Goal: Task Accomplishment & Management: Use online tool/utility

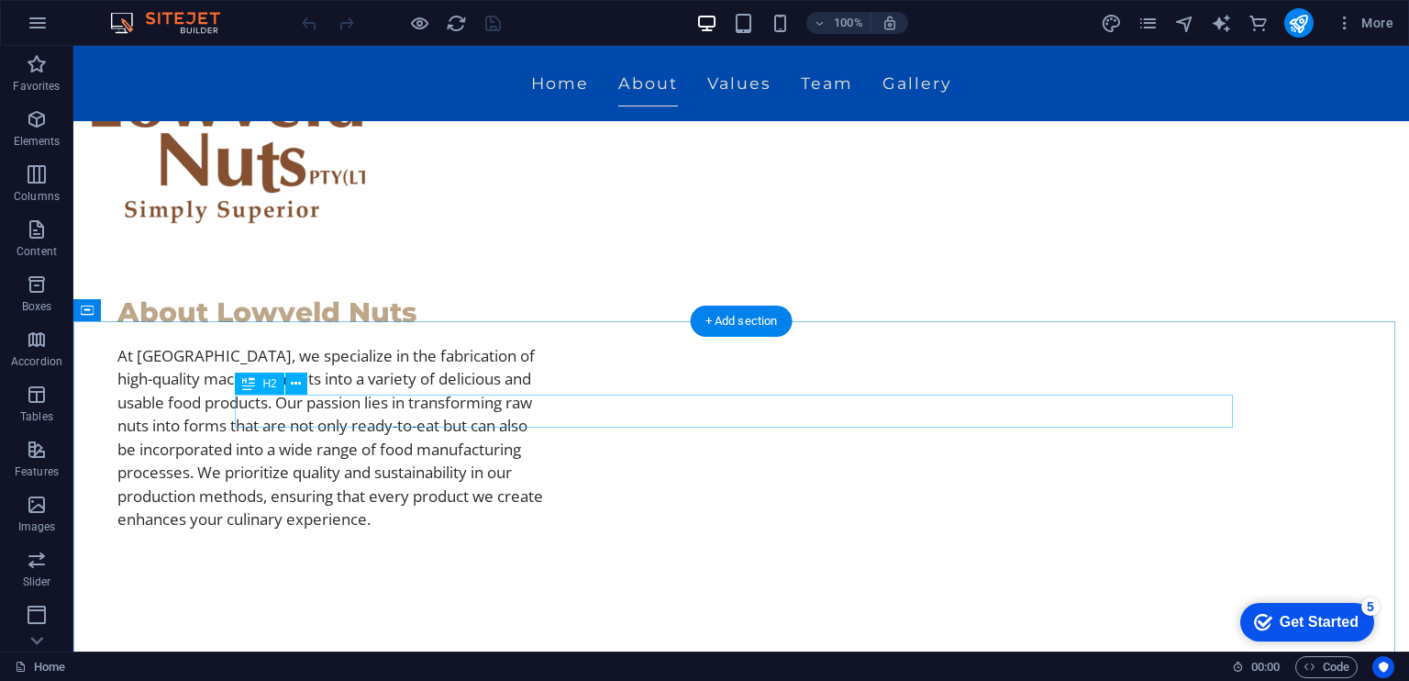
scroll to position [642, 0]
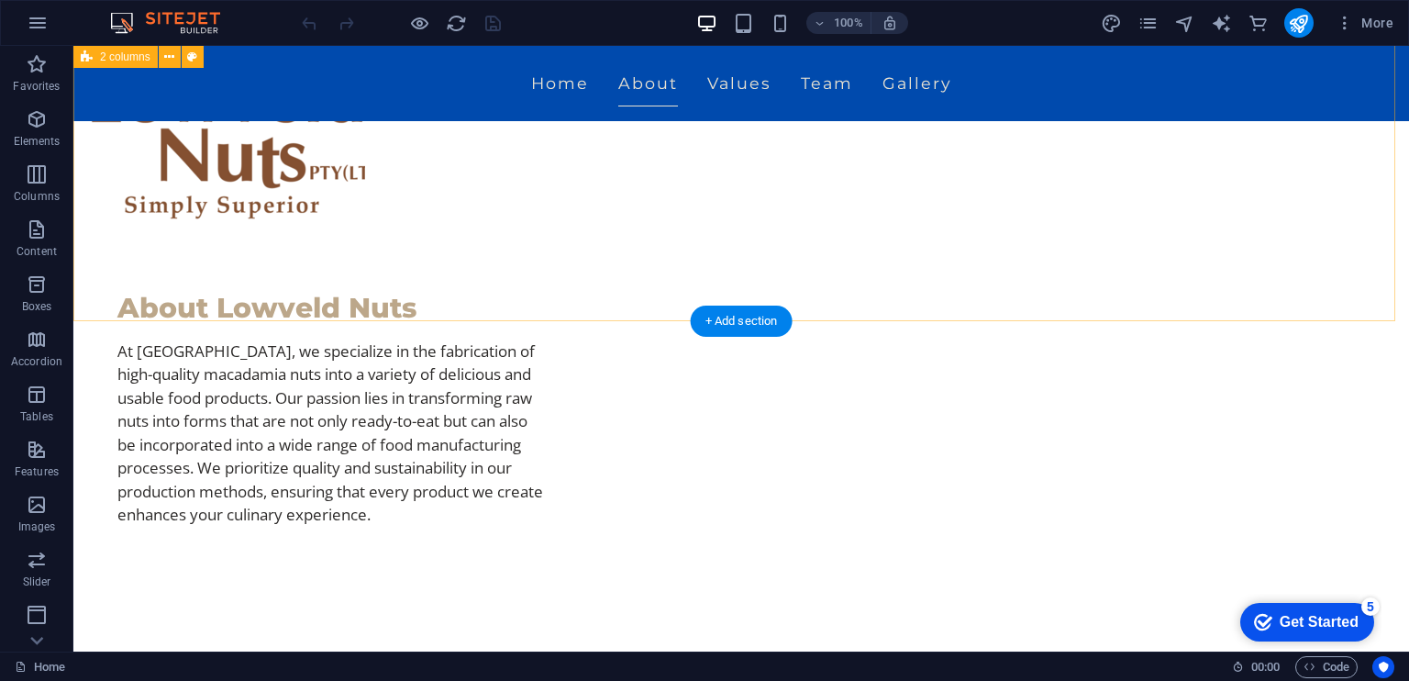
click at [398, 270] on div "About Lowveld Nuts At [GEOGRAPHIC_DATA], we specialize in the fabrication of hi…" at bounding box center [741, 212] width 1336 height 864
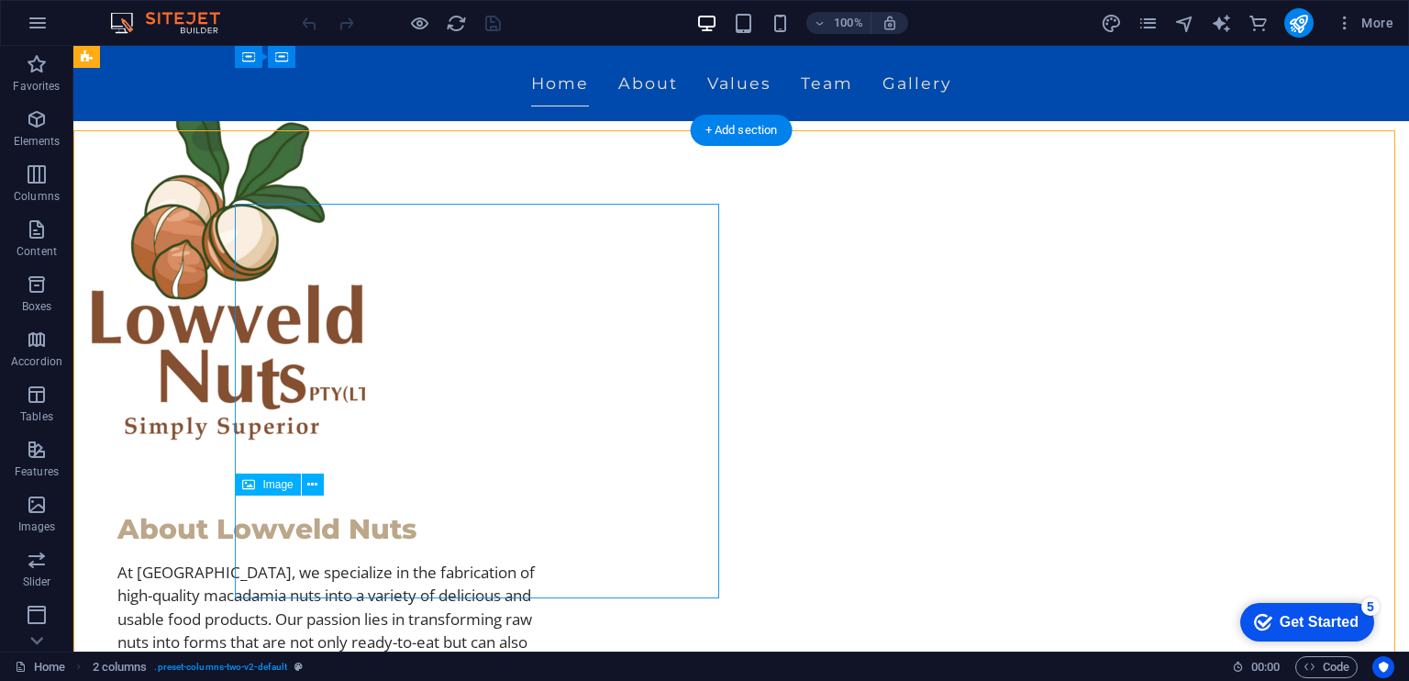
scroll to position [184, 0]
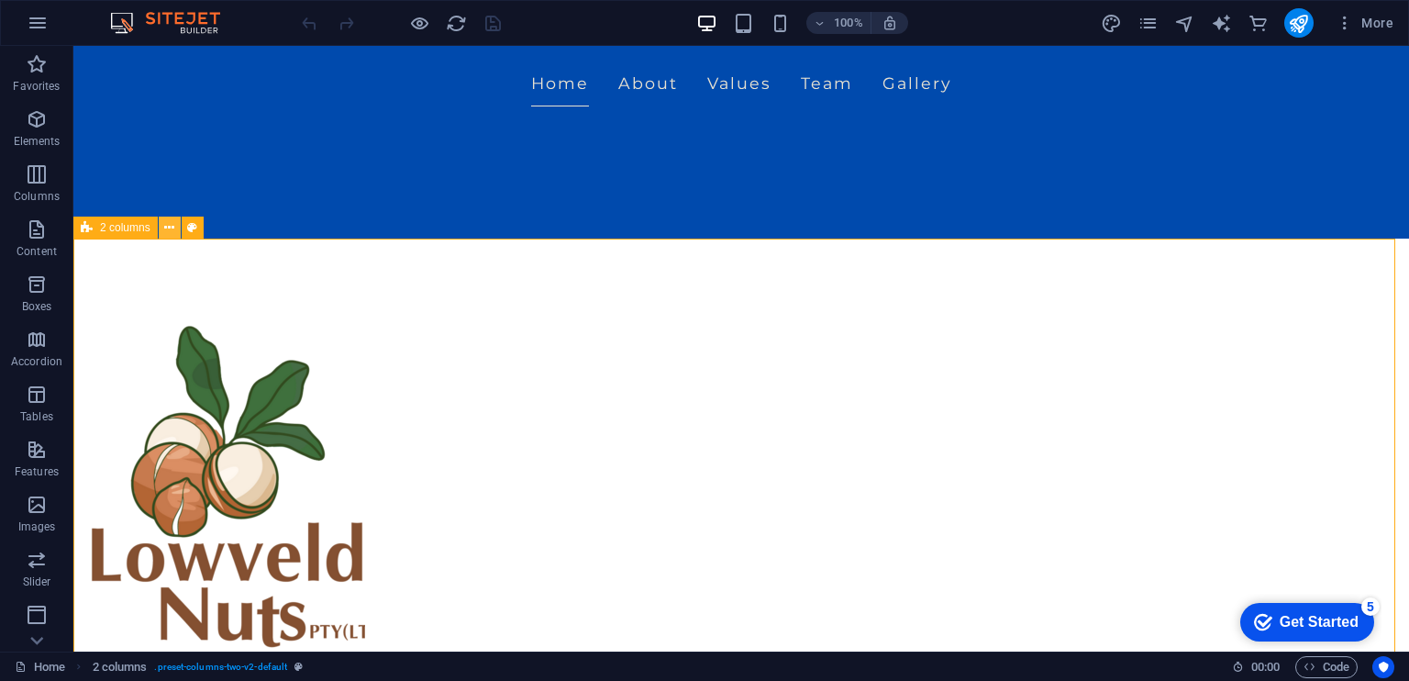
click at [166, 228] on icon at bounding box center [169, 227] width 10 height 19
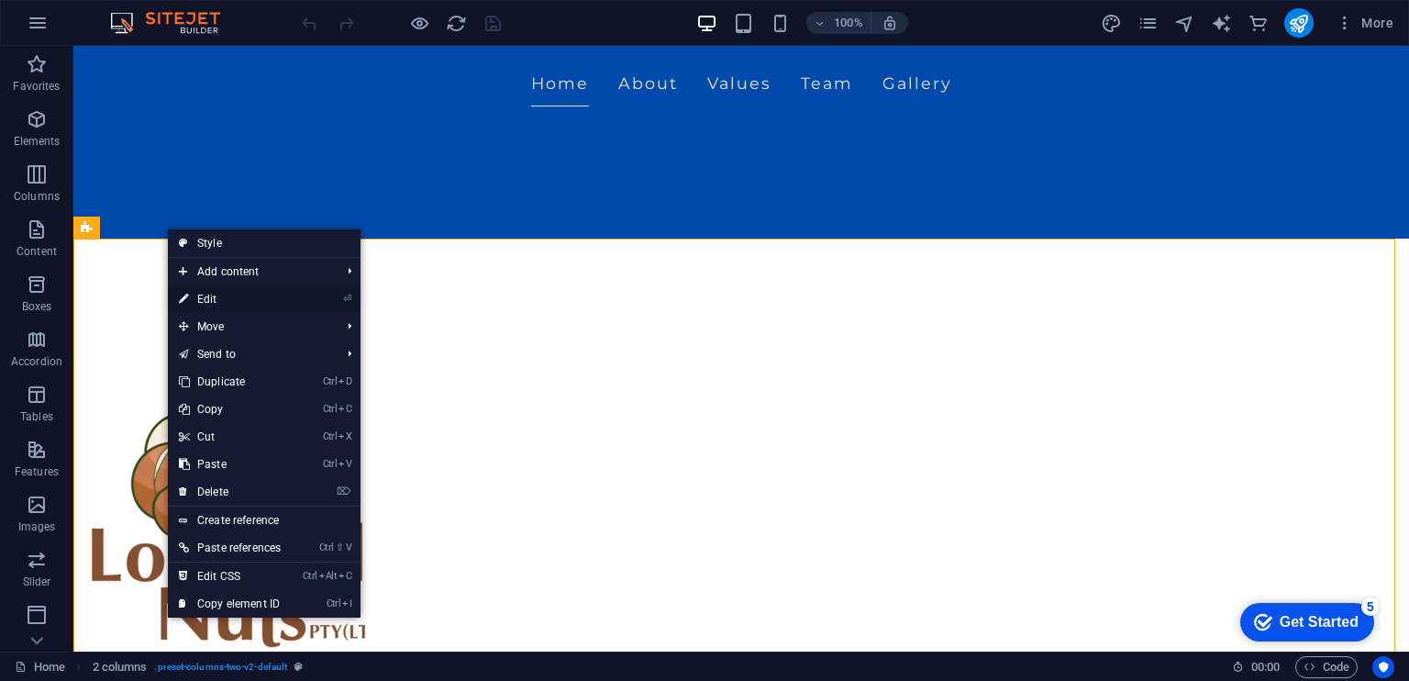
click at [272, 304] on link "⏎ Edit" at bounding box center [230, 299] width 124 height 28
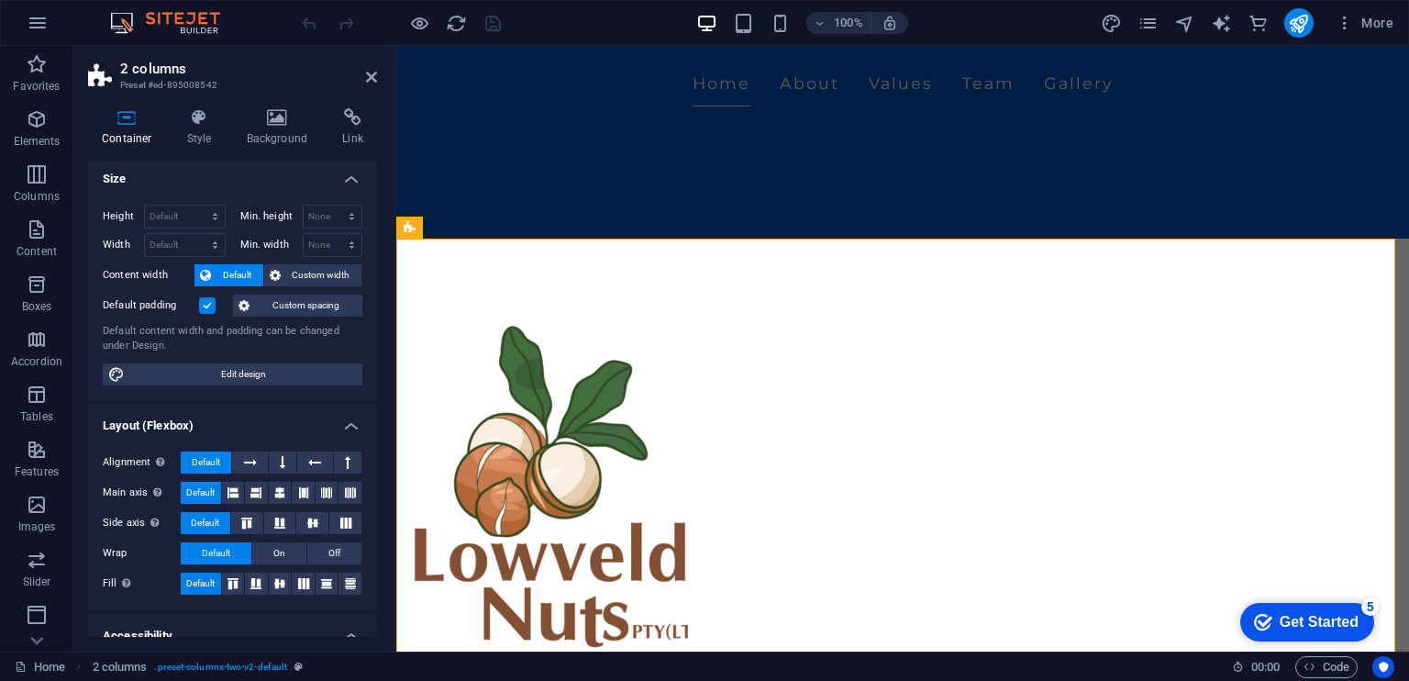
scroll to position [0, 0]
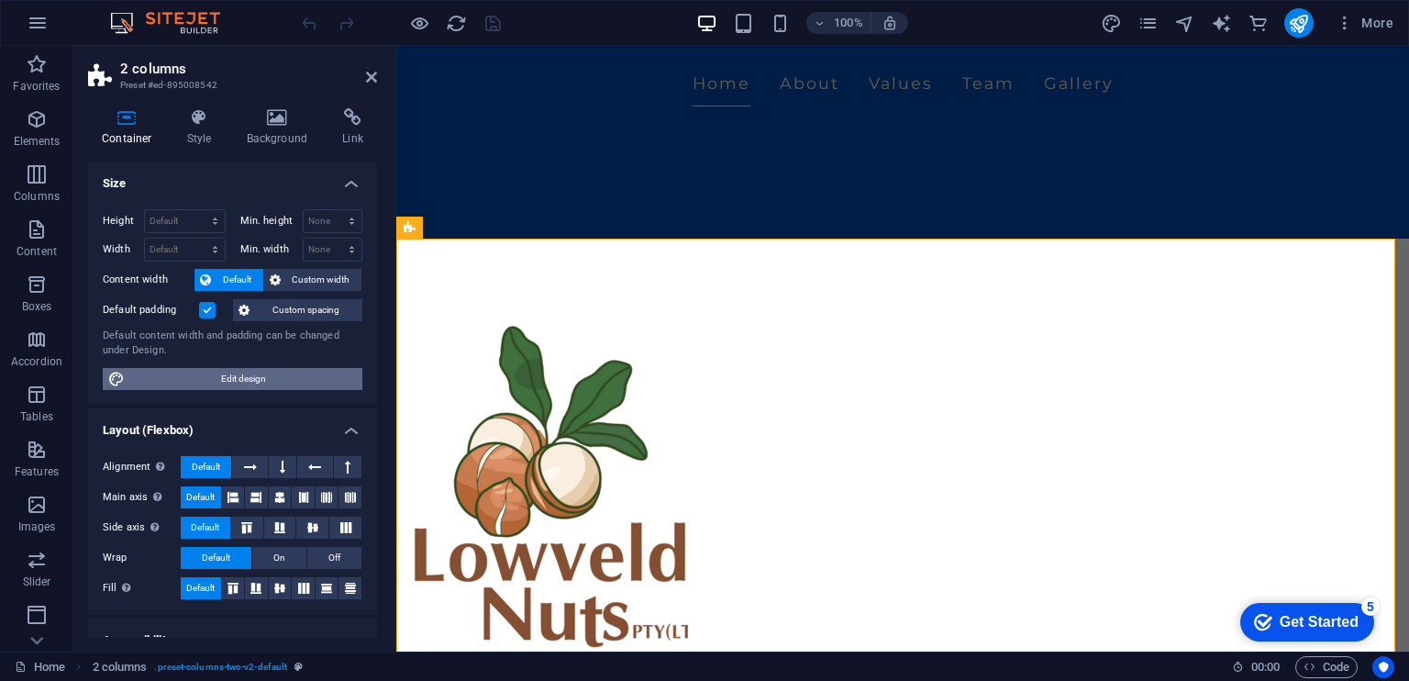
click at [240, 371] on span "Edit design" at bounding box center [243, 379] width 227 height 22
select select "rem"
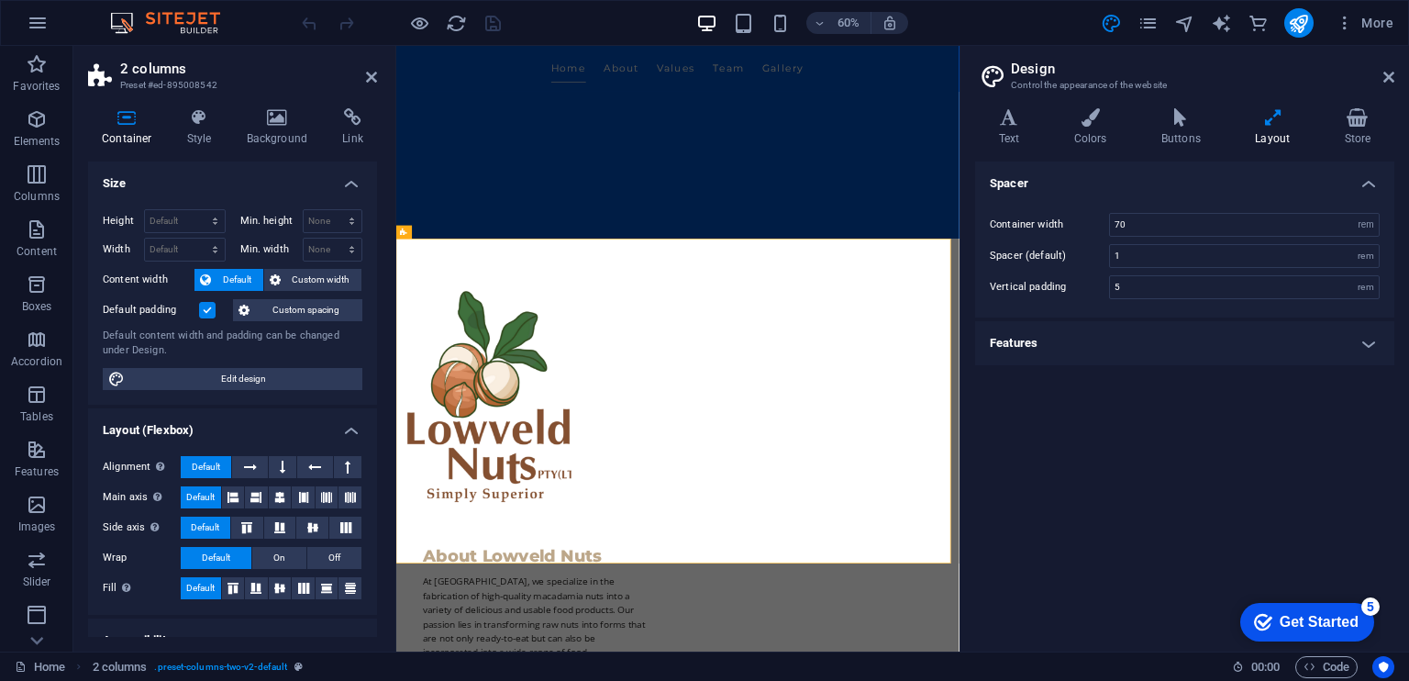
click at [1159, 269] on div "Container width 70 rem px Spacer (default) 1 rem Vertical padding 5 rem" at bounding box center [1185, 256] width 427 height 123
click at [1157, 284] on input "5" at bounding box center [1244, 287] width 269 height 22
type input "2"
click at [1186, 524] on div "Spacer Container width 70 rem px Spacer (default) 1 rem Vertical padding 2 rem …" at bounding box center [1184, 398] width 419 height 475
click at [378, 76] on aside "2 columns Preset #ed-895008542 Container Style Background Link Size Height Defa…" at bounding box center [234, 349] width 323 height 606
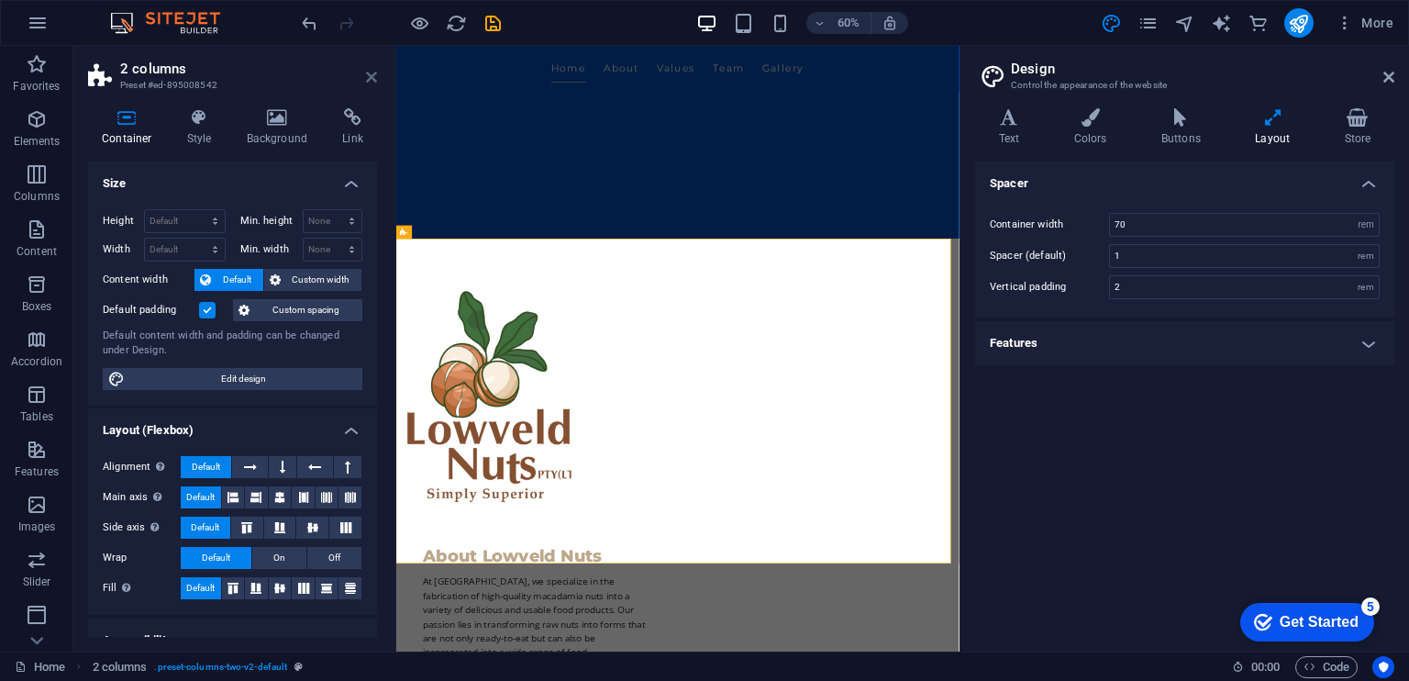
click at [371, 78] on icon at bounding box center [371, 77] width 11 height 15
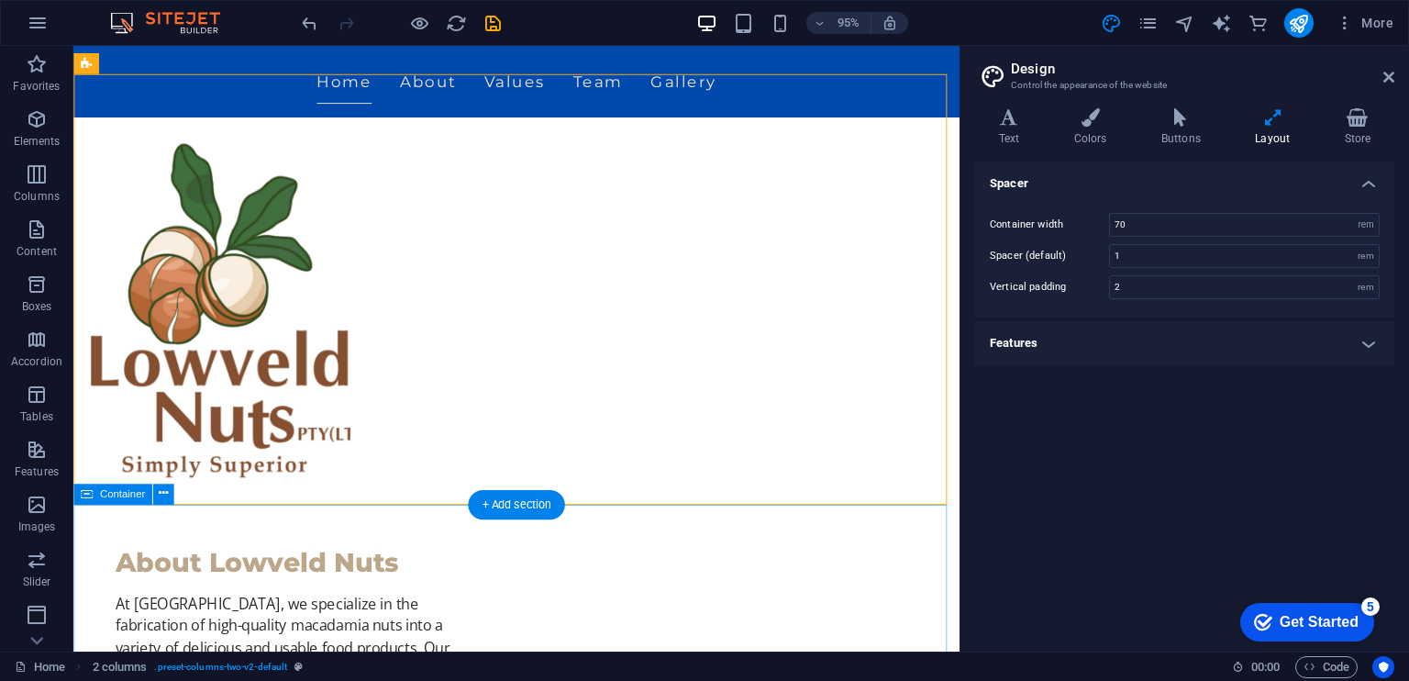
scroll to position [184, 0]
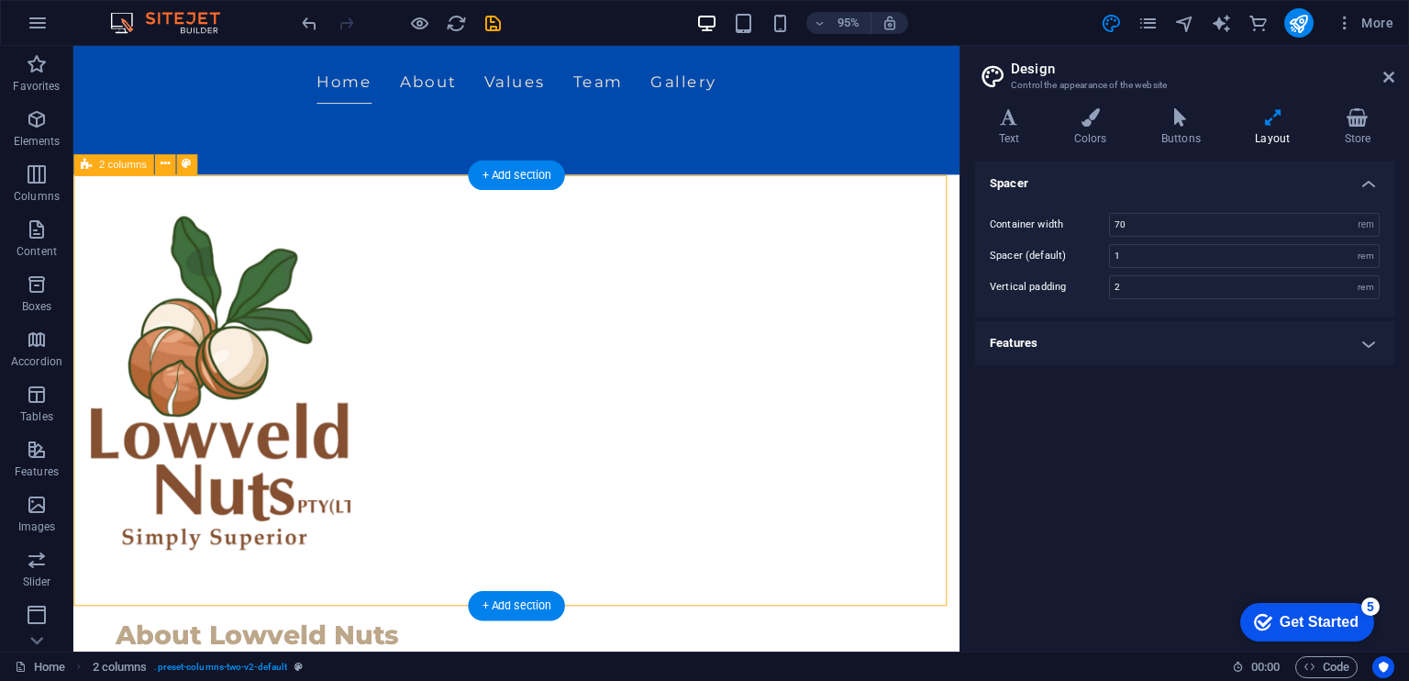
click at [407, 197] on div "About Lowveld Nuts At [GEOGRAPHIC_DATA], we specialize in the fabrication of hi…" at bounding box center [539, 593] width 933 height 823
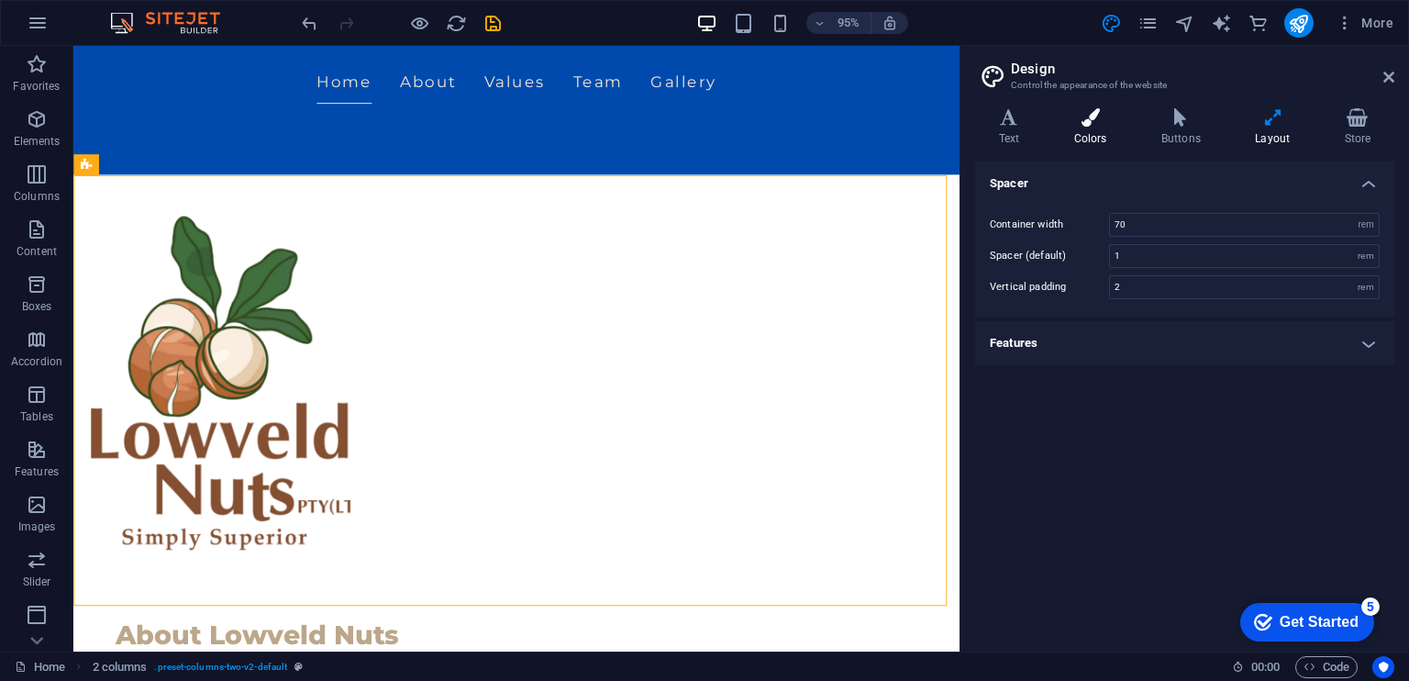
click at [1111, 128] on h4 "Colors" at bounding box center [1094, 127] width 87 height 39
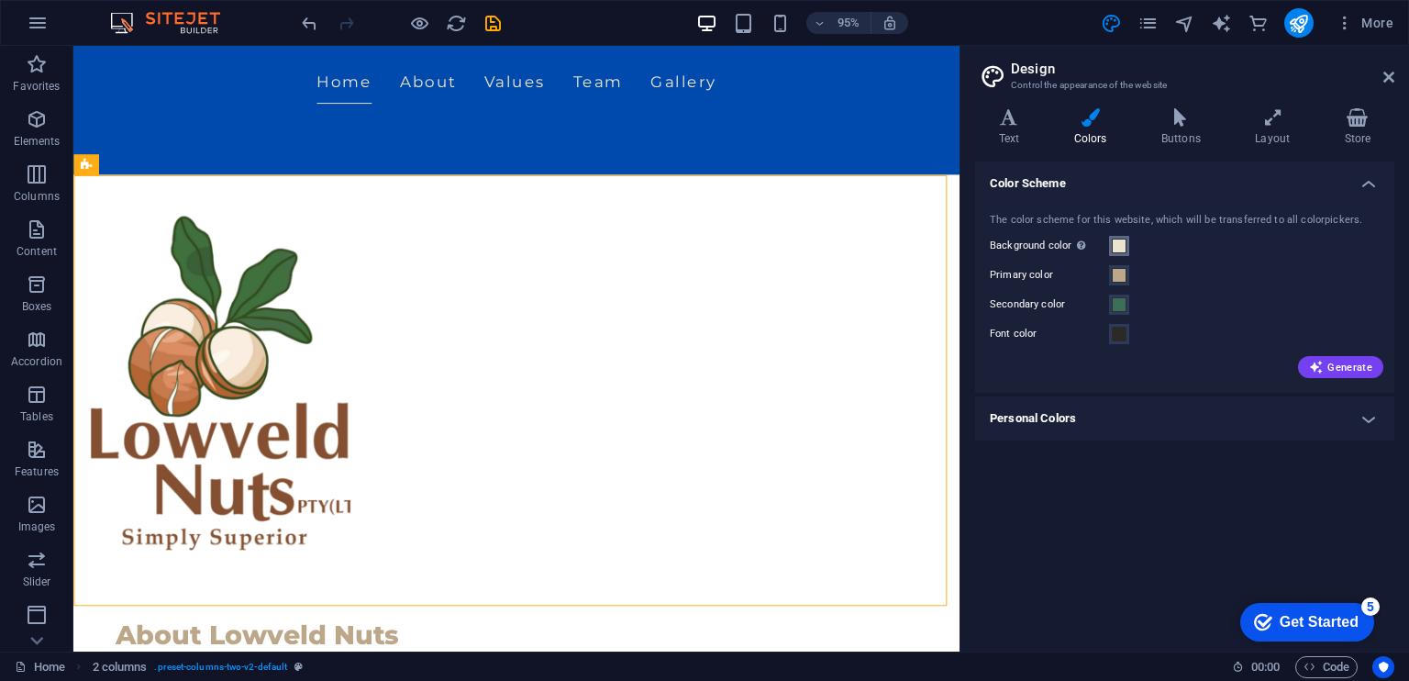
click at [1119, 249] on span at bounding box center [1119, 246] width 15 height 15
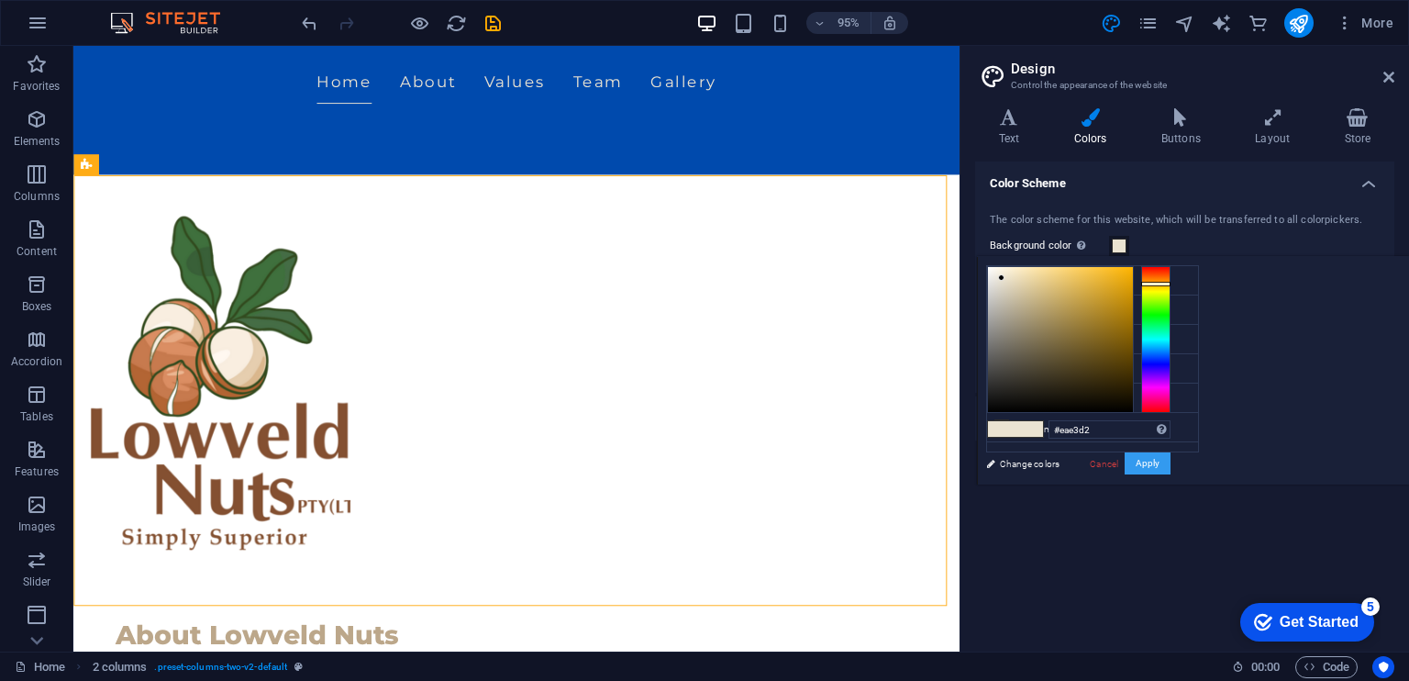
click at [1171, 460] on button "Apply" at bounding box center [1148, 463] width 46 height 22
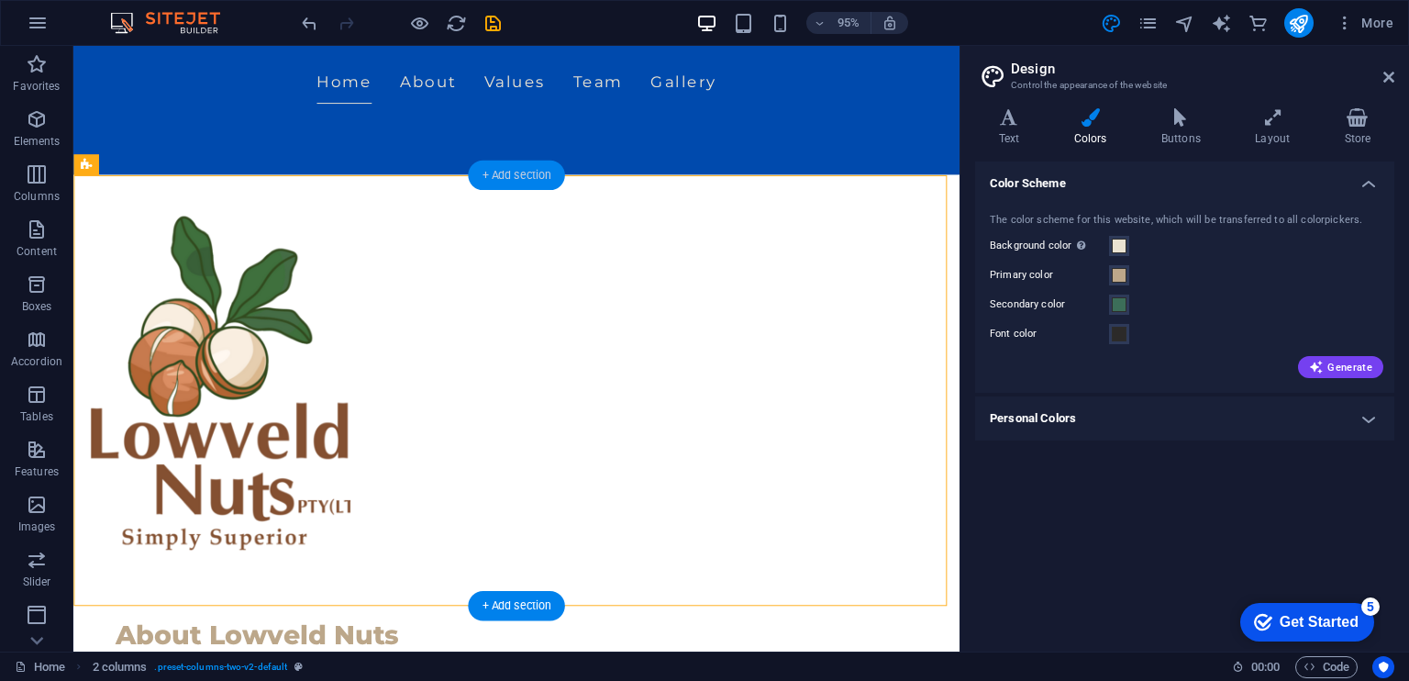
click at [478, 186] on div "+ Add section" at bounding box center [516, 174] width 96 height 29
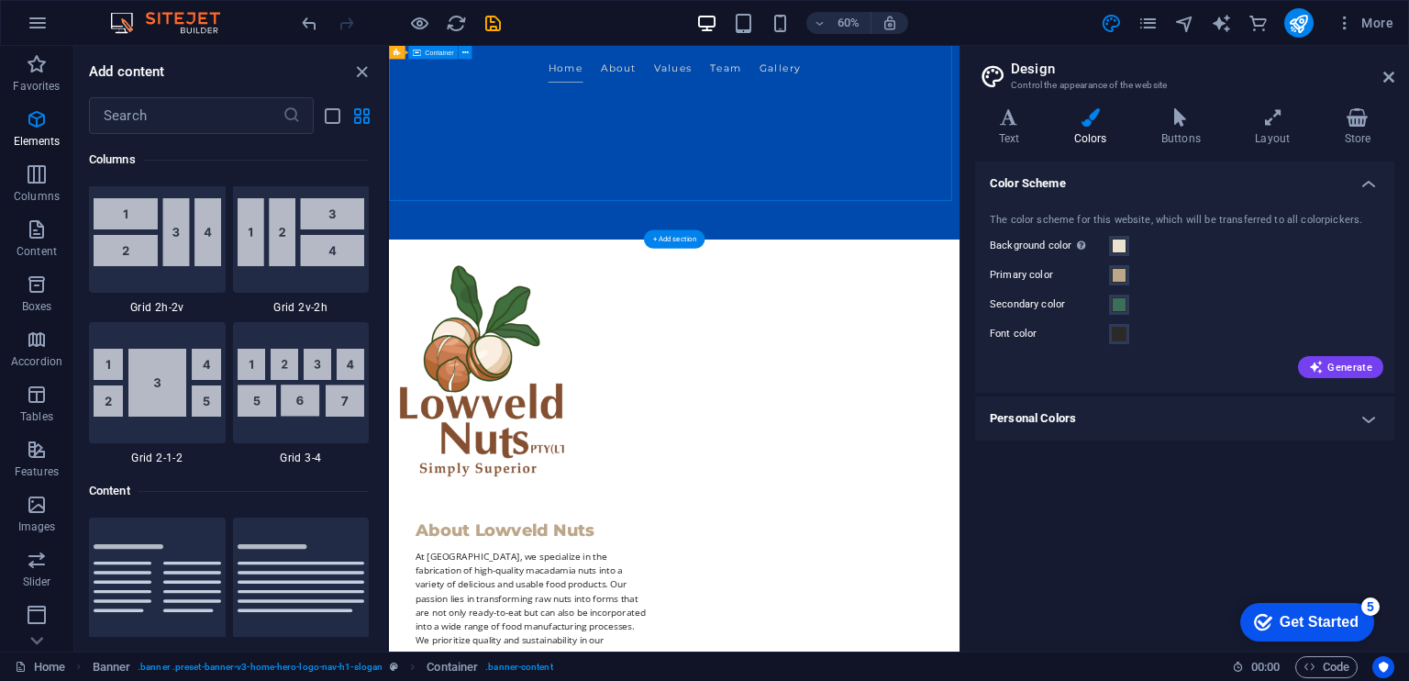
scroll to position [3211, 0]
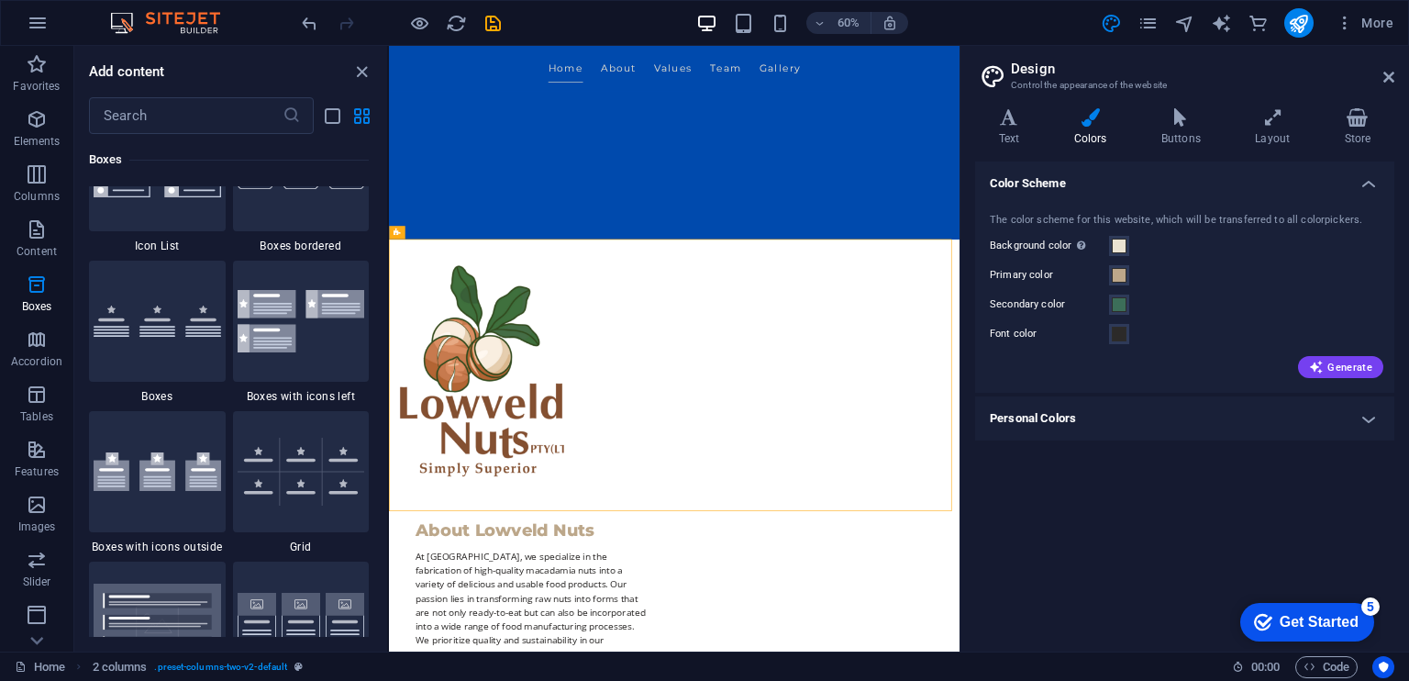
scroll to position [5596, 0]
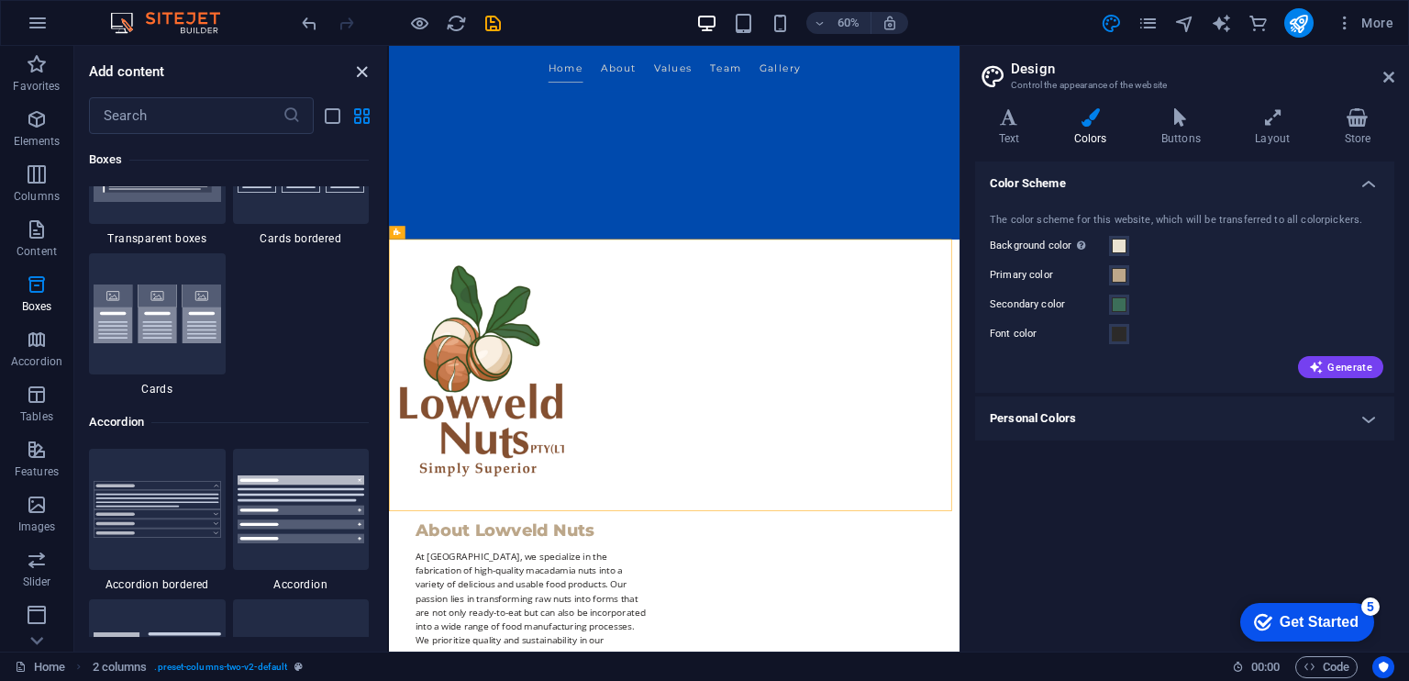
click at [367, 69] on icon "close panel" at bounding box center [361, 71] width 21 height 21
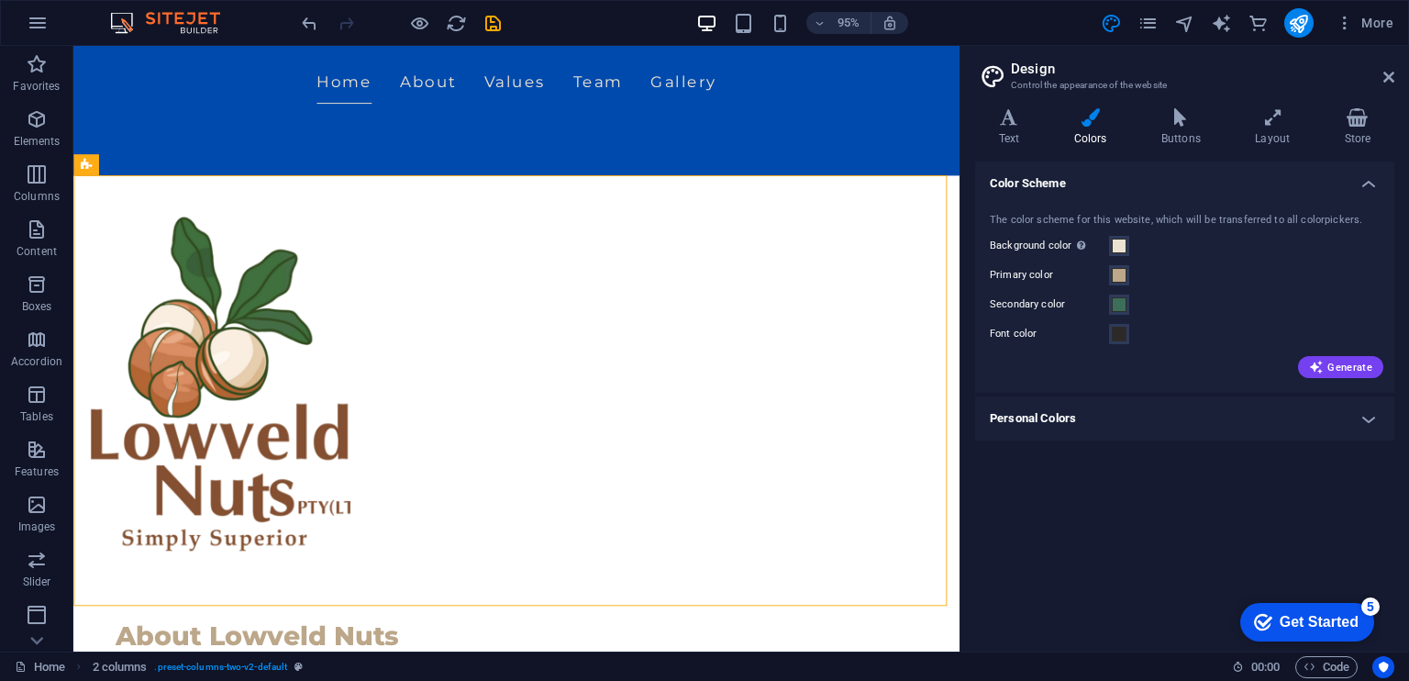
click at [1395, 68] on aside "Design Control the appearance of the website Variants Text Colors Buttons Layou…" at bounding box center [1185, 349] width 450 height 606
click at [1388, 70] on icon at bounding box center [1389, 77] width 11 height 15
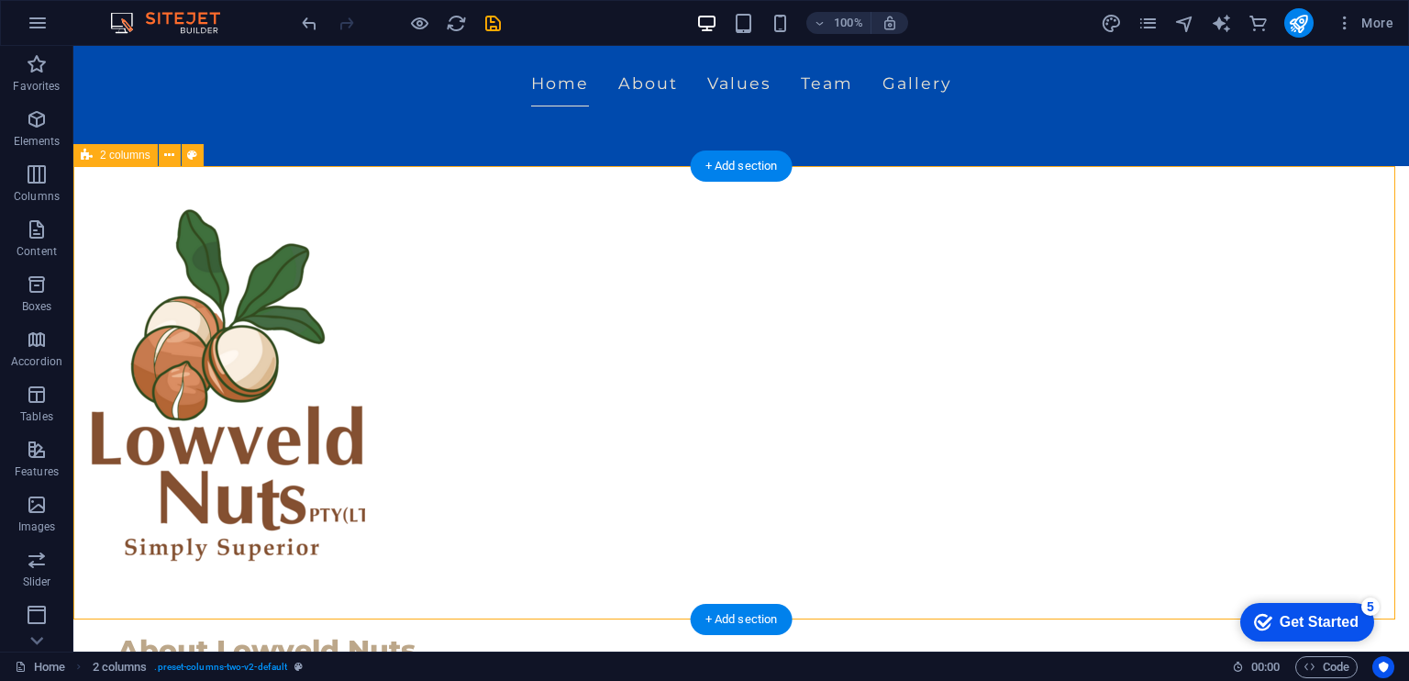
click at [815, 173] on div "About Lowveld Nuts At [GEOGRAPHIC_DATA], we specialize in the fabrication of hi…" at bounding box center [741, 554] width 1336 height 776
click at [195, 157] on icon at bounding box center [192, 155] width 10 height 19
select select "rem"
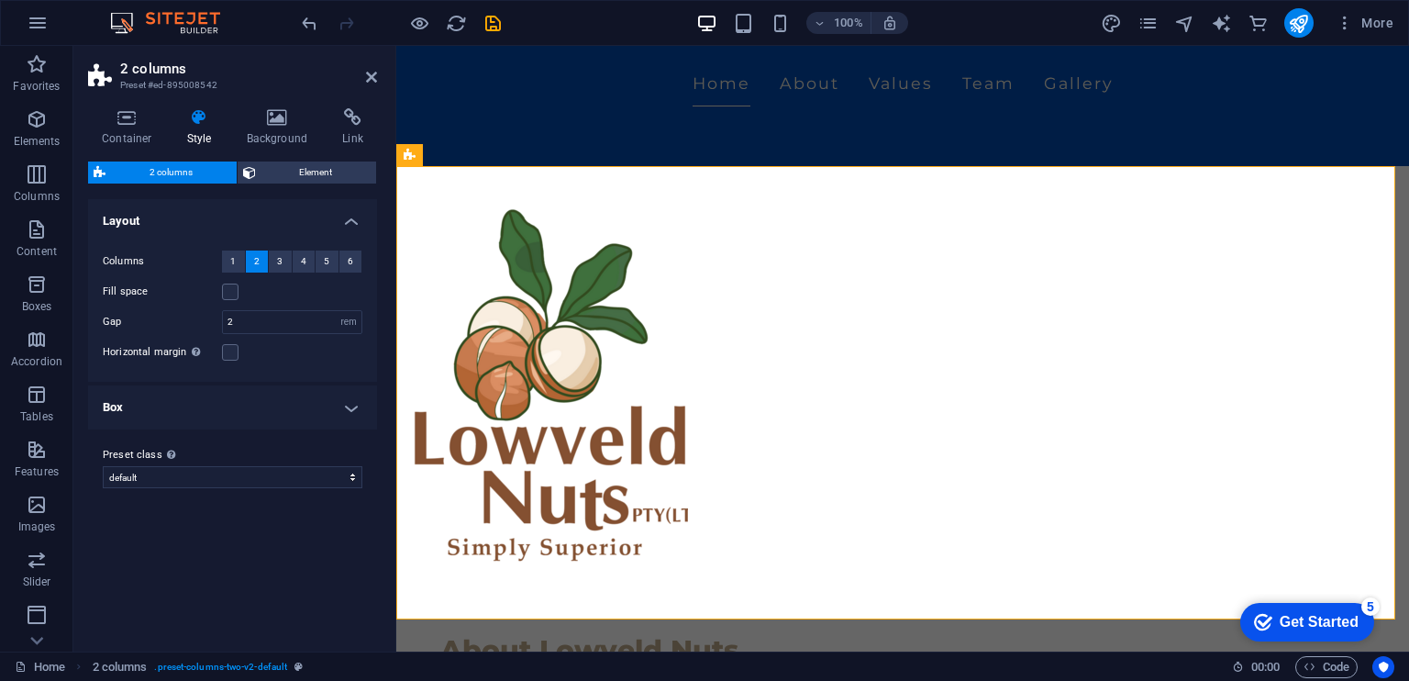
click at [249, 404] on h4 "Box" at bounding box center [232, 407] width 289 height 44
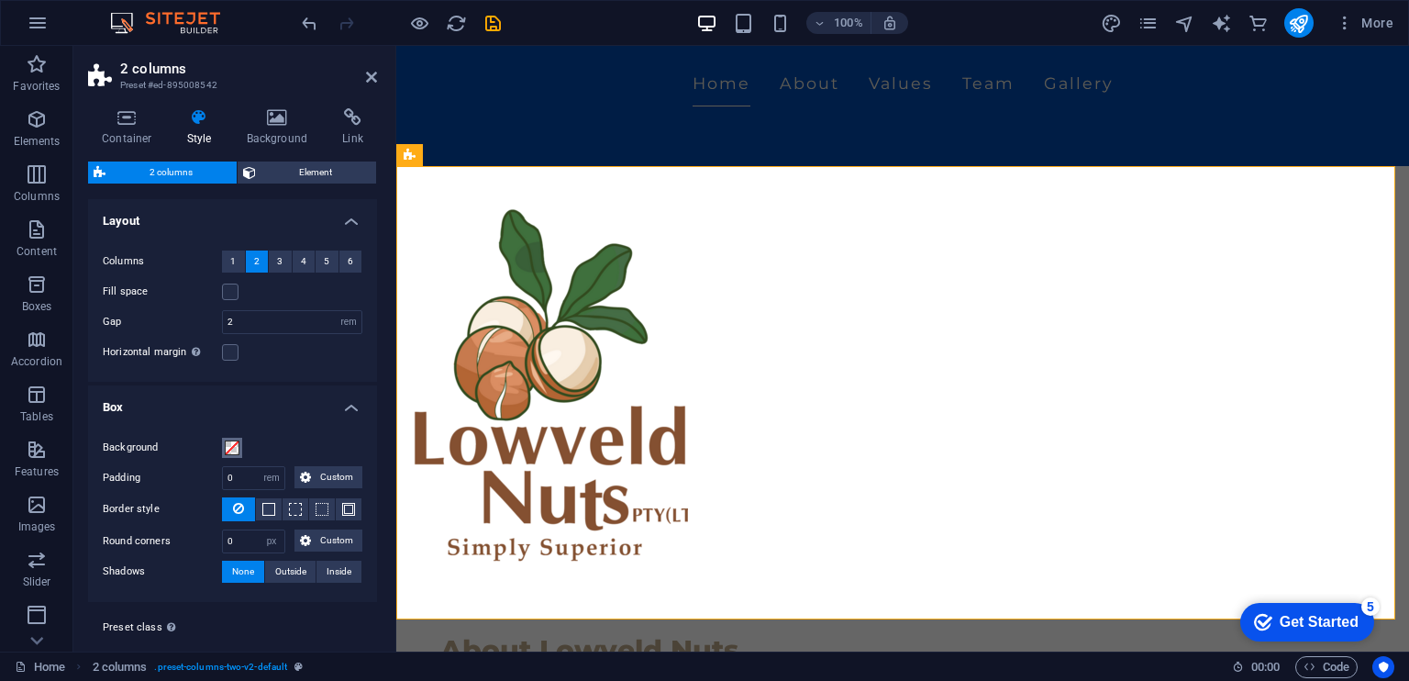
click at [237, 442] on span at bounding box center [232, 447] width 15 height 15
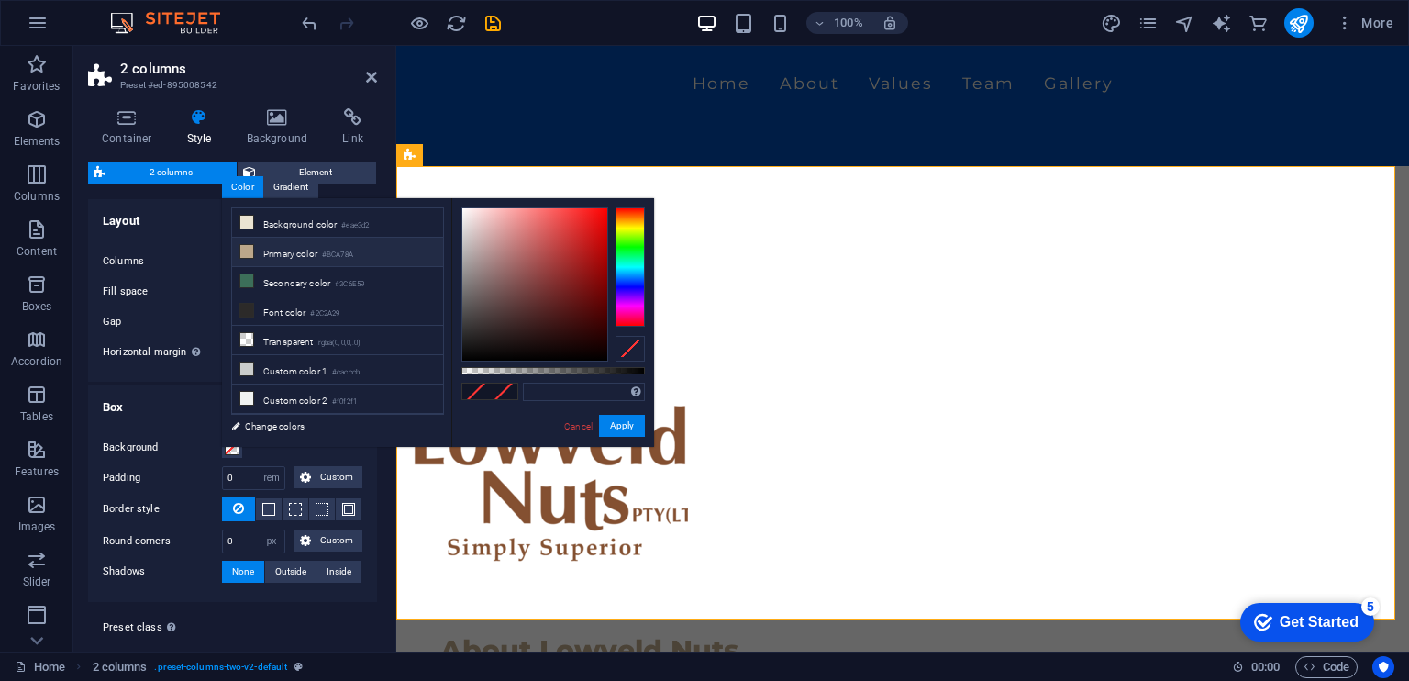
click at [268, 257] on li "Primary color #BCA78A" at bounding box center [337, 252] width 211 height 29
type input "#bca78a"
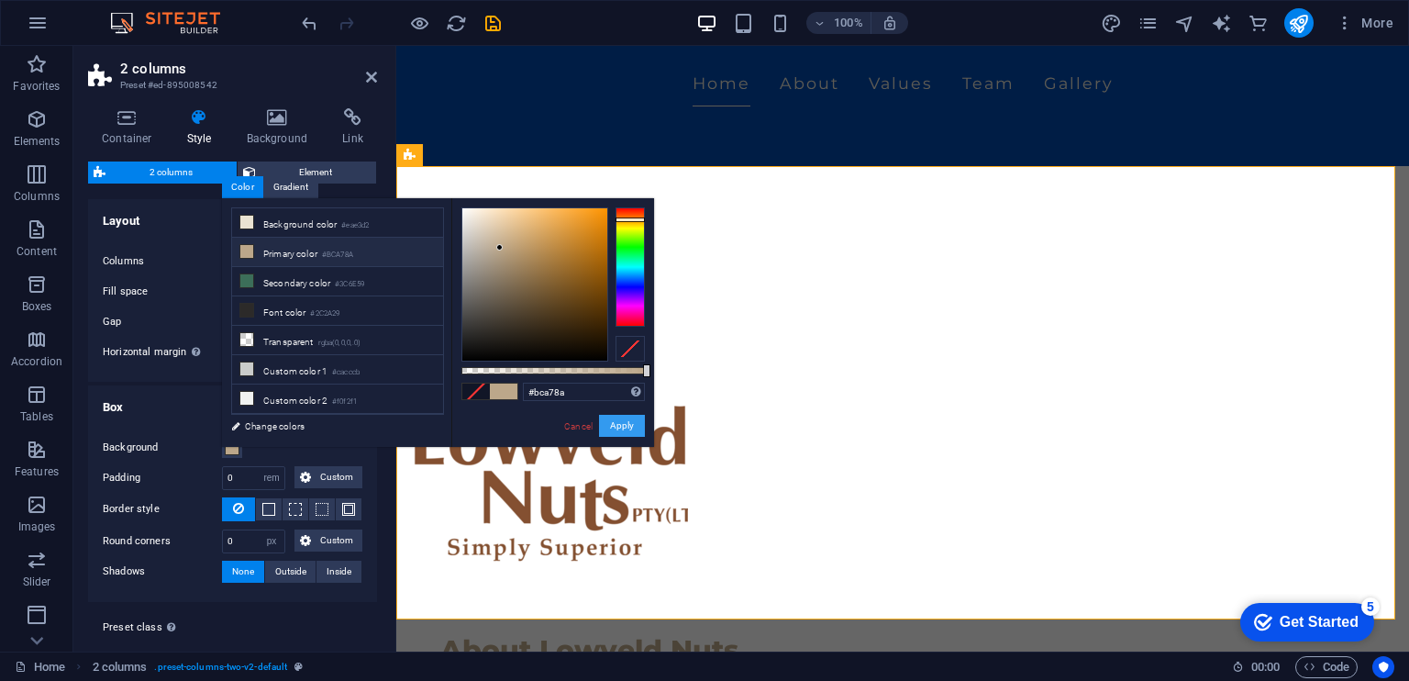
click at [620, 428] on button "Apply" at bounding box center [622, 426] width 46 height 22
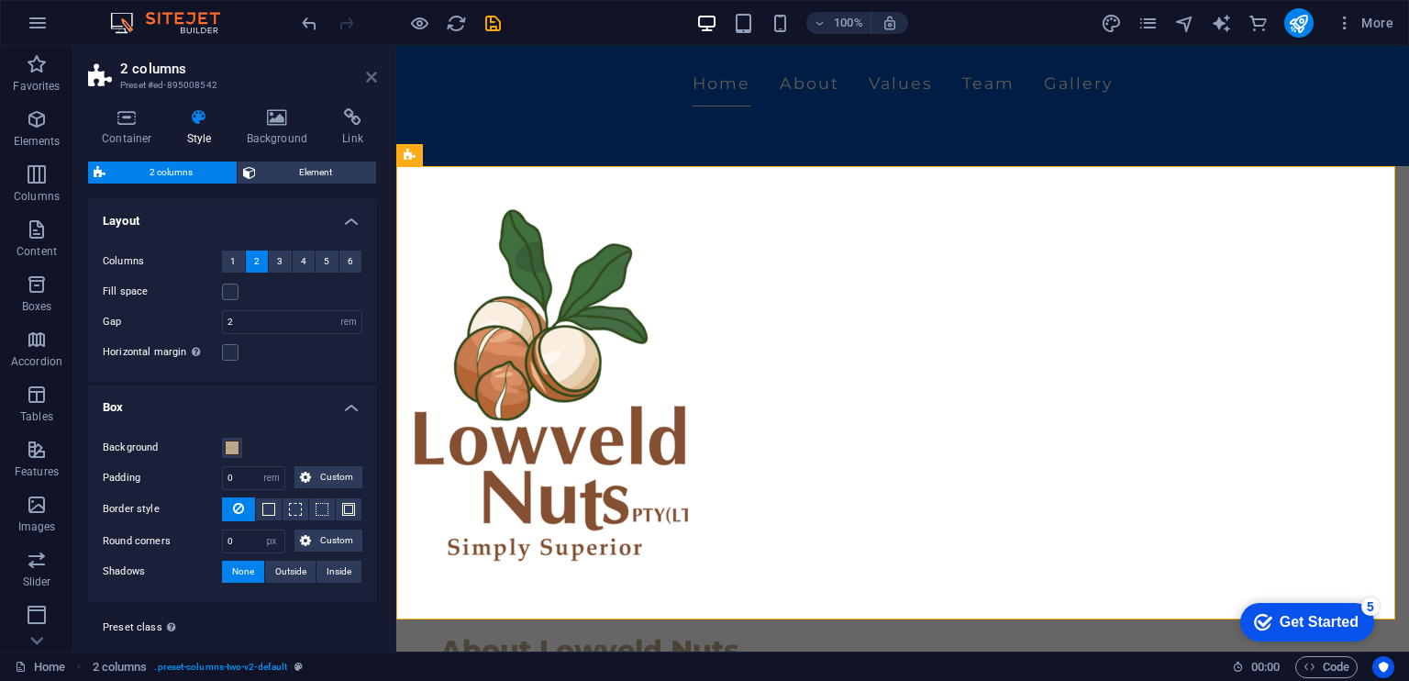
click at [368, 83] on icon at bounding box center [371, 77] width 11 height 15
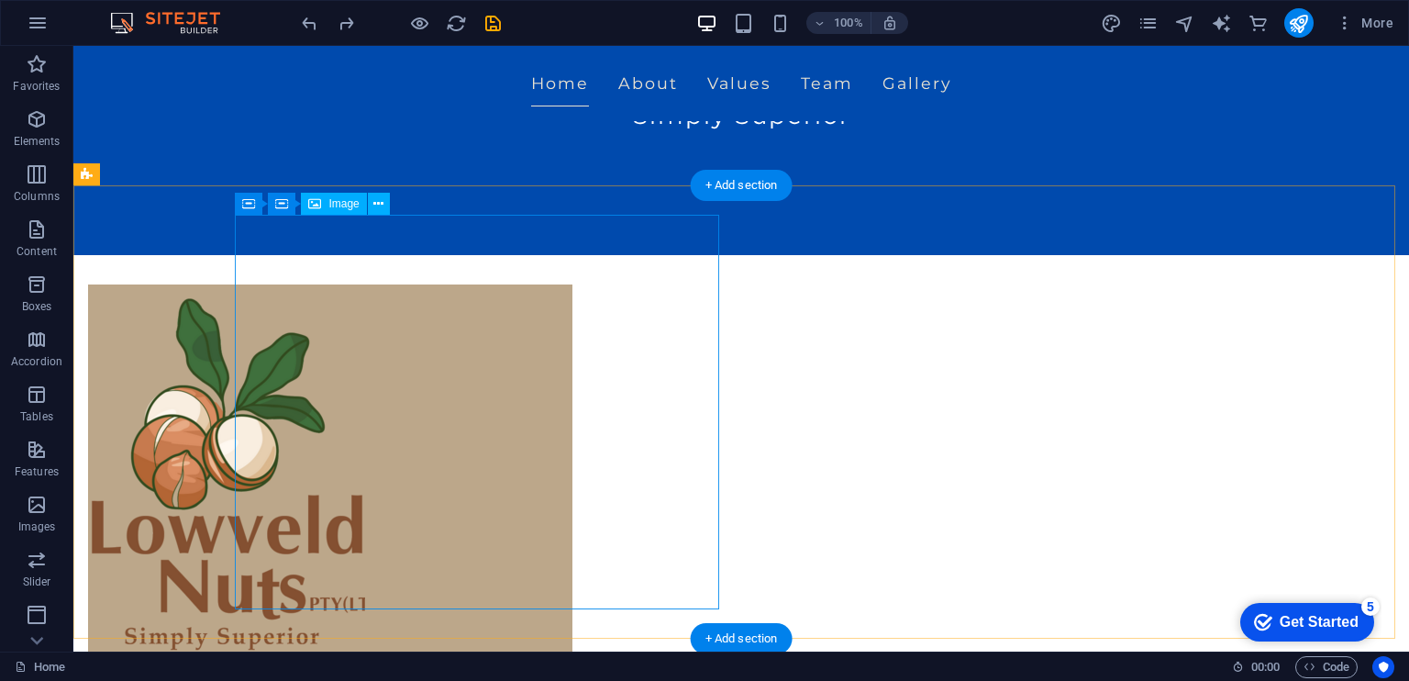
scroll to position [92, 0]
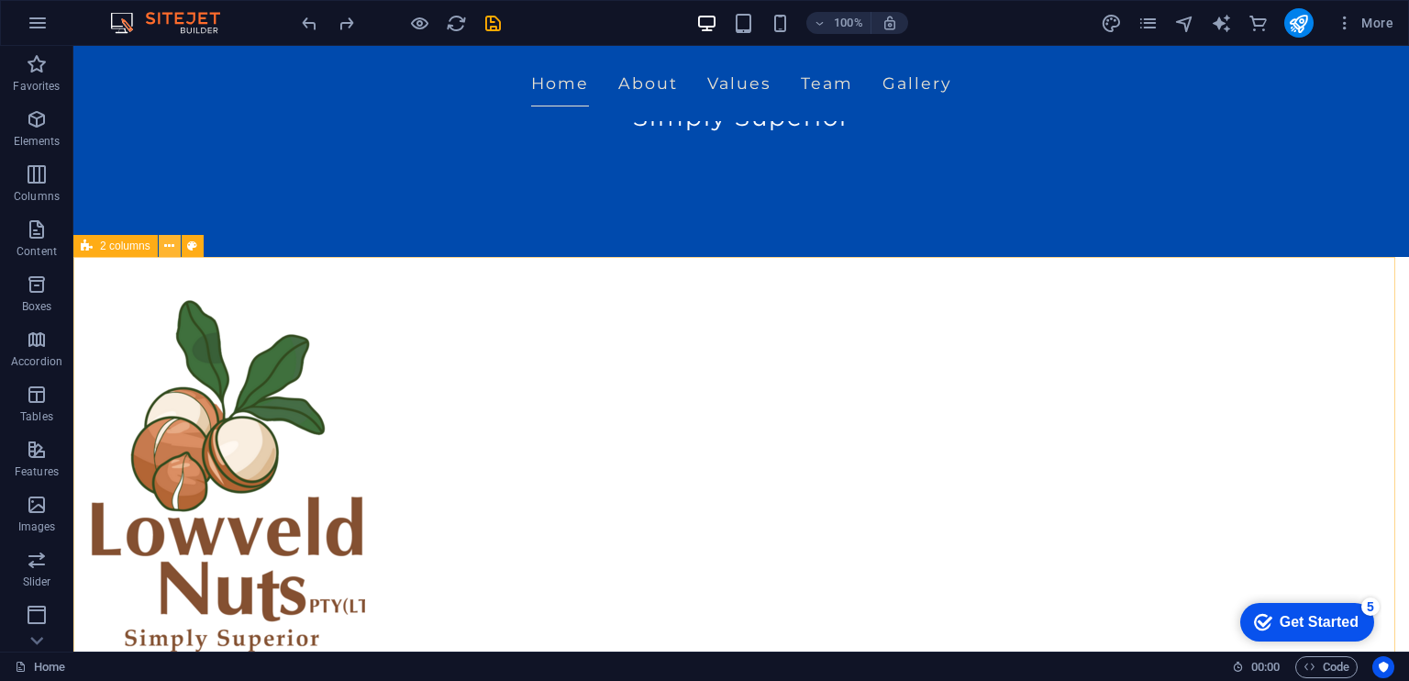
click at [172, 248] on icon at bounding box center [169, 246] width 10 height 19
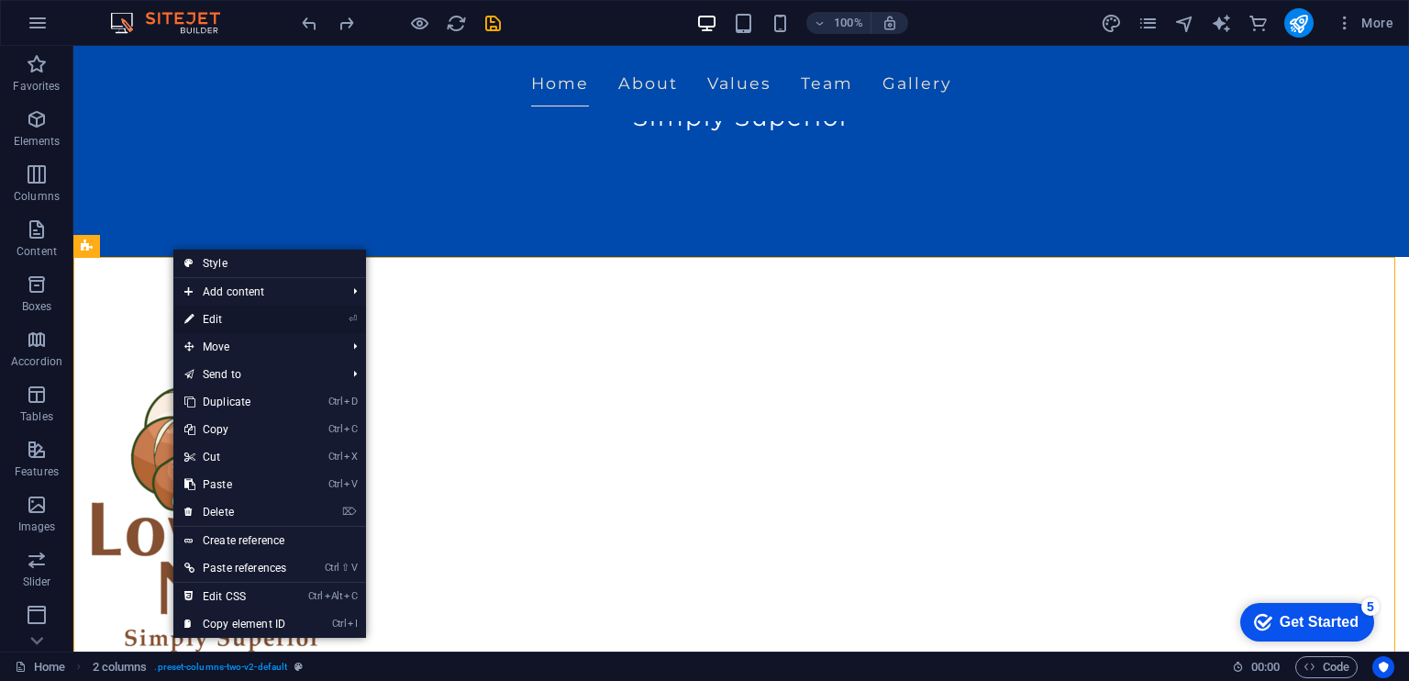
click at [288, 316] on link "⏎ Edit" at bounding box center [235, 320] width 124 height 28
select select "rem"
select select "px"
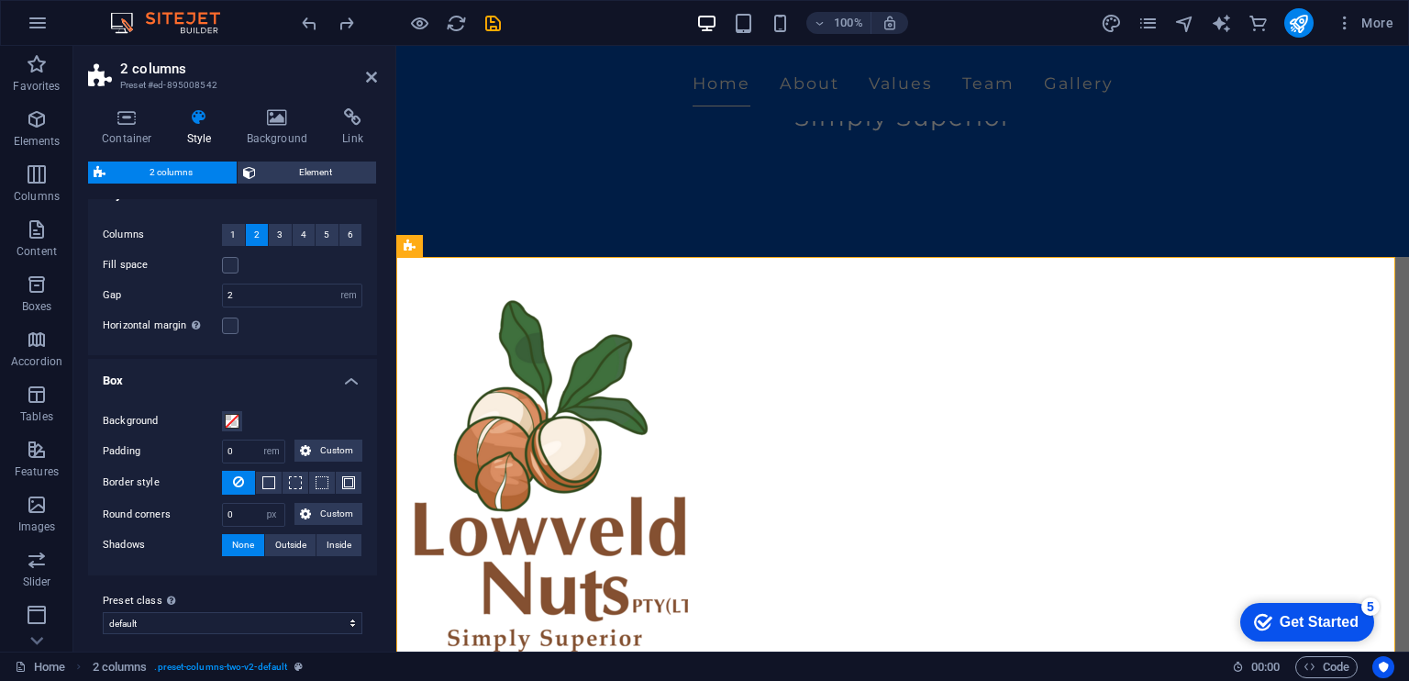
scroll to position [37, 0]
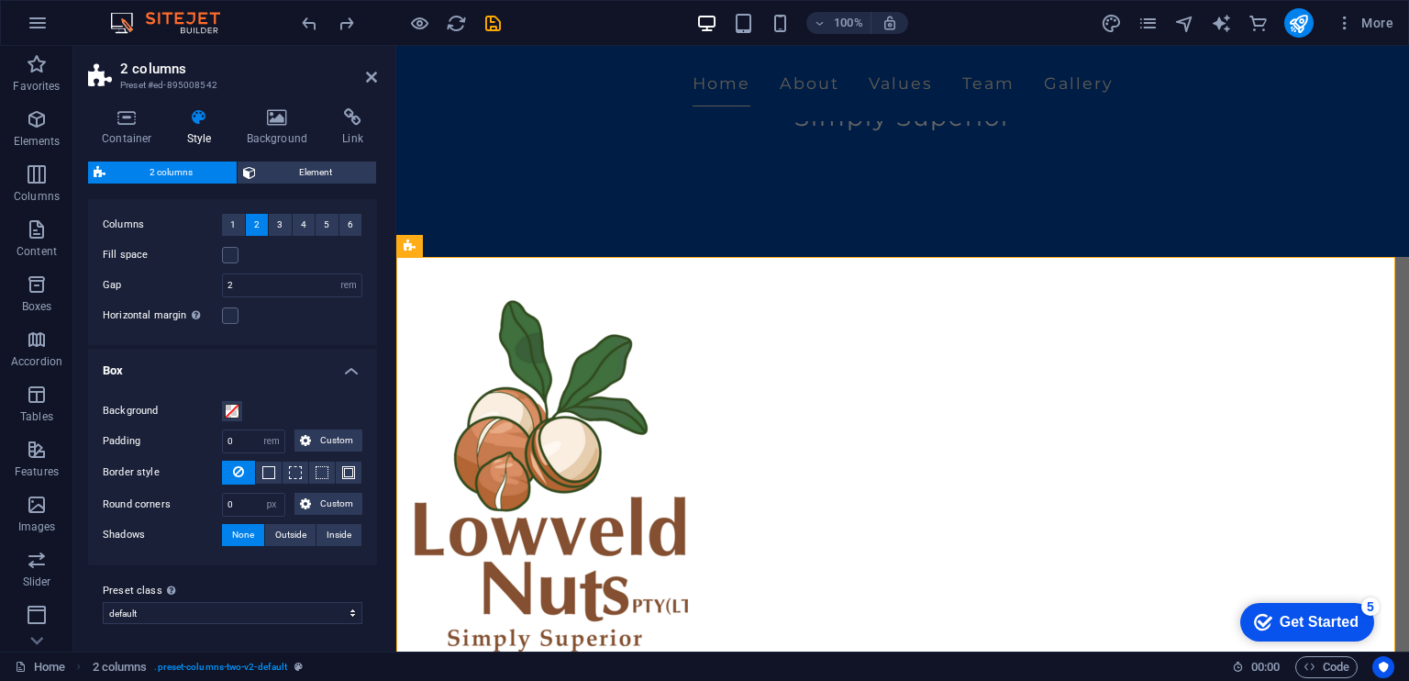
click at [329, 366] on h4 "Box" at bounding box center [232, 365] width 289 height 33
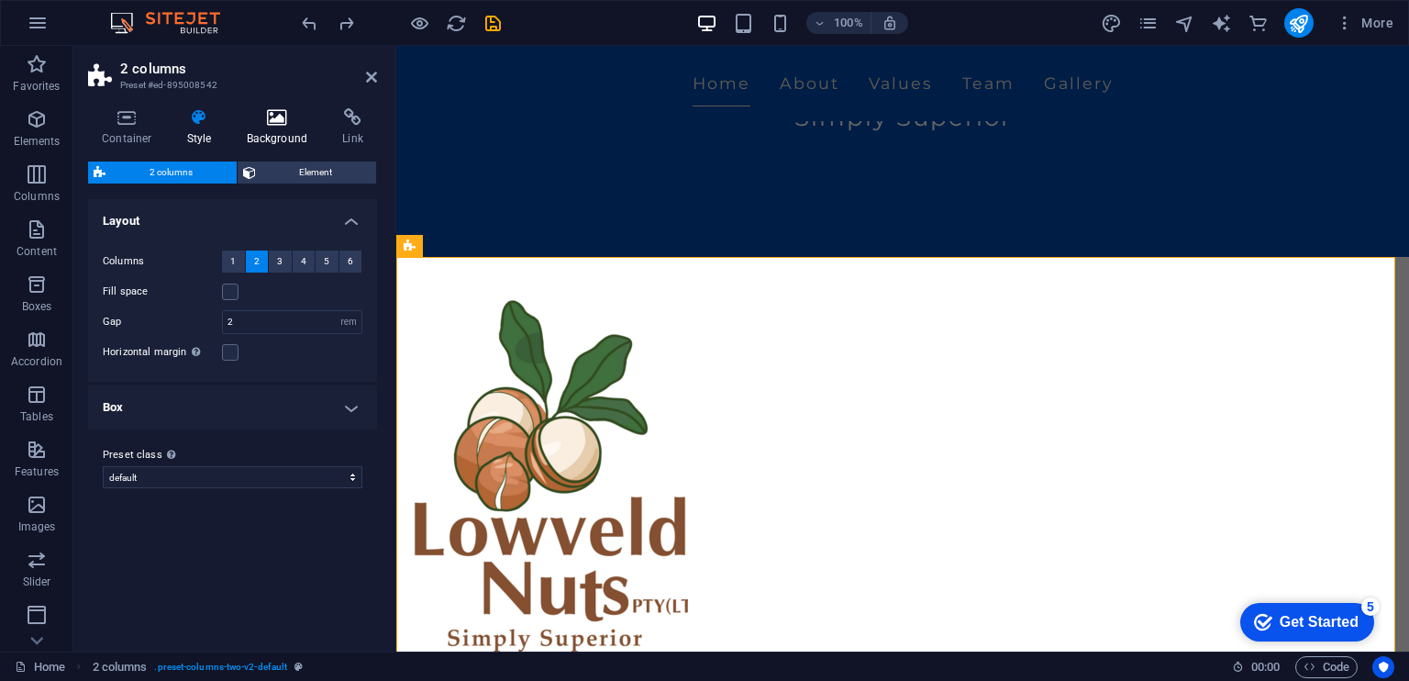
click at [288, 129] on h4 "Background" at bounding box center [281, 127] width 96 height 39
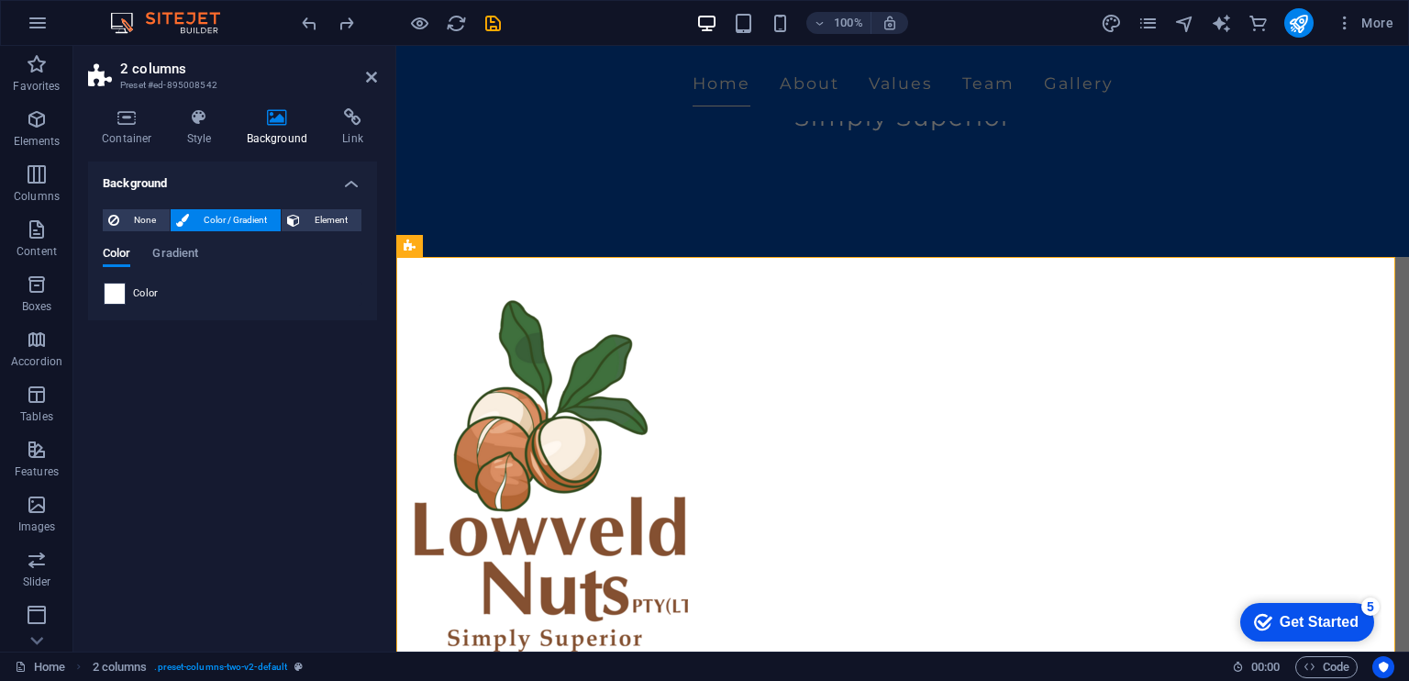
click at [107, 286] on span at bounding box center [115, 294] width 20 height 20
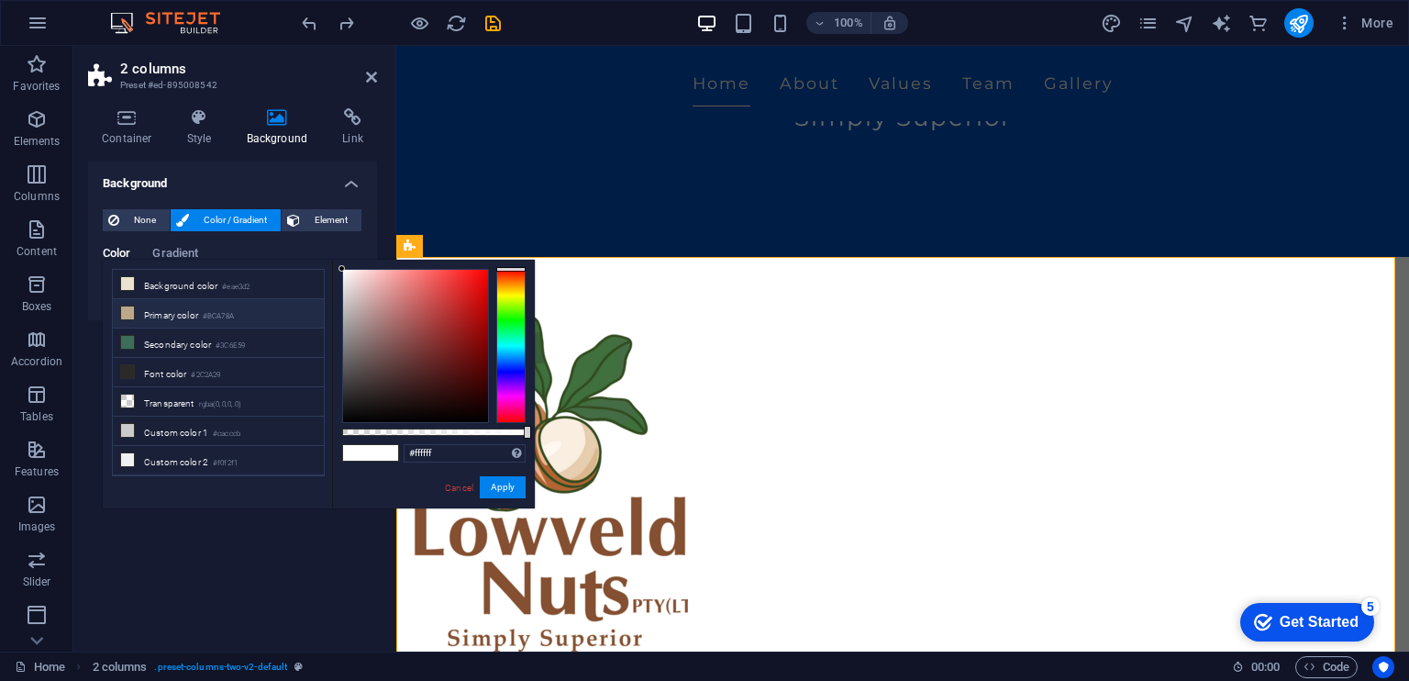
click at [143, 308] on li "Primary color #BCA78A" at bounding box center [218, 313] width 211 height 29
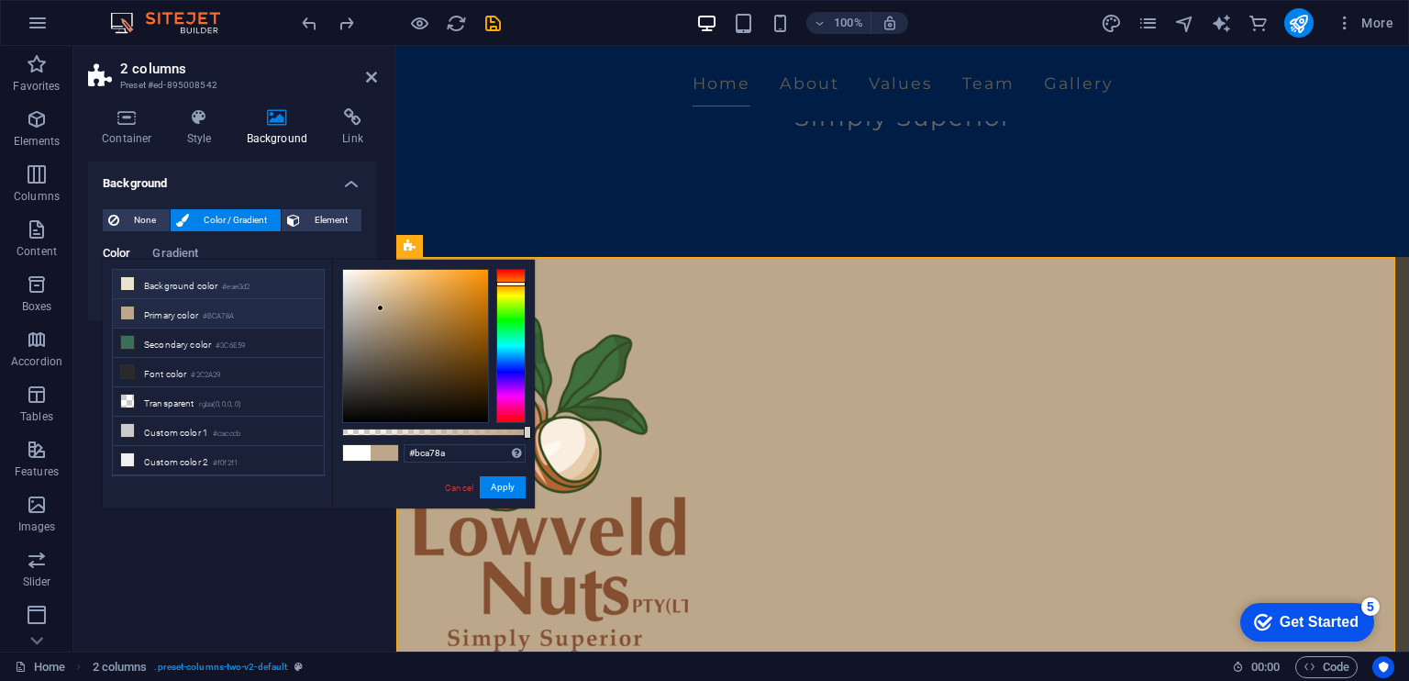
click at [136, 284] on li "Background color #eae3d2" at bounding box center [218, 284] width 211 height 29
type input "#eae3d2"
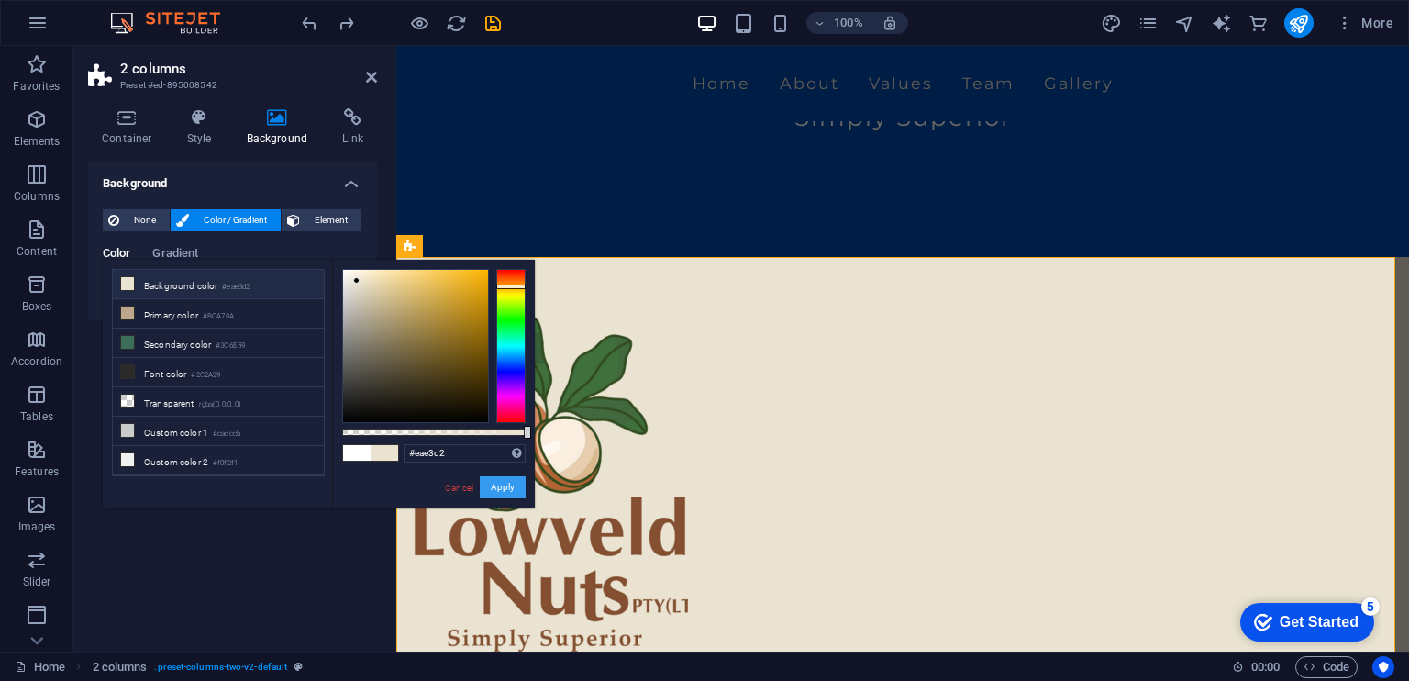
click at [505, 488] on button "Apply" at bounding box center [503, 487] width 46 height 22
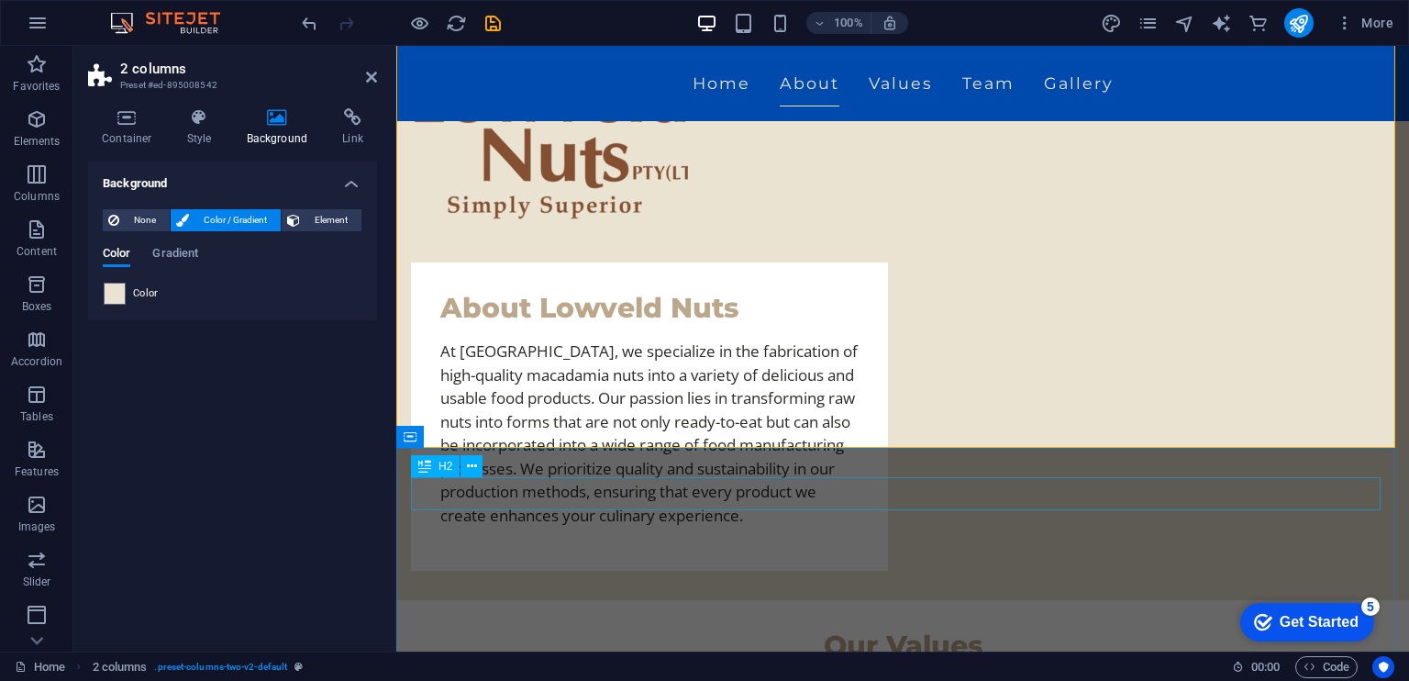
scroll to position [551, 0]
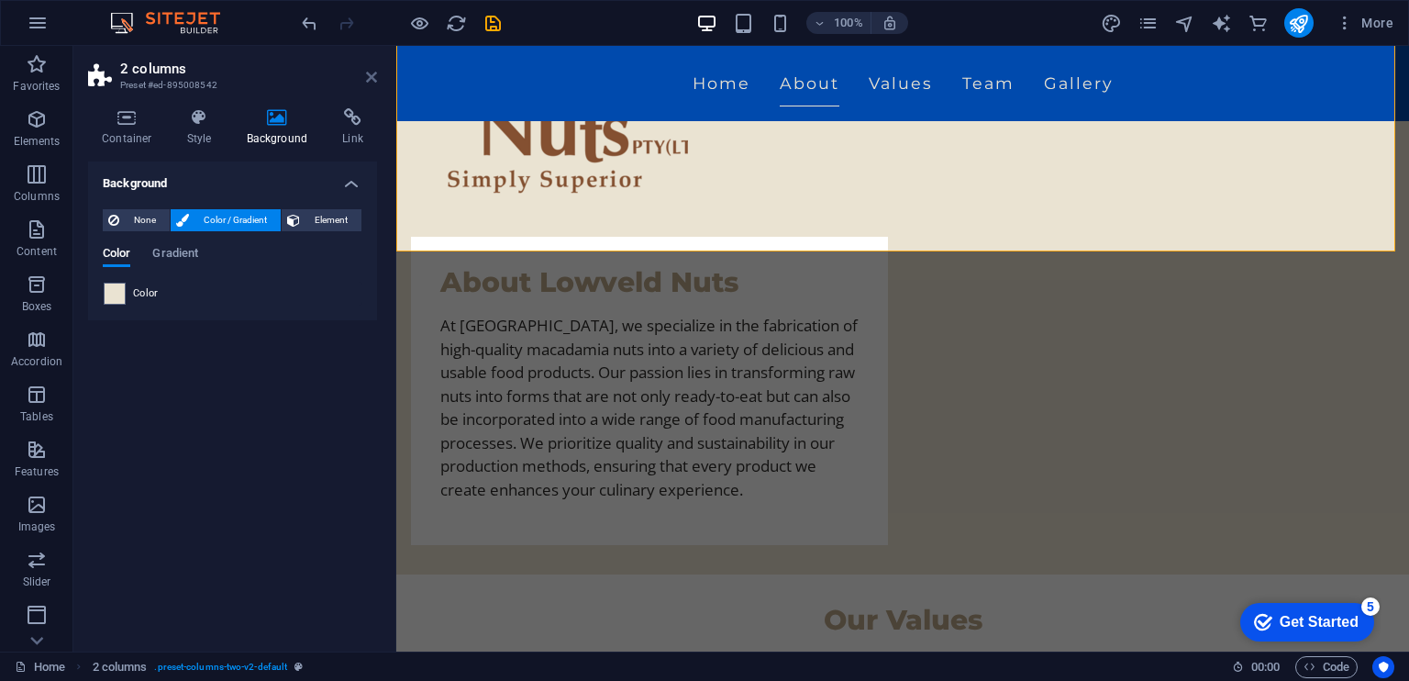
click at [373, 80] on icon at bounding box center [371, 77] width 11 height 15
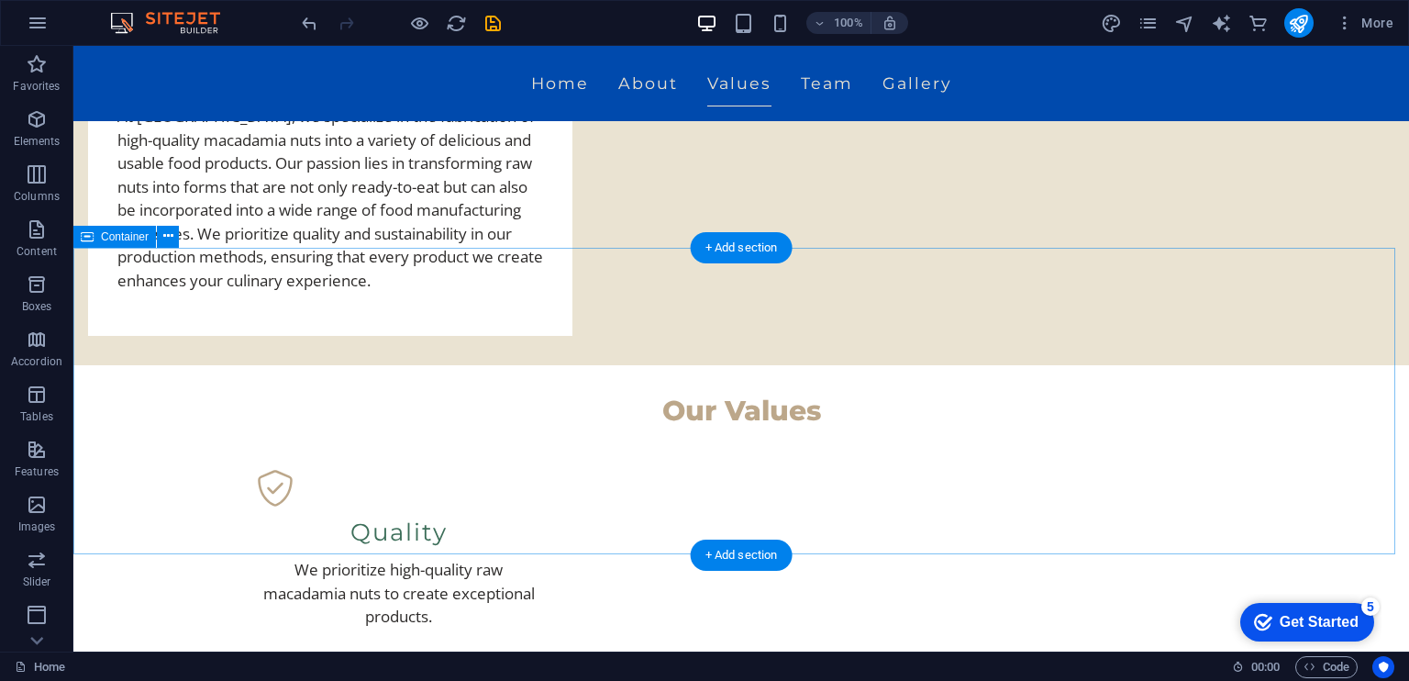
scroll to position [826, 0]
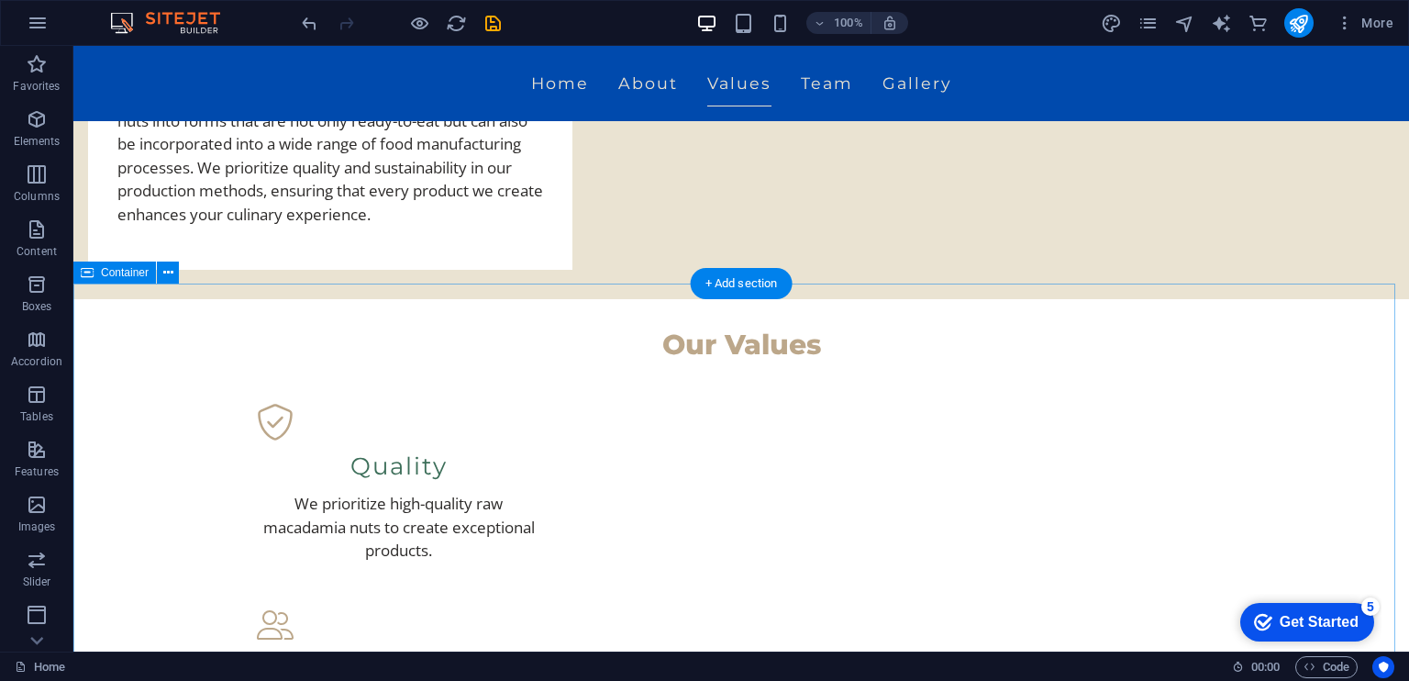
click at [166, 273] on icon at bounding box center [168, 272] width 10 height 19
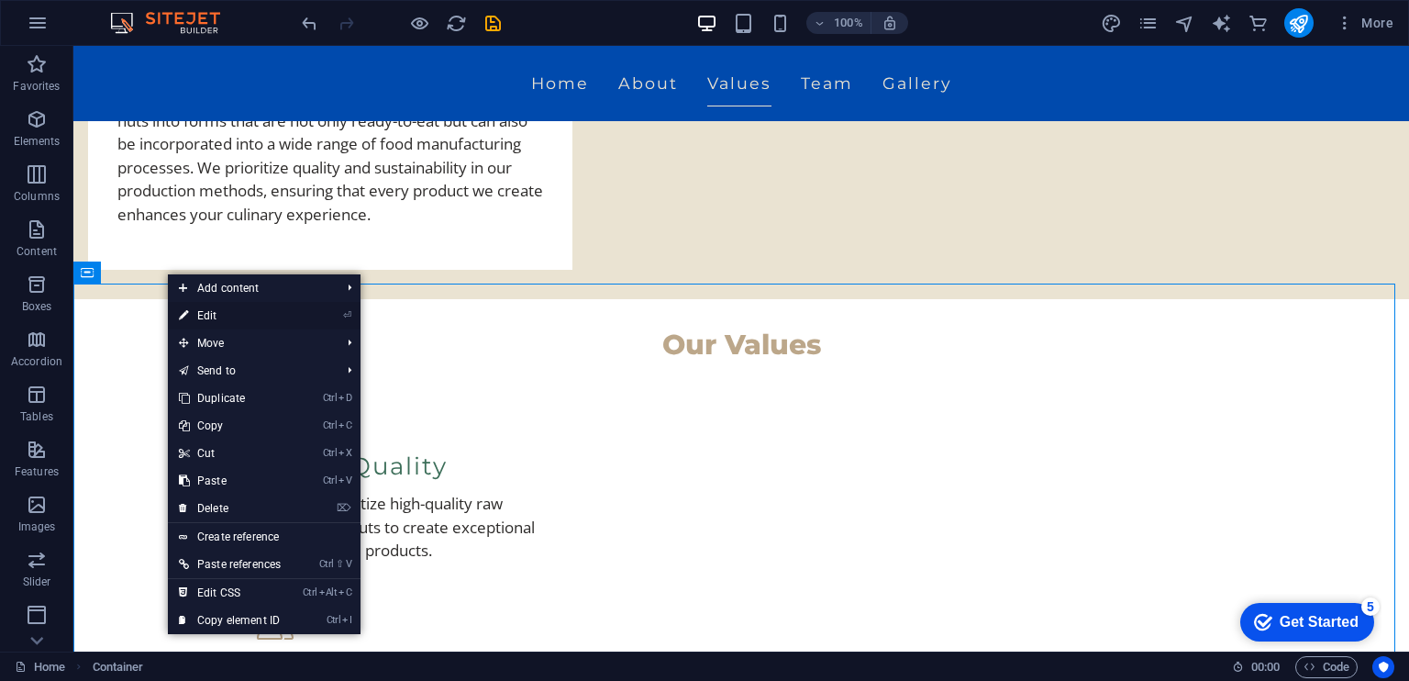
click at [219, 312] on link "⏎ Edit" at bounding box center [230, 316] width 124 height 28
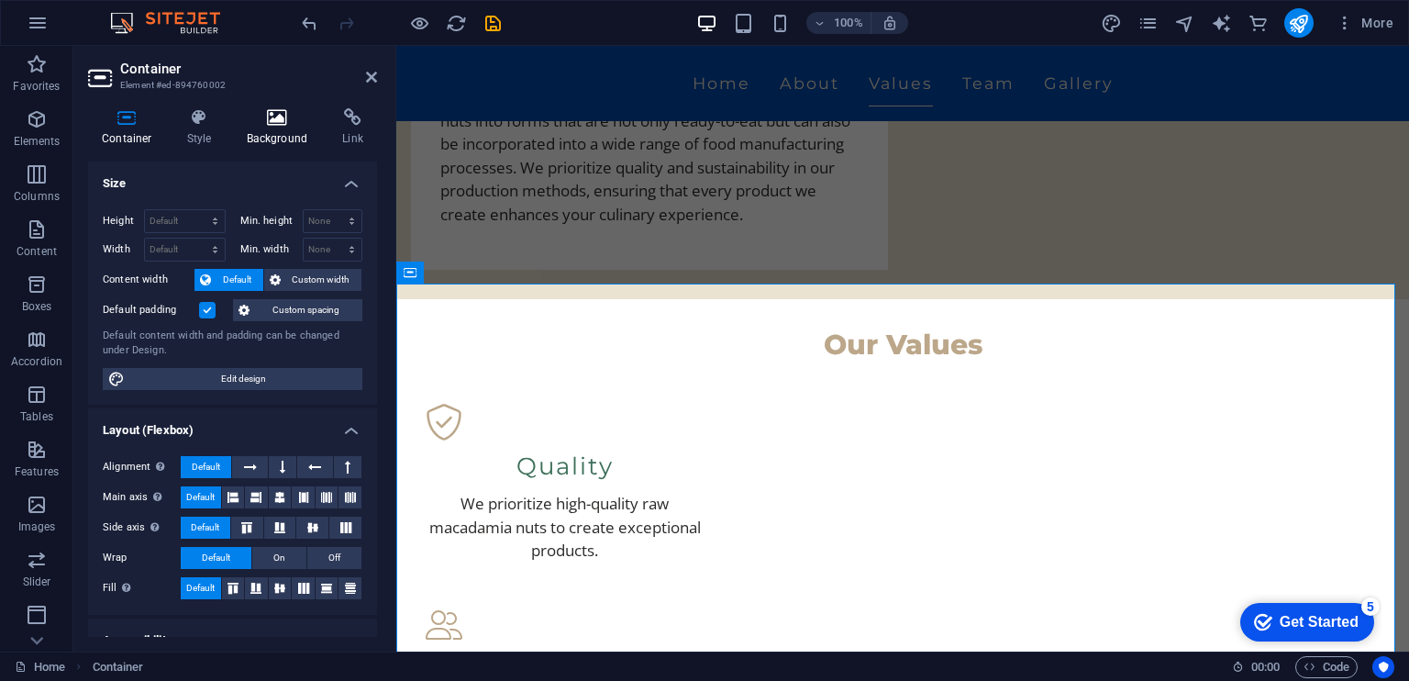
click at [275, 128] on h4 "Background" at bounding box center [281, 127] width 96 height 39
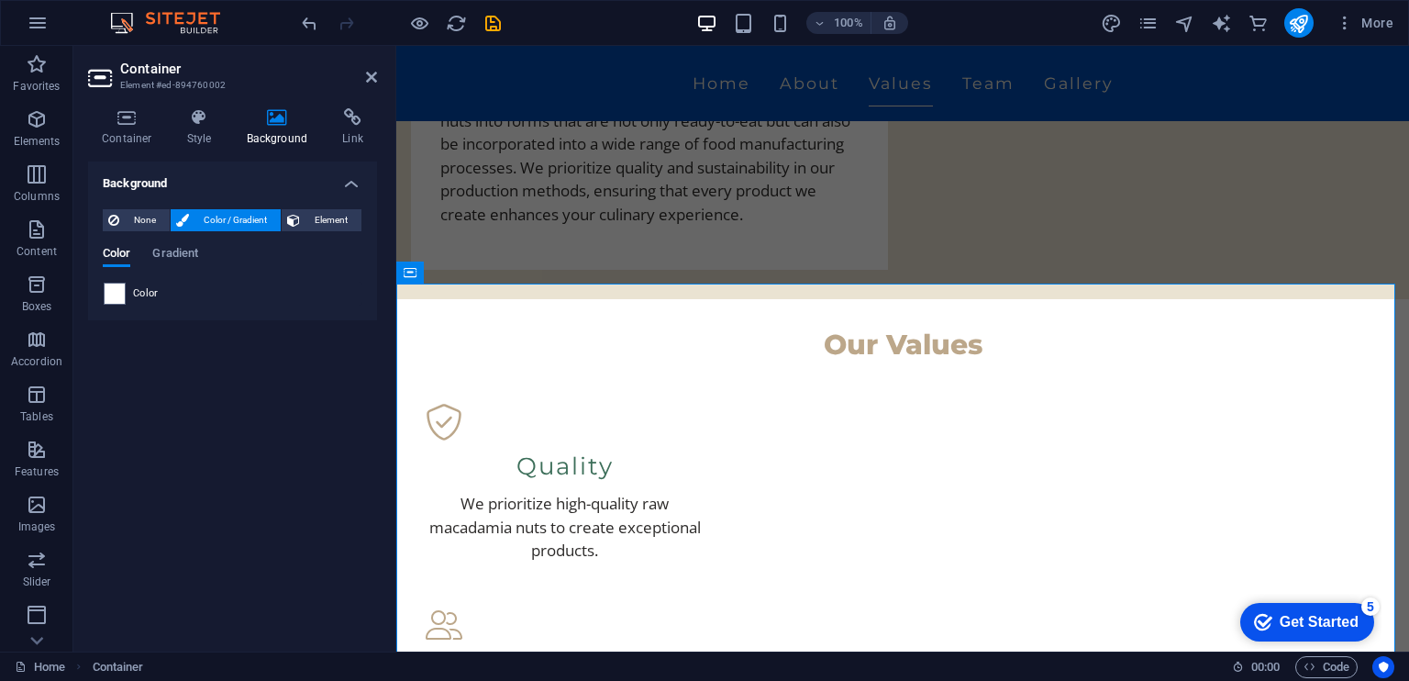
click at [126, 286] on div "Color" at bounding box center [233, 294] width 258 height 22
click at [119, 289] on span at bounding box center [115, 294] width 20 height 20
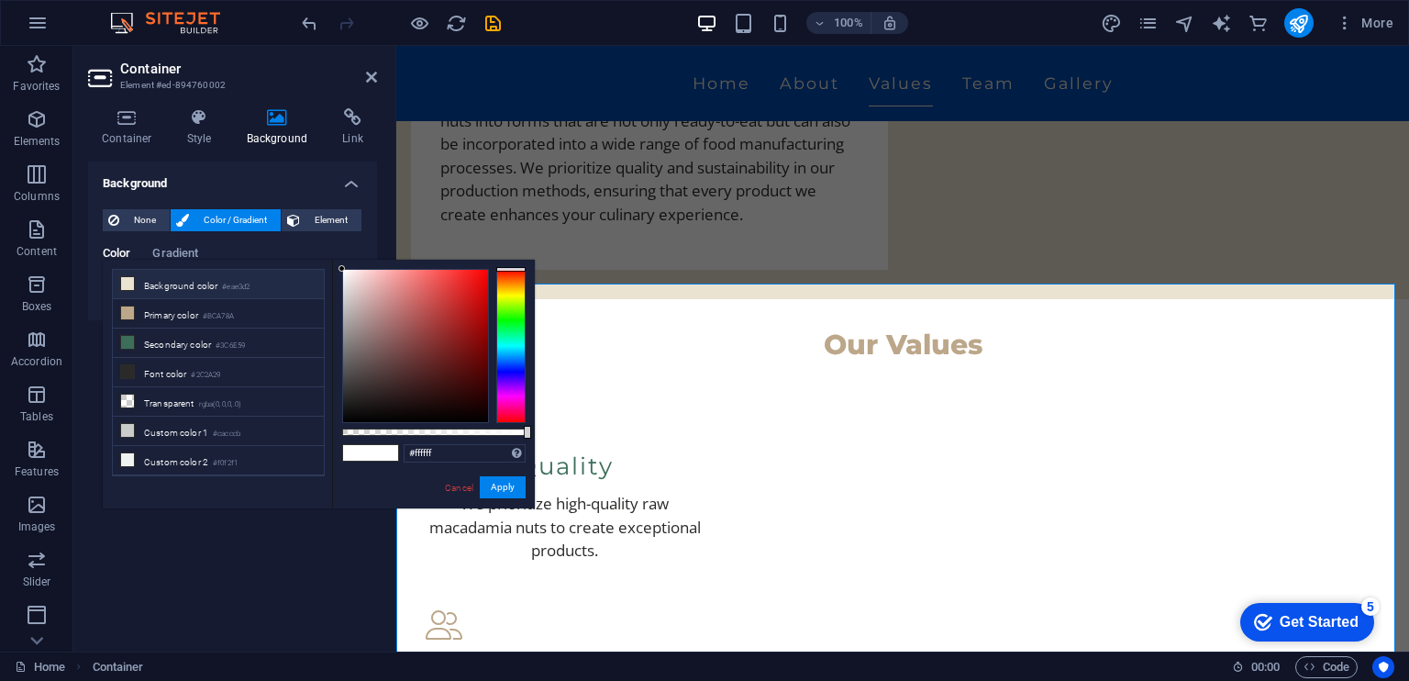
click at [128, 274] on li "Background color #eae3d2" at bounding box center [218, 284] width 211 height 29
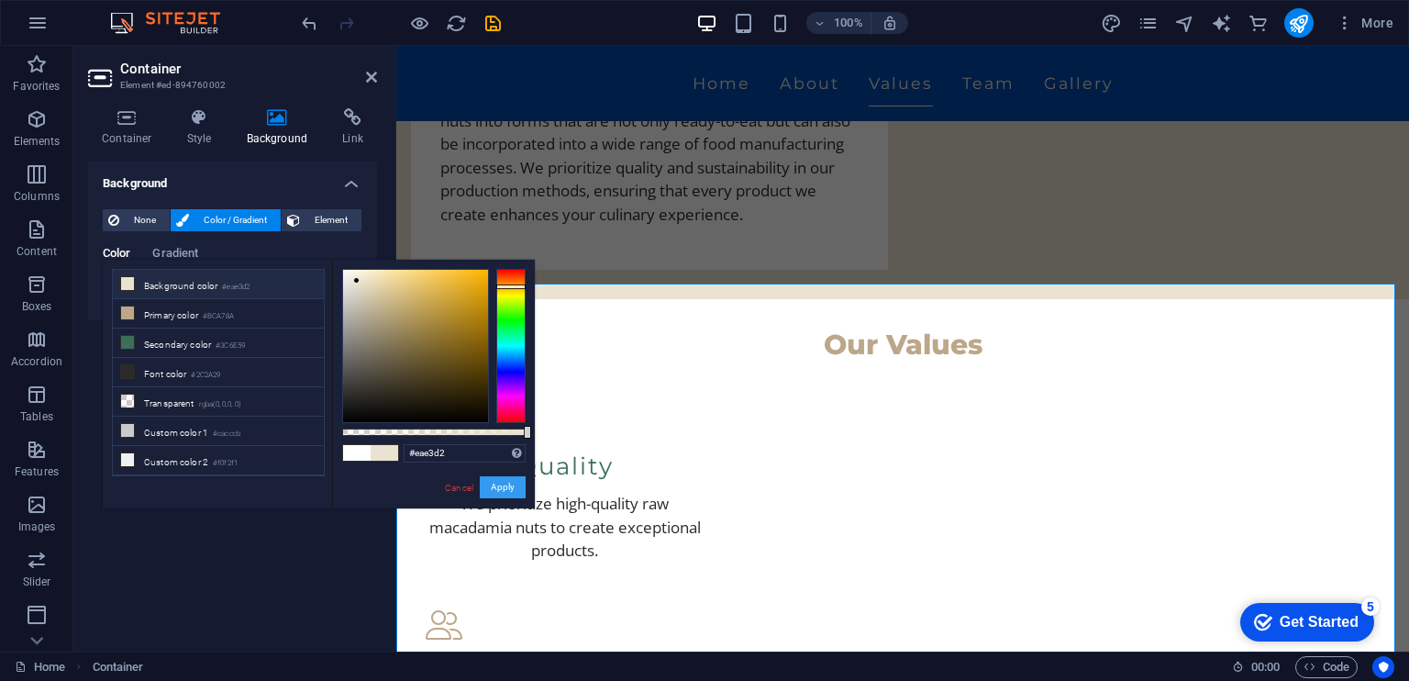
click at [502, 485] on button "Apply" at bounding box center [503, 487] width 46 height 22
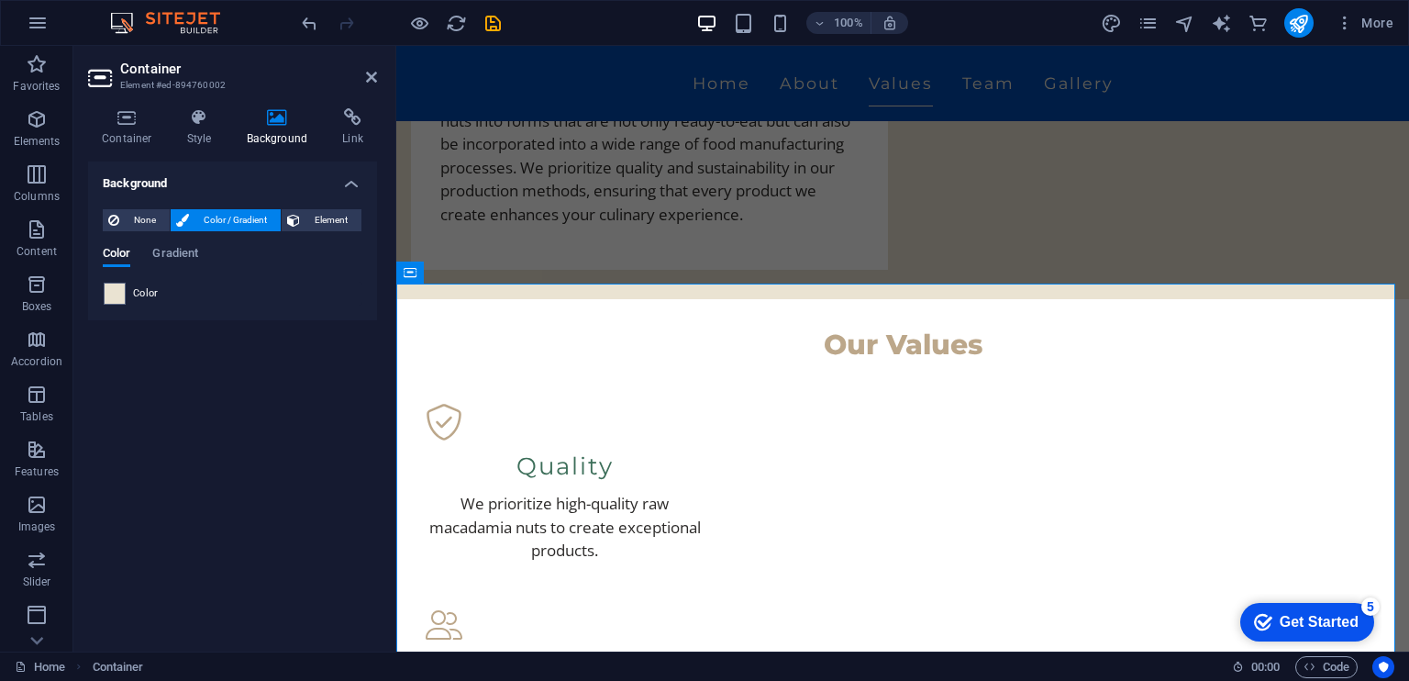
click at [377, 82] on aside "Container Element #ed-894760002 Container Style Background Link Size Height Def…" at bounding box center [234, 349] width 323 height 606
click at [368, 76] on icon at bounding box center [371, 77] width 11 height 15
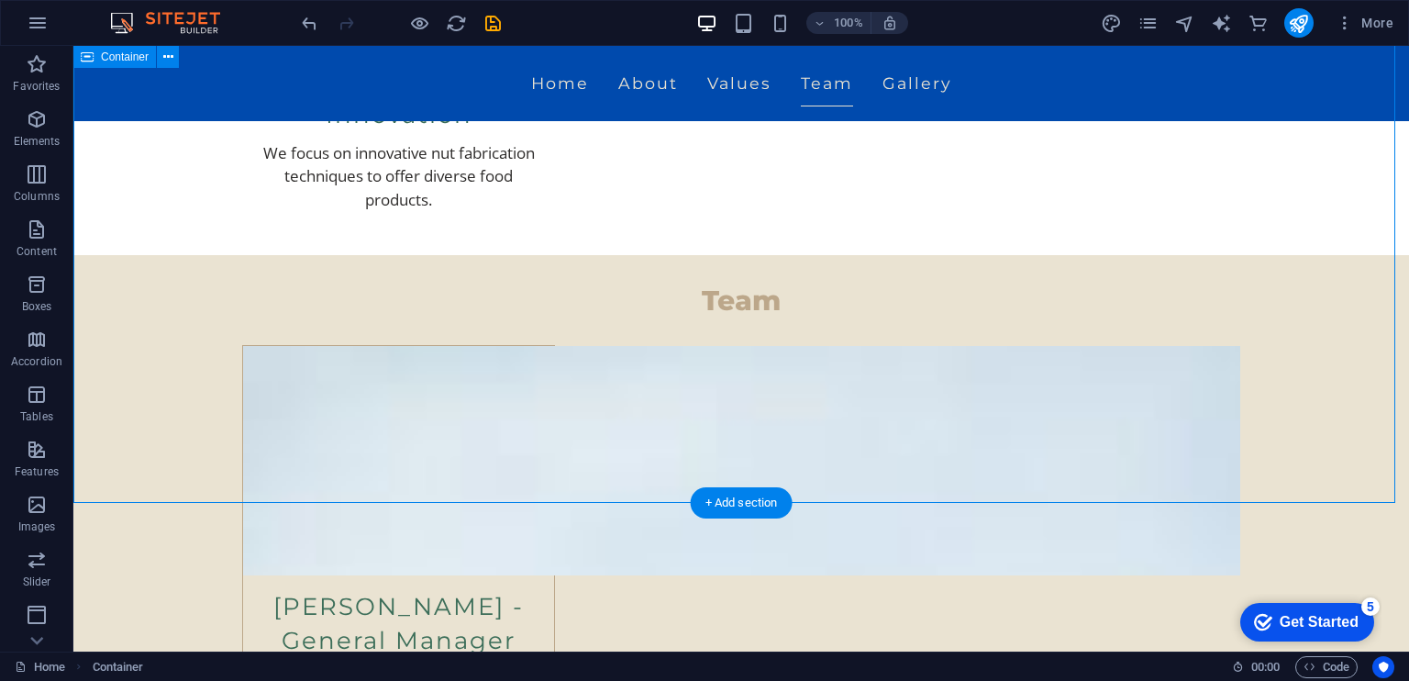
scroll to position [1560, 0]
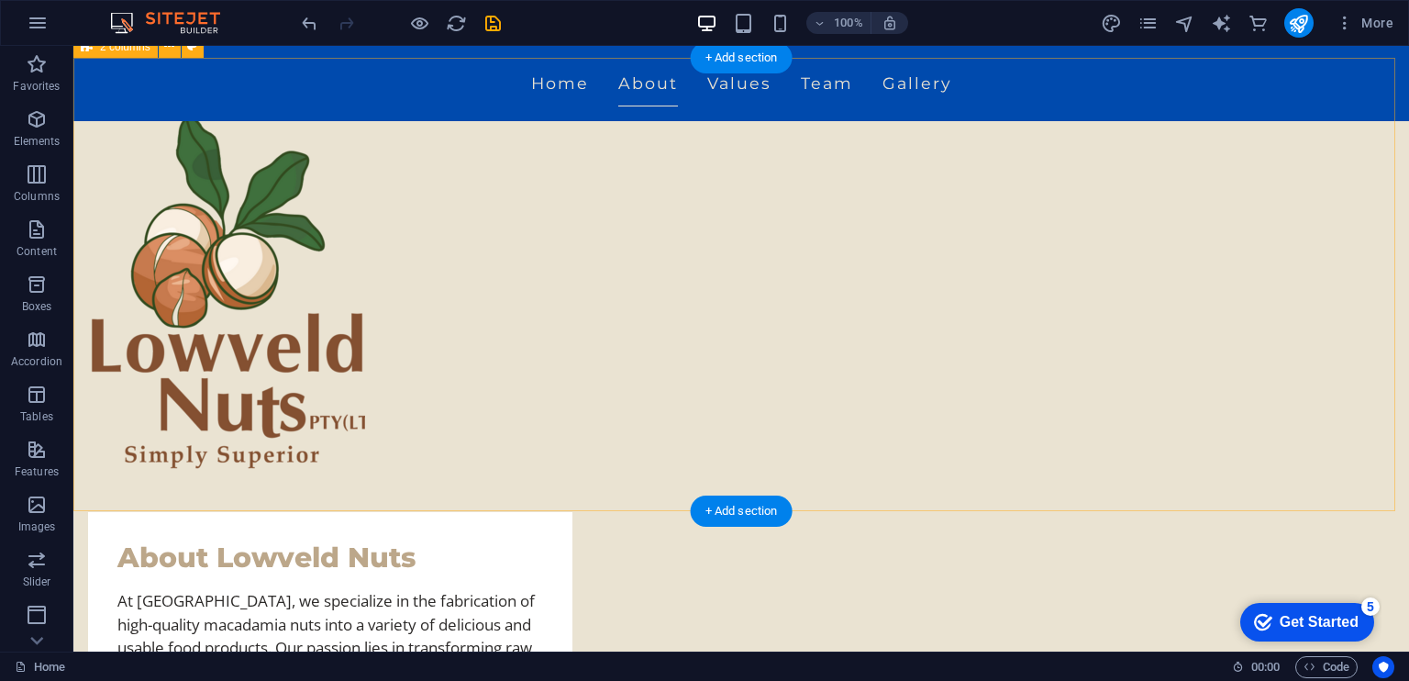
scroll to position [826, 0]
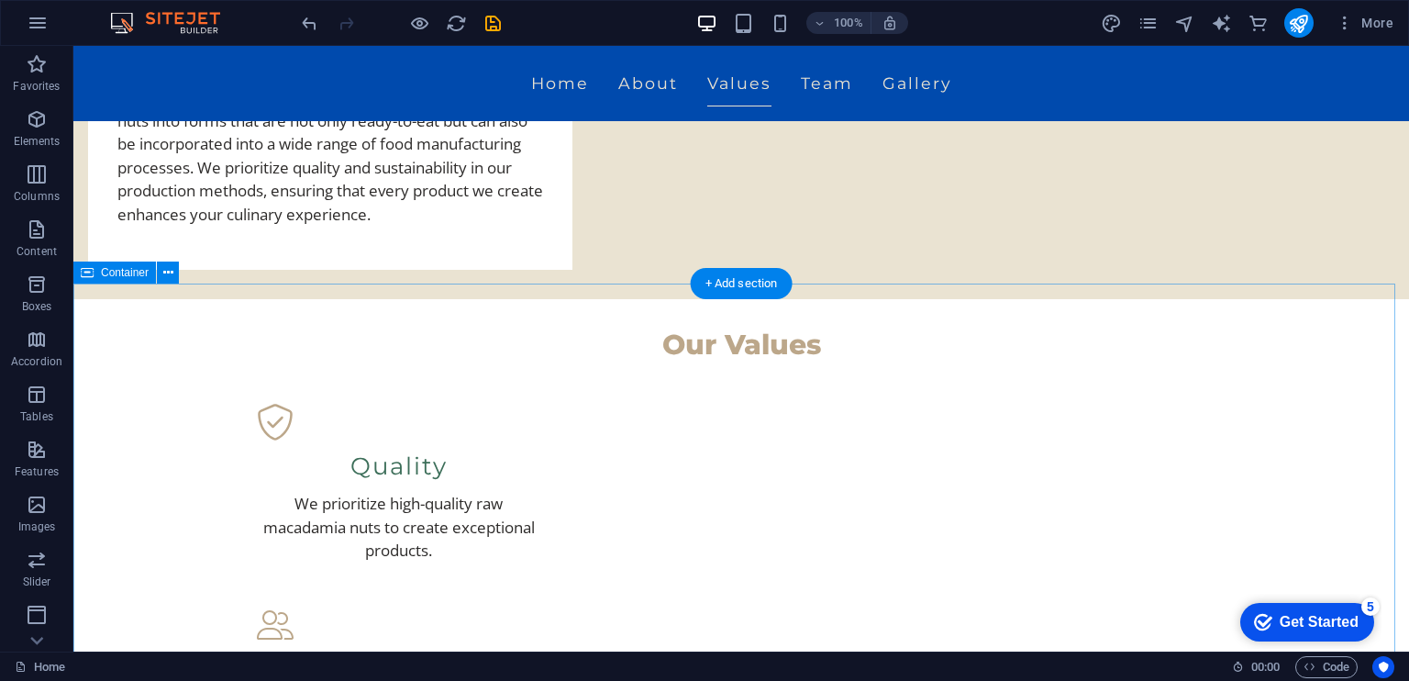
click at [166, 270] on icon at bounding box center [168, 272] width 10 height 19
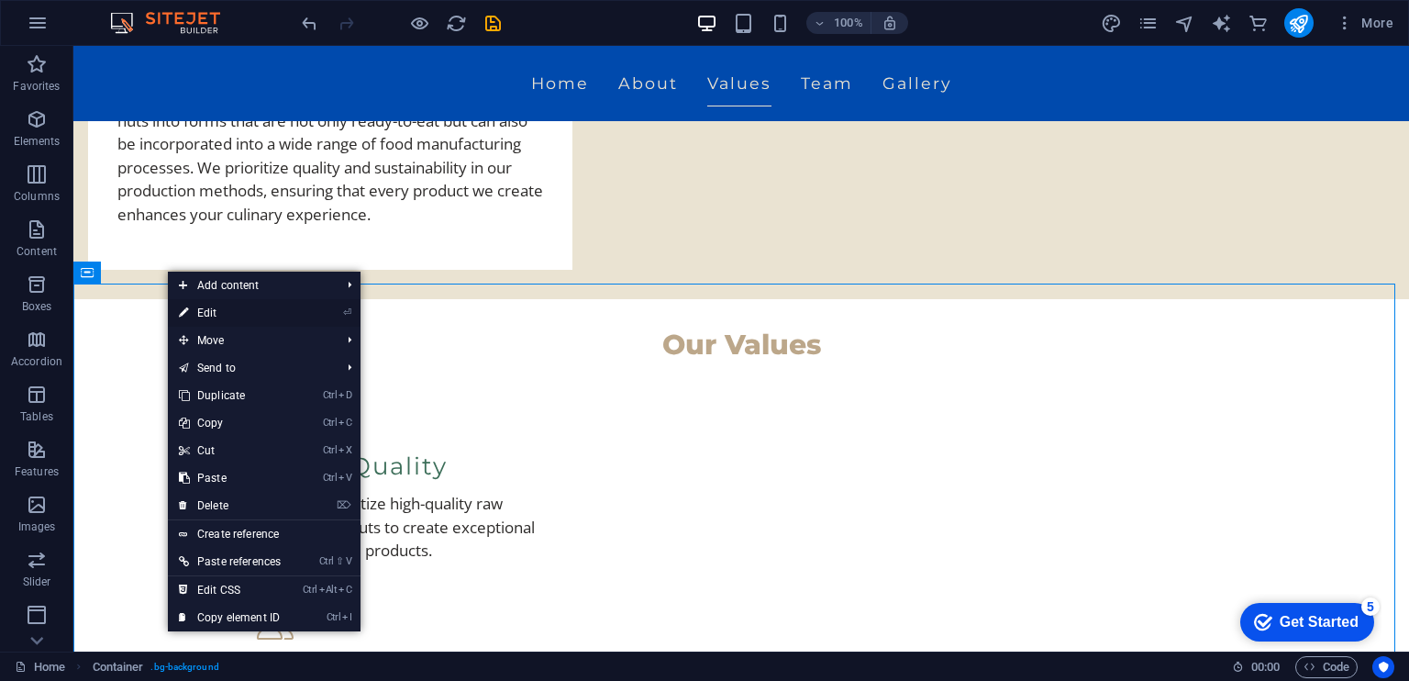
click at [256, 306] on link "⏎ Edit" at bounding box center [230, 313] width 124 height 28
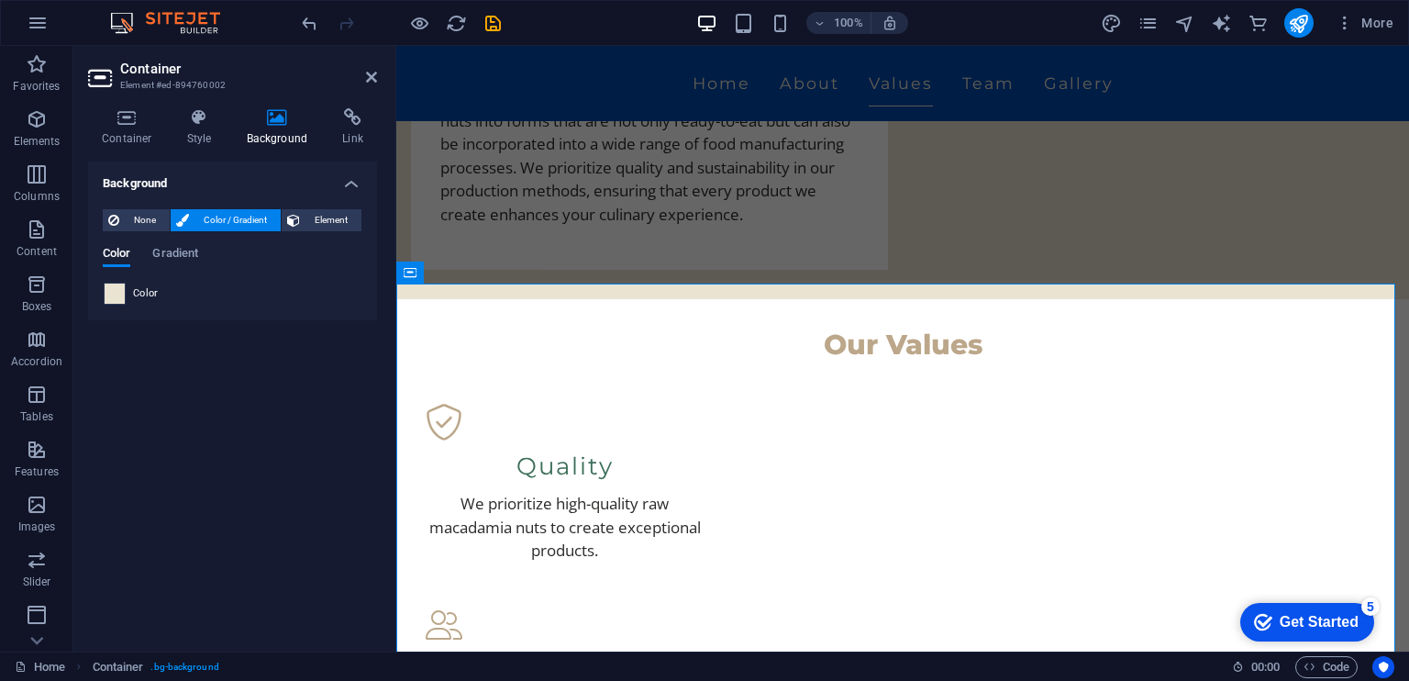
click at [124, 292] on span at bounding box center [115, 294] width 20 height 20
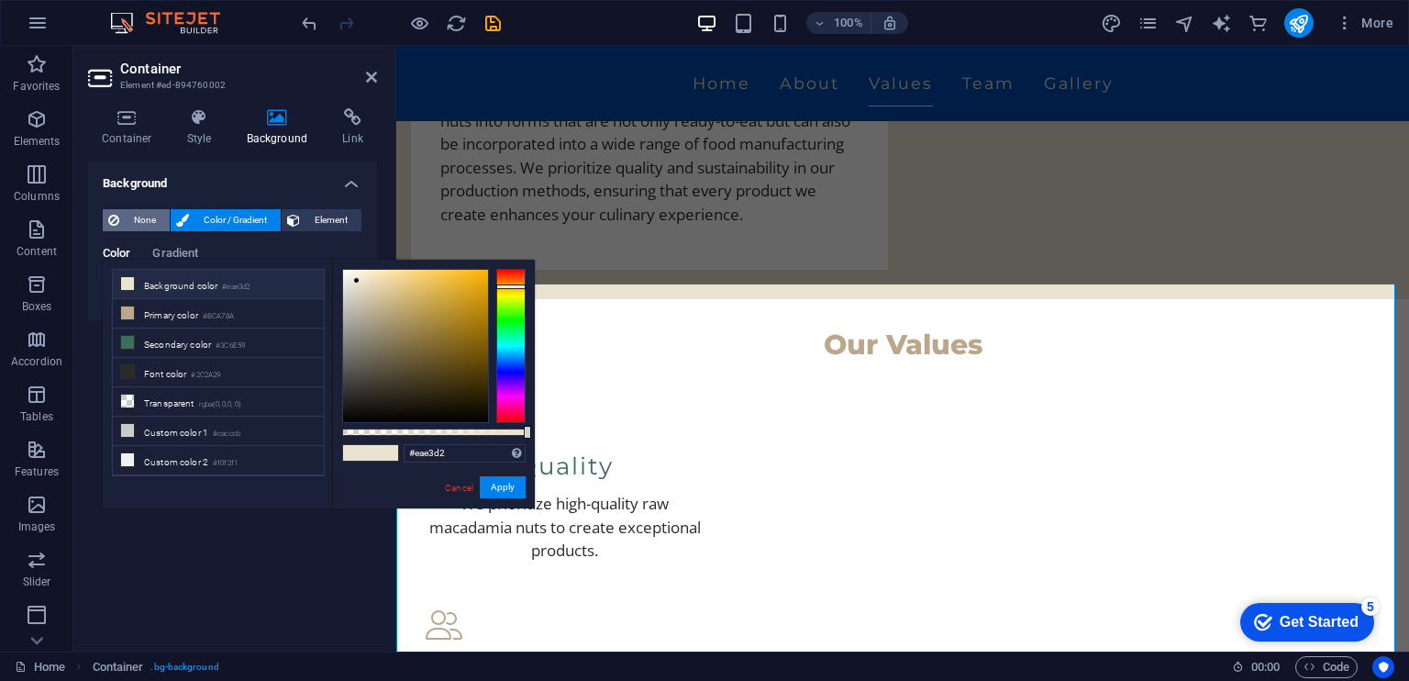
click at [150, 221] on span "None" at bounding box center [144, 220] width 39 height 22
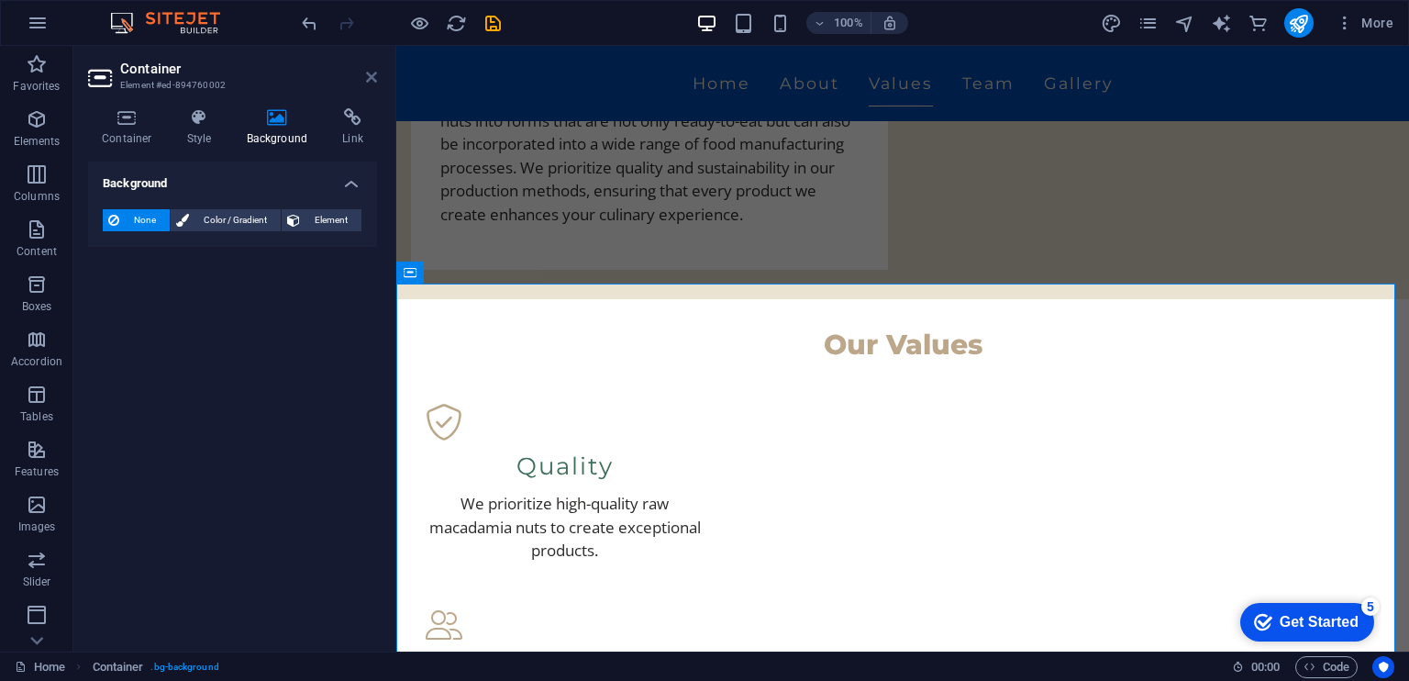
click at [373, 80] on icon at bounding box center [371, 77] width 11 height 15
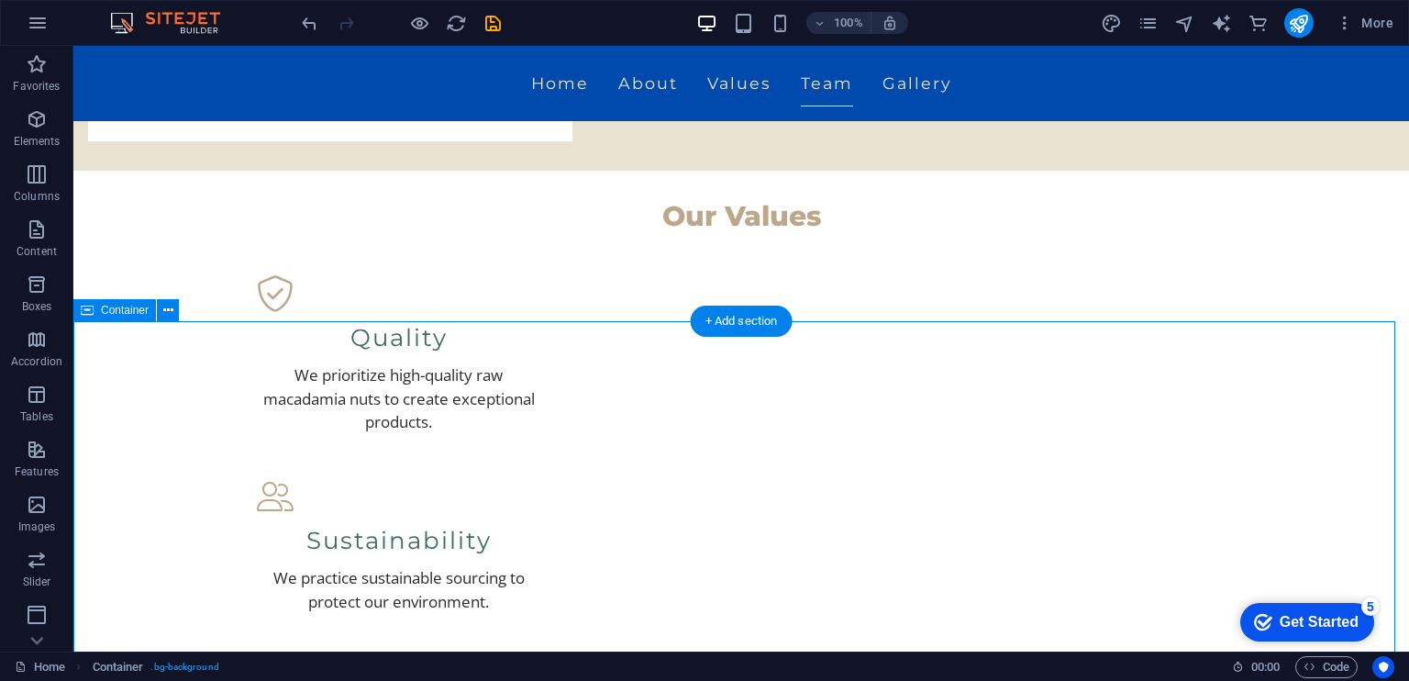
scroll to position [1009, 0]
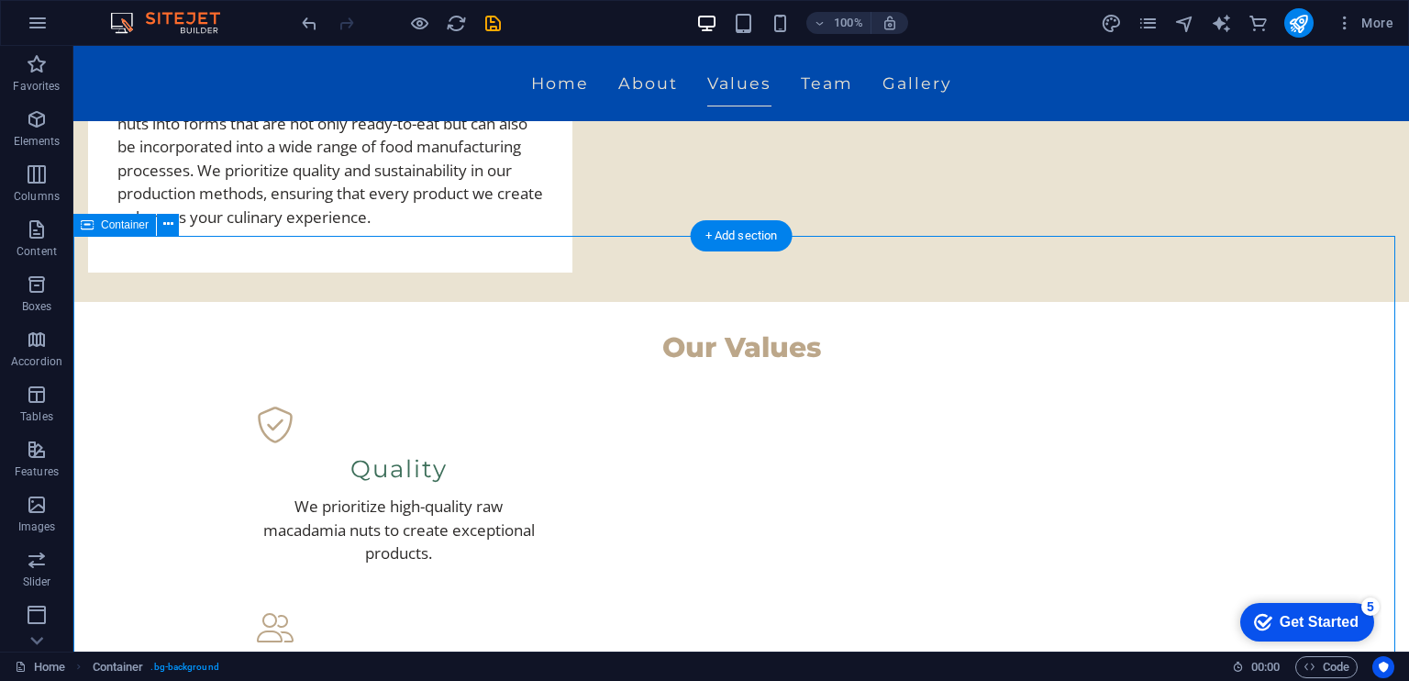
scroll to position [734, 0]
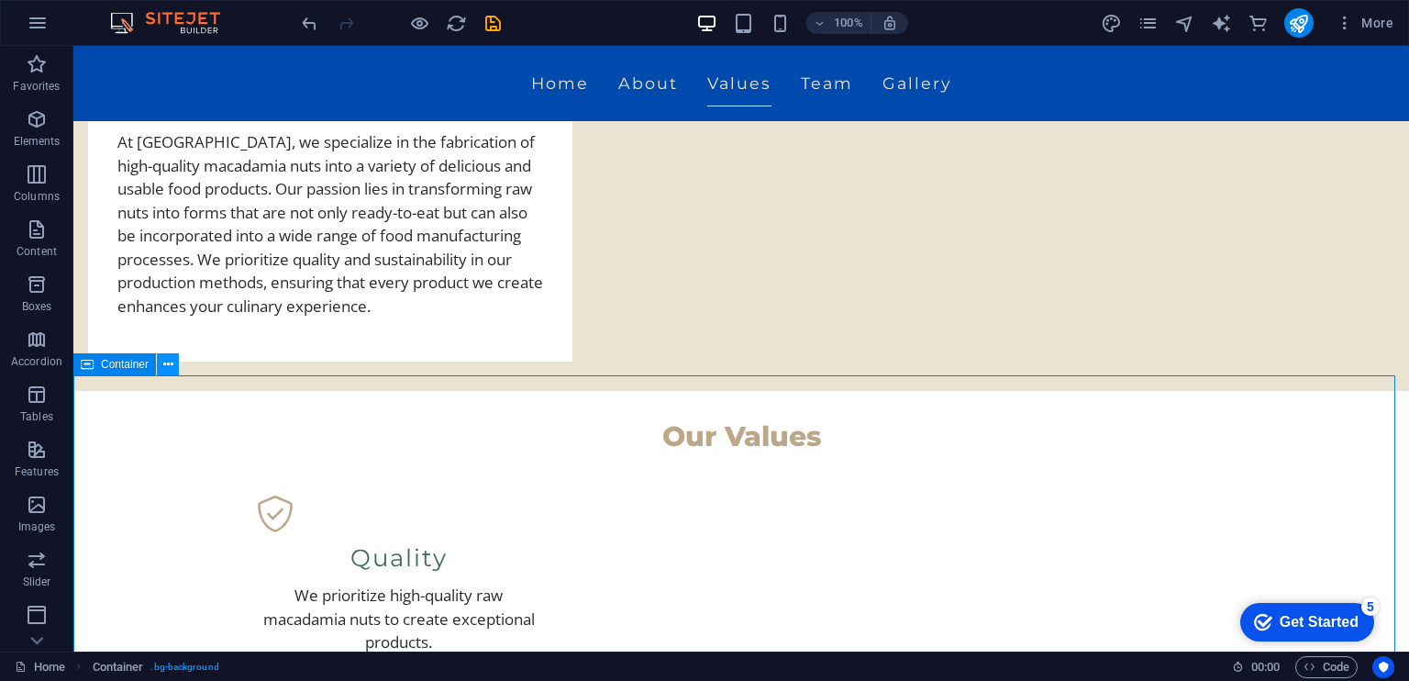
click at [165, 362] on icon at bounding box center [168, 364] width 10 height 19
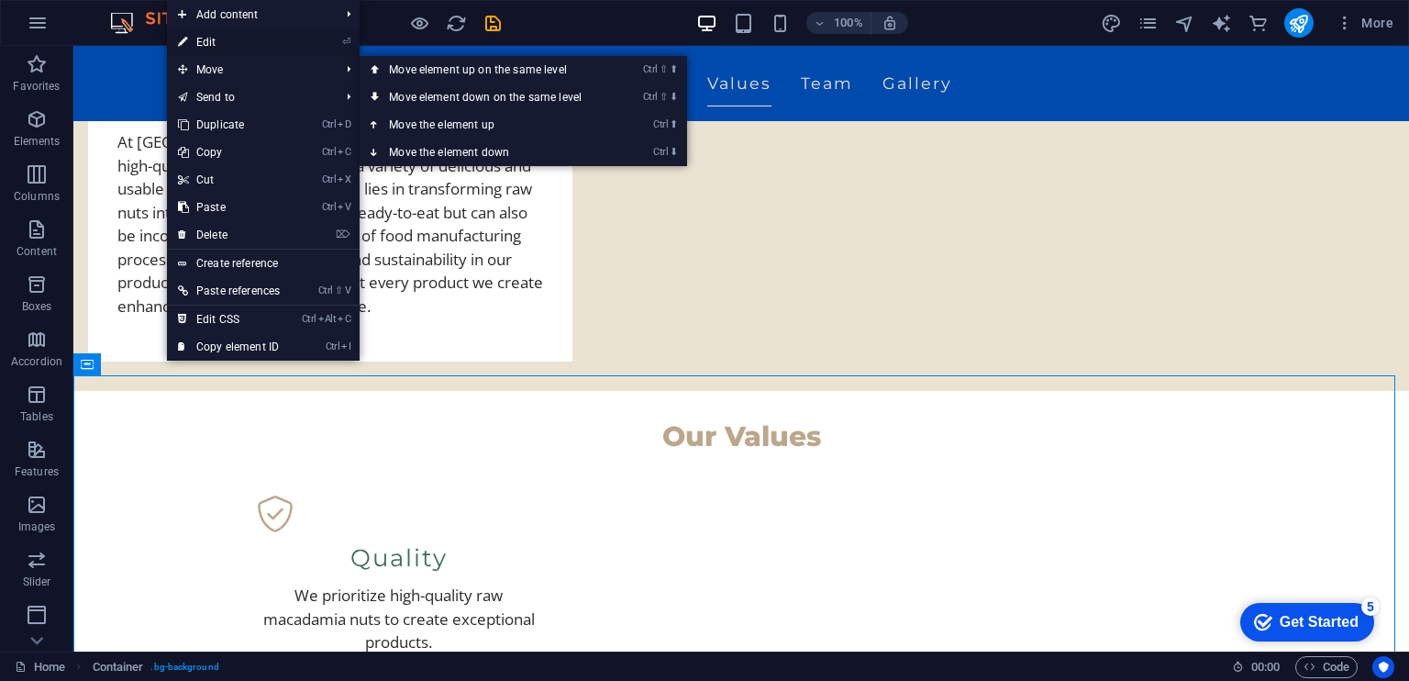
click at [251, 43] on link "⏎ Edit" at bounding box center [229, 42] width 124 height 28
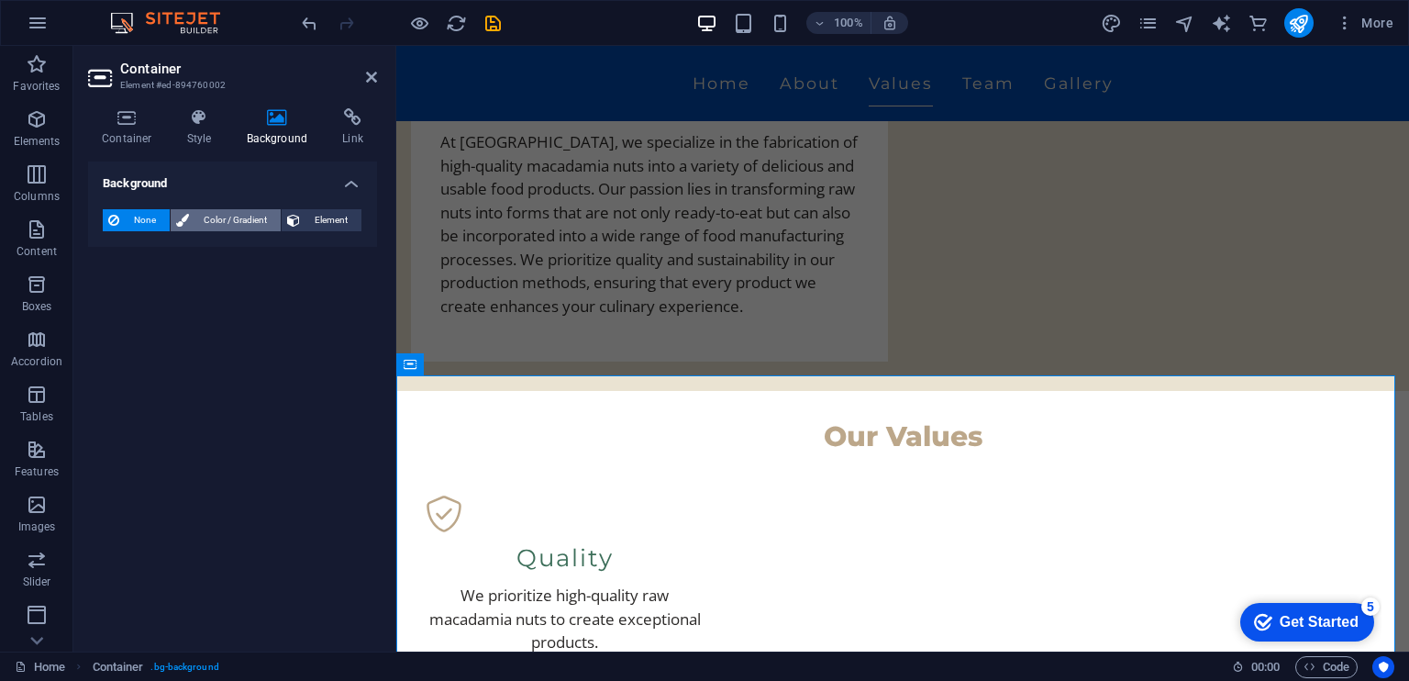
click at [239, 218] on span "Color / Gradient" at bounding box center [235, 220] width 81 height 22
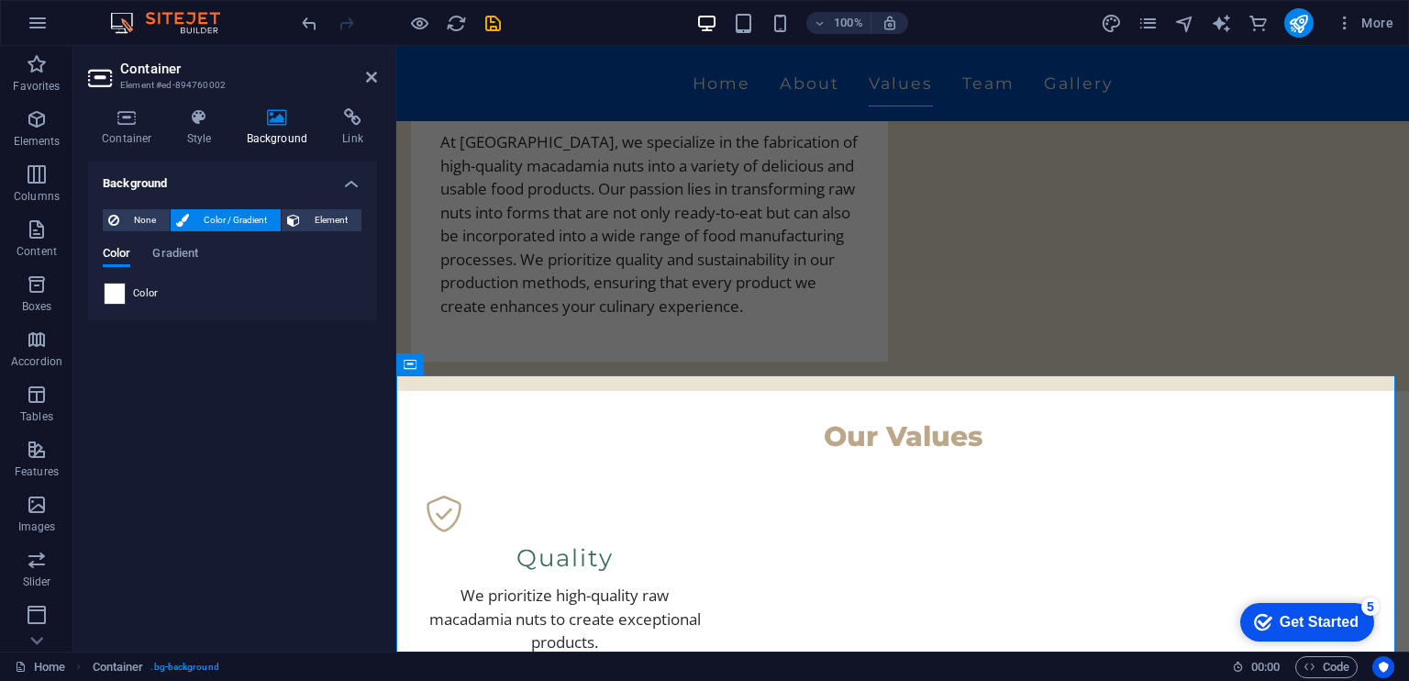
click at [117, 290] on span at bounding box center [115, 294] width 20 height 20
type input "#ffffff"
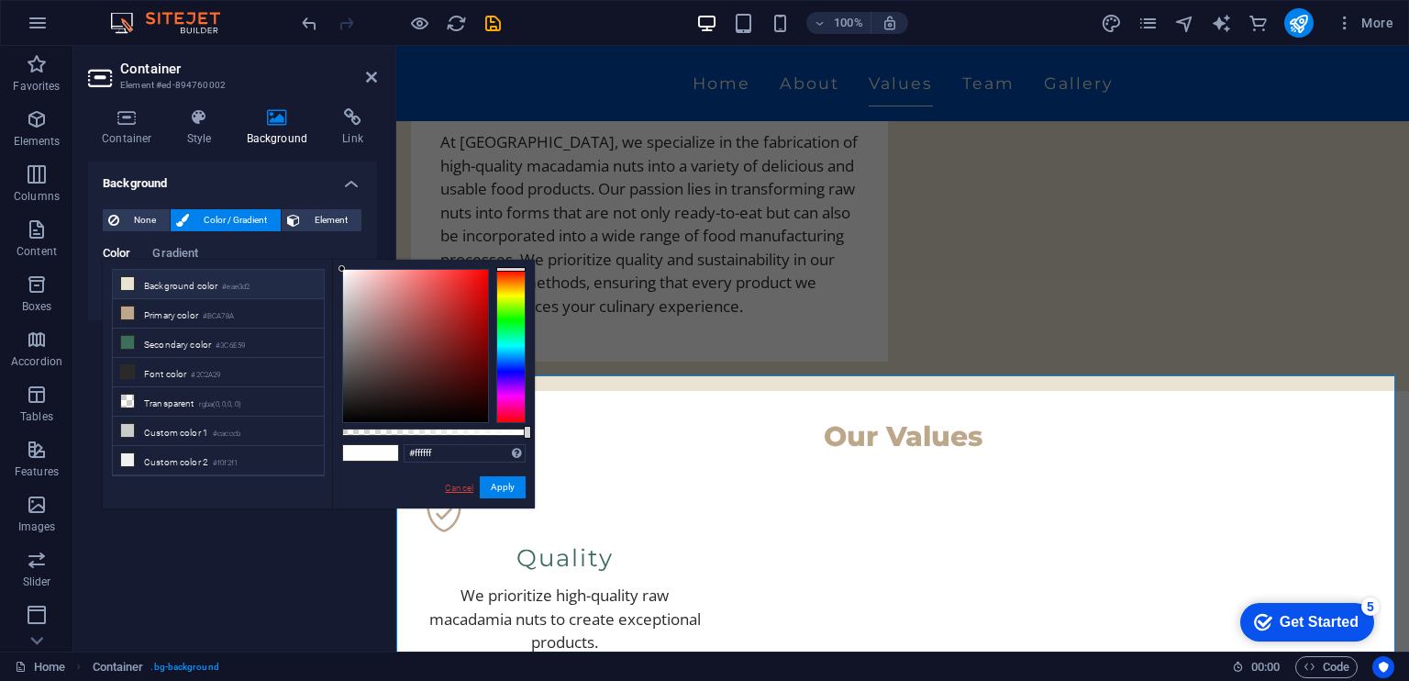
click at [447, 481] on link "Cancel" at bounding box center [459, 488] width 32 height 14
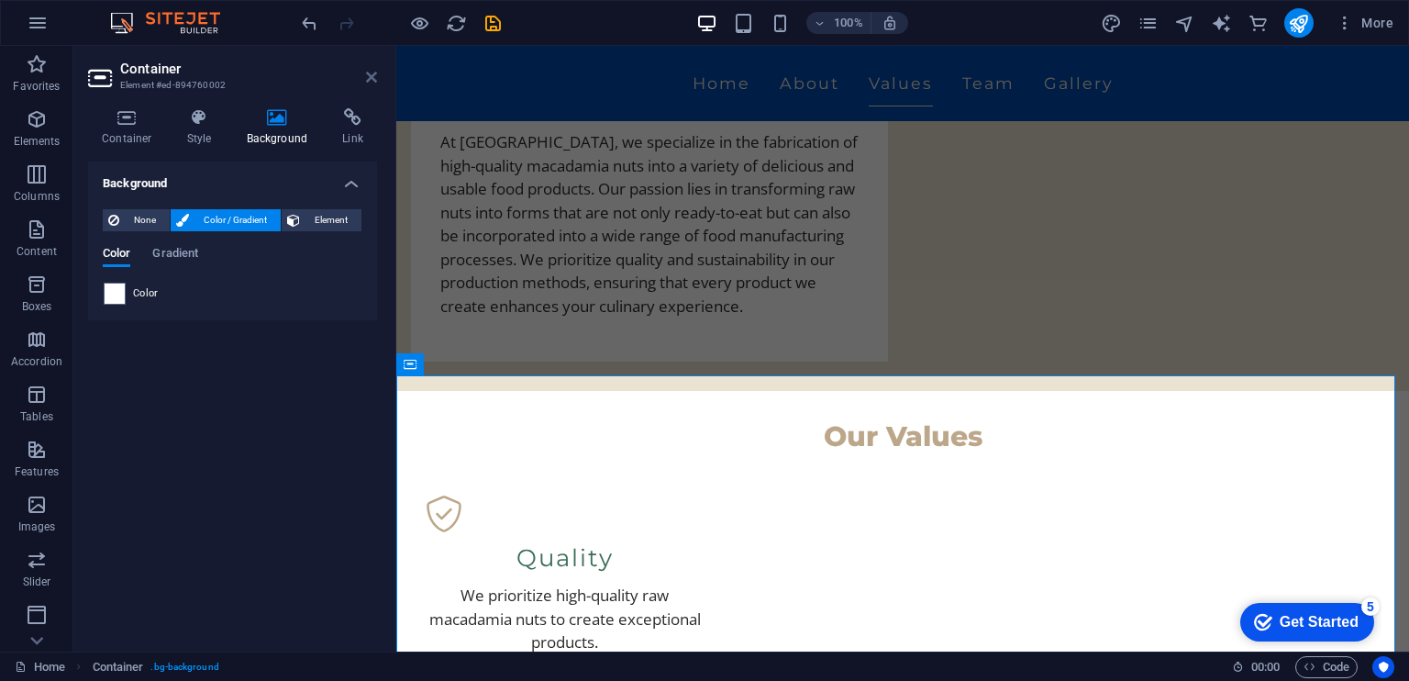
click at [366, 76] on icon at bounding box center [371, 77] width 11 height 15
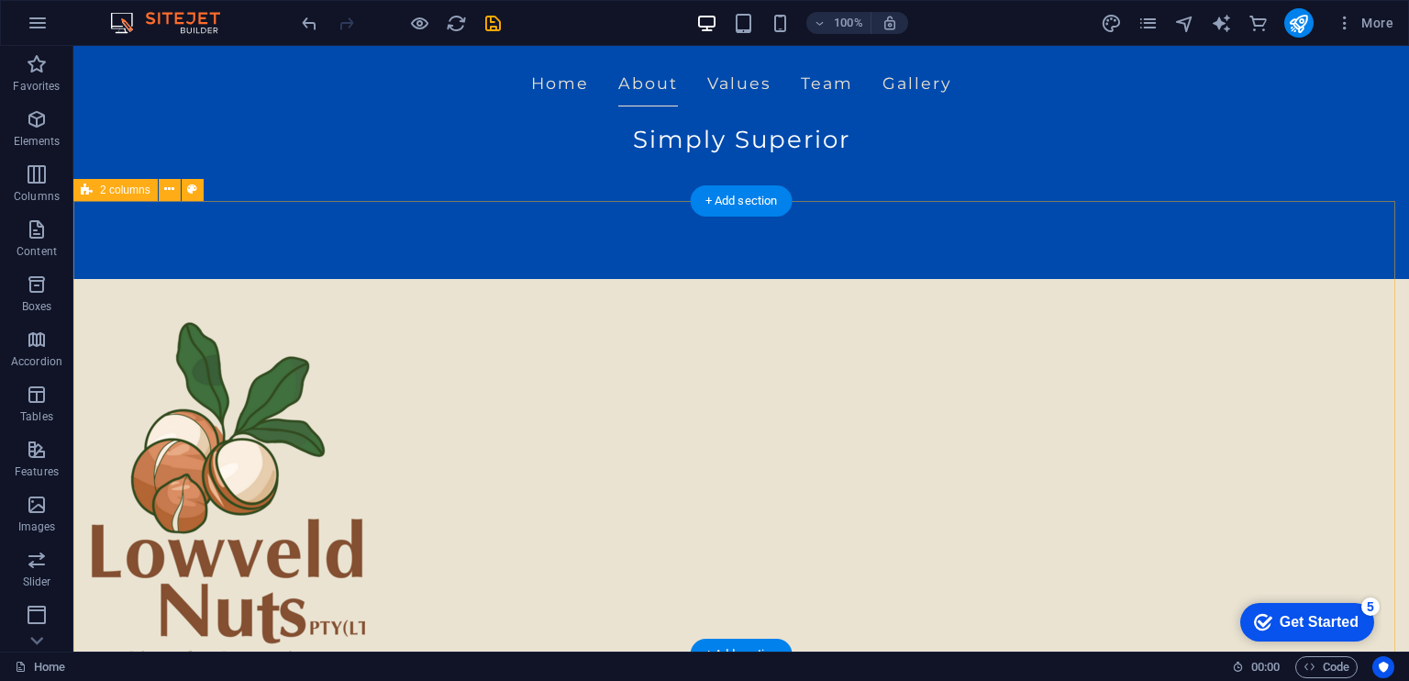
scroll to position [184, 0]
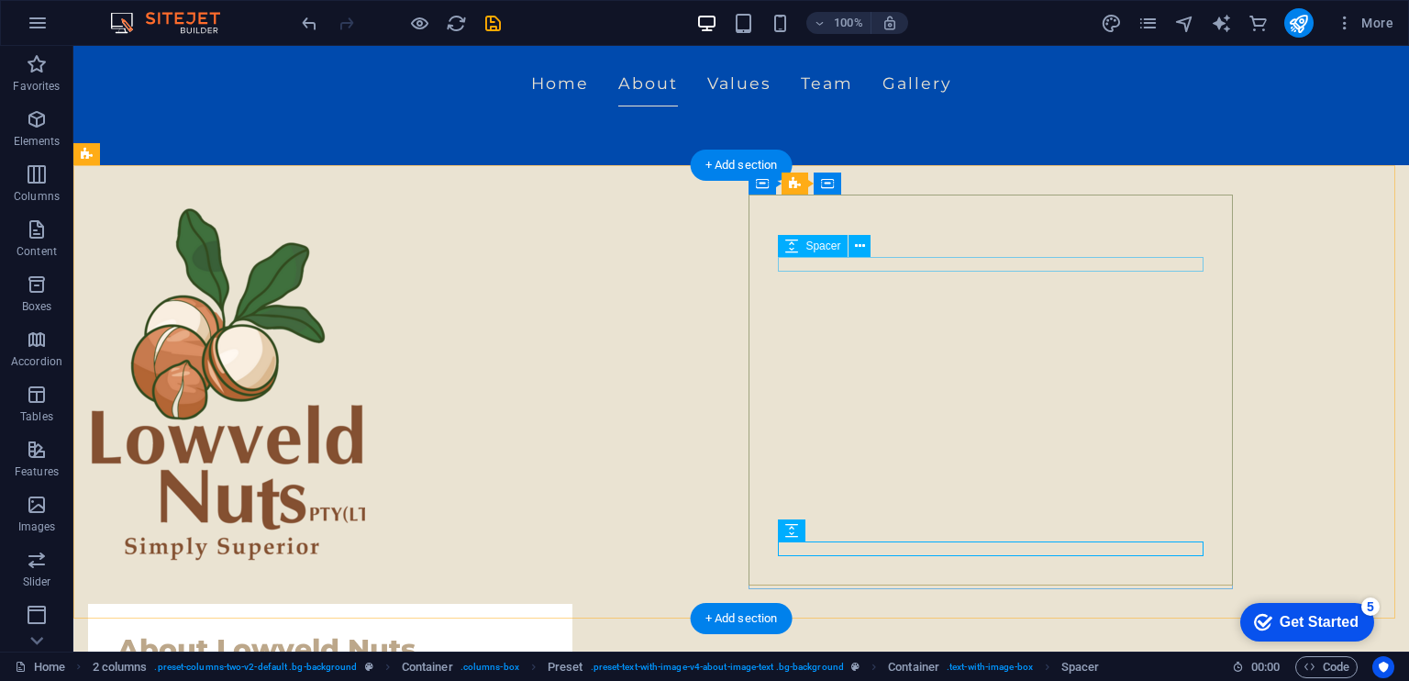
click at [543, 666] on div at bounding box center [330, 673] width 426 height 15
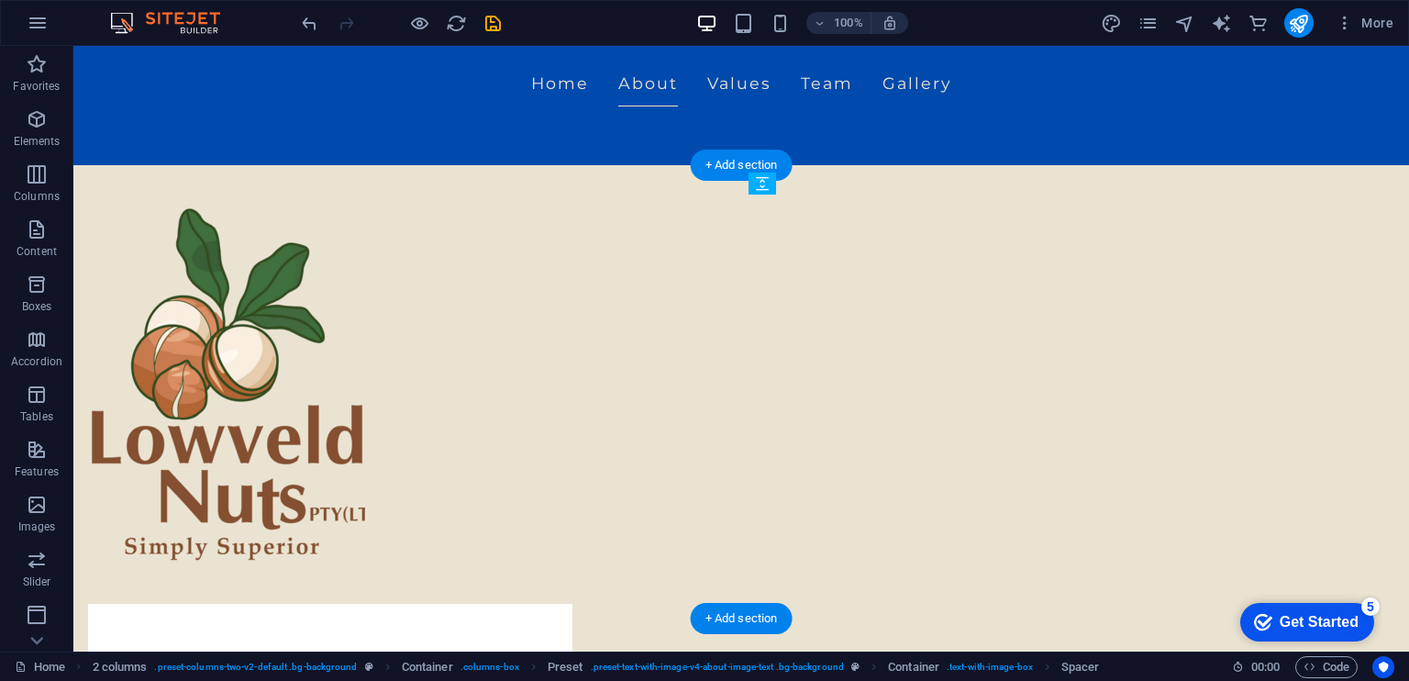
drag, startPoint x: 910, startPoint y: 295, endPoint x: 907, endPoint y: 239, distance: 56.1
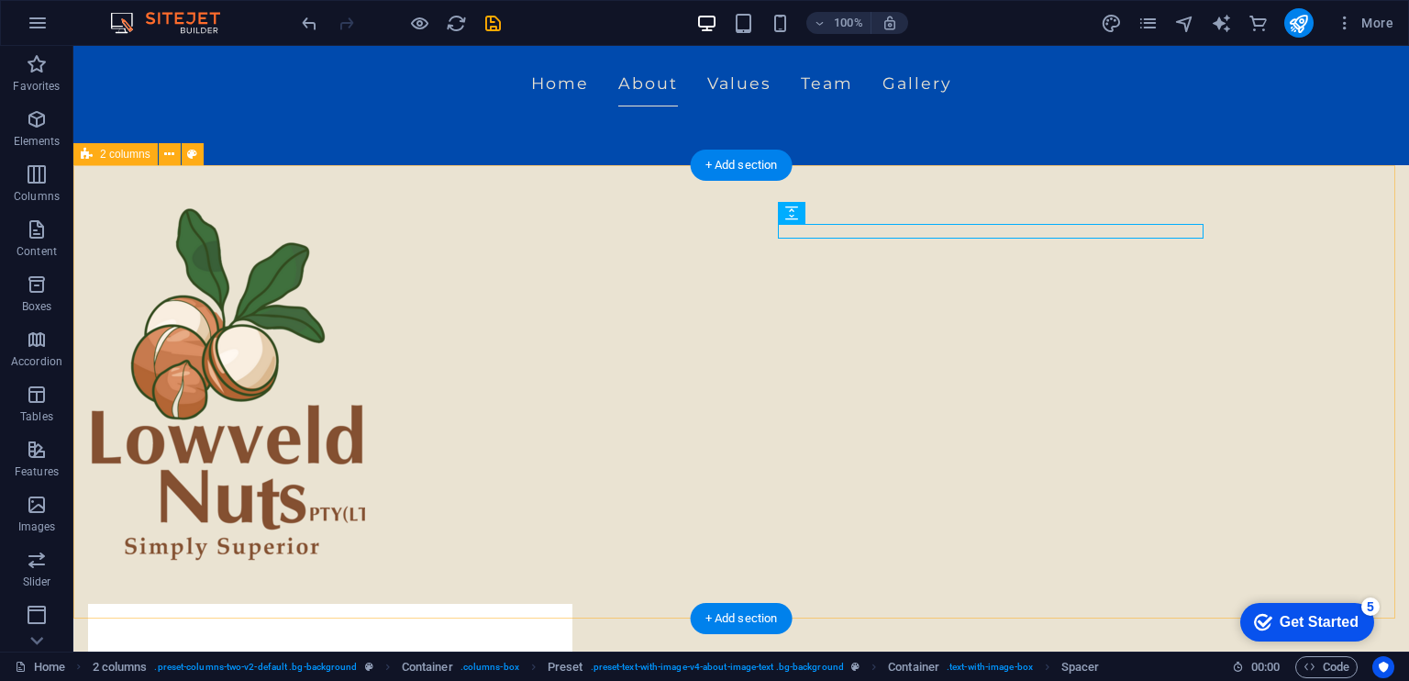
click at [1352, 326] on div "About Lowveld Nuts At [GEOGRAPHIC_DATA], we specialize in the fabrication of hi…" at bounding box center [741, 582] width 1336 height 835
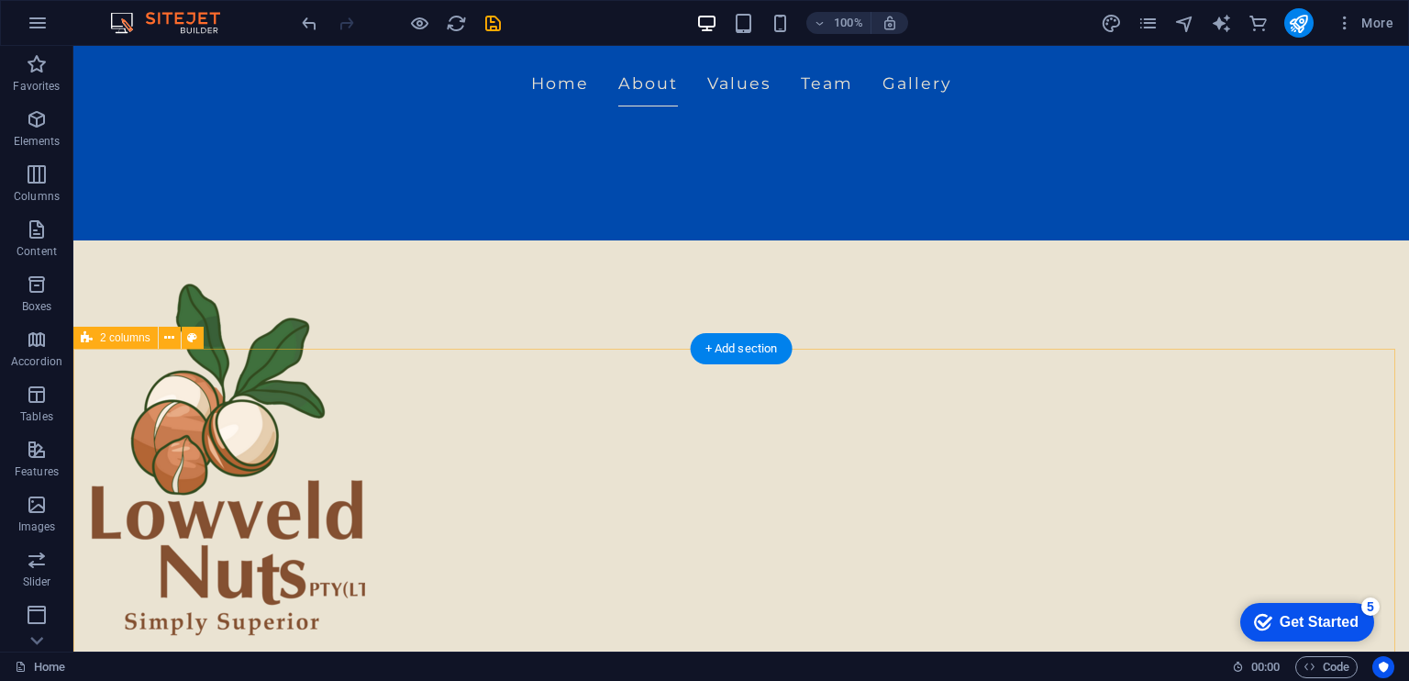
scroll to position [0, 0]
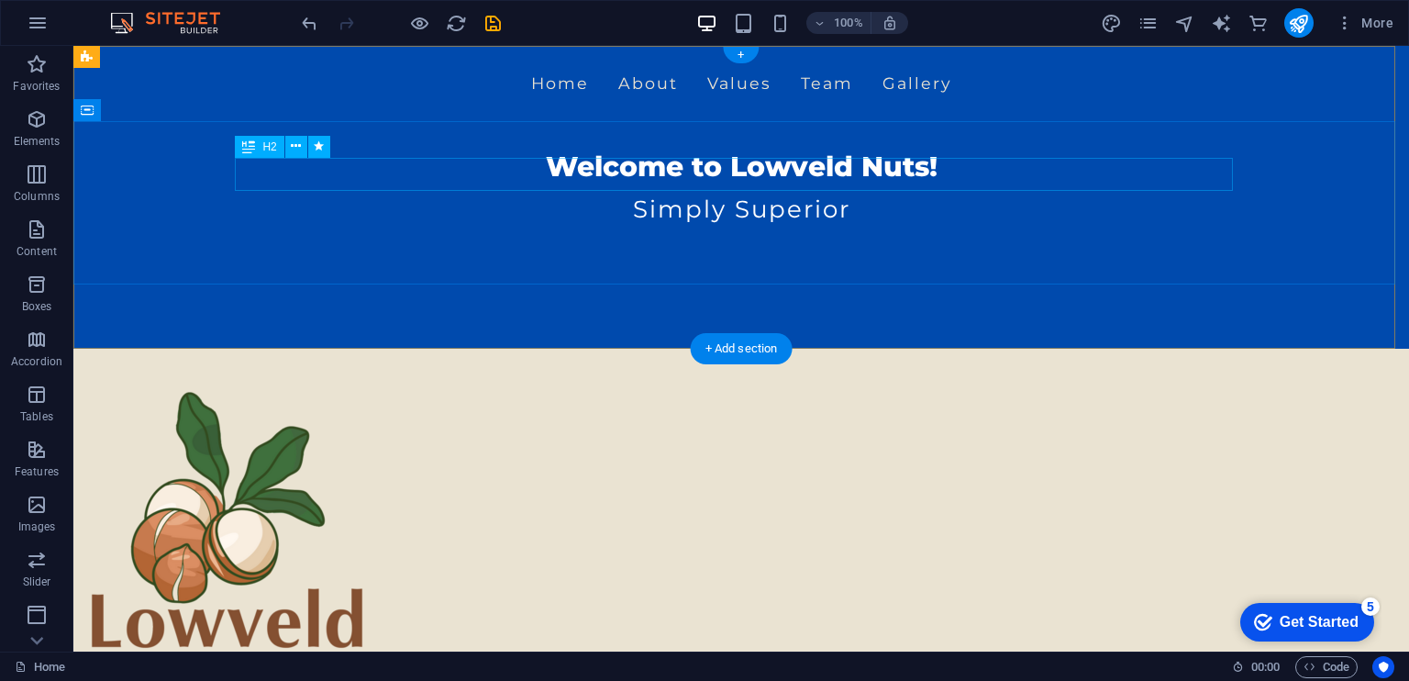
click at [920, 173] on div "Welcome to Lowveld Nuts!" at bounding box center [741, 166] width 998 height 33
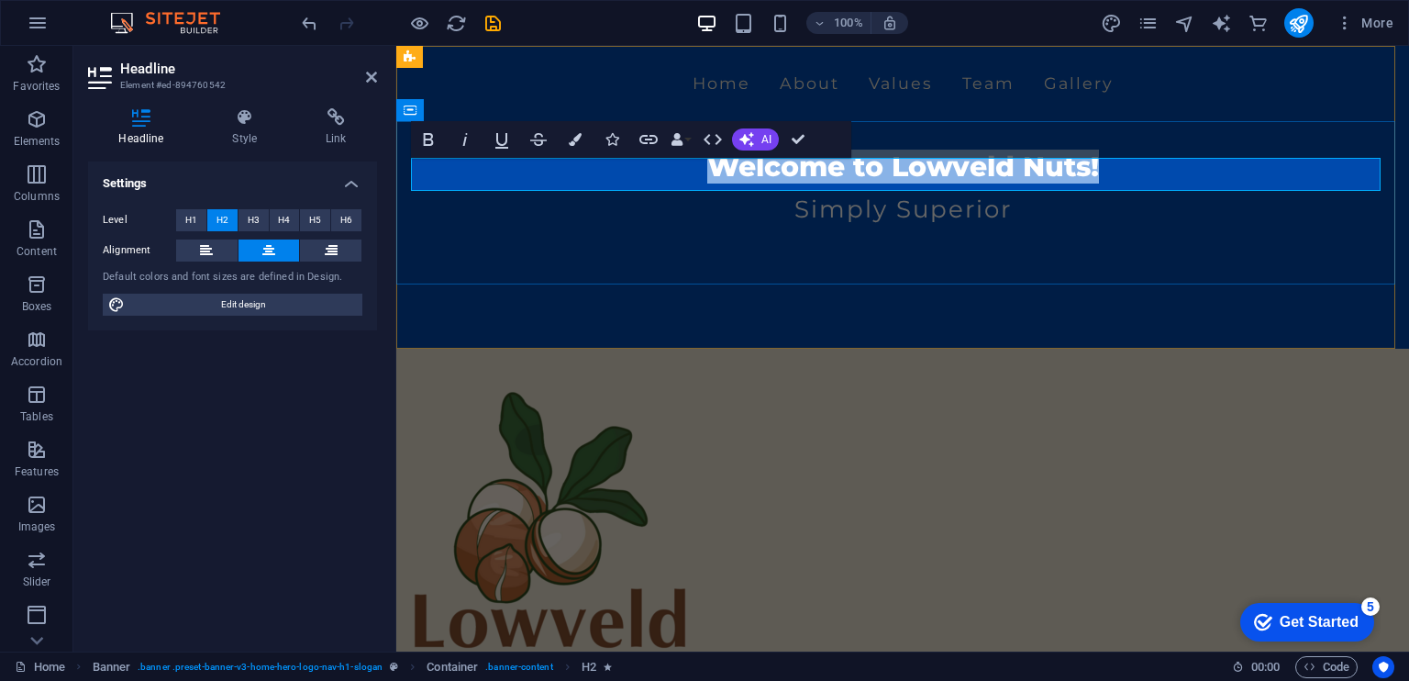
click at [1104, 180] on h2 "Welcome to Lowveld Nuts!" at bounding box center [903, 166] width 984 height 33
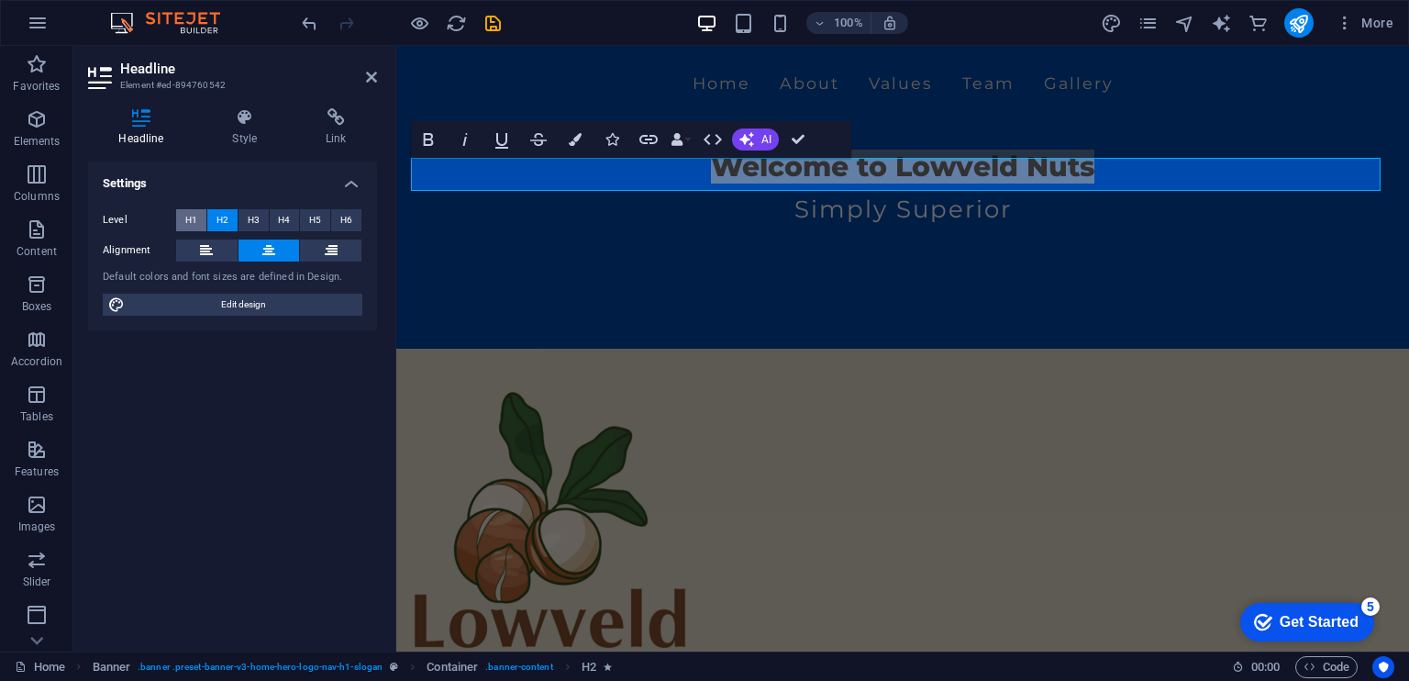
click at [190, 217] on span "H1" at bounding box center [191, 220] width 12 height 22
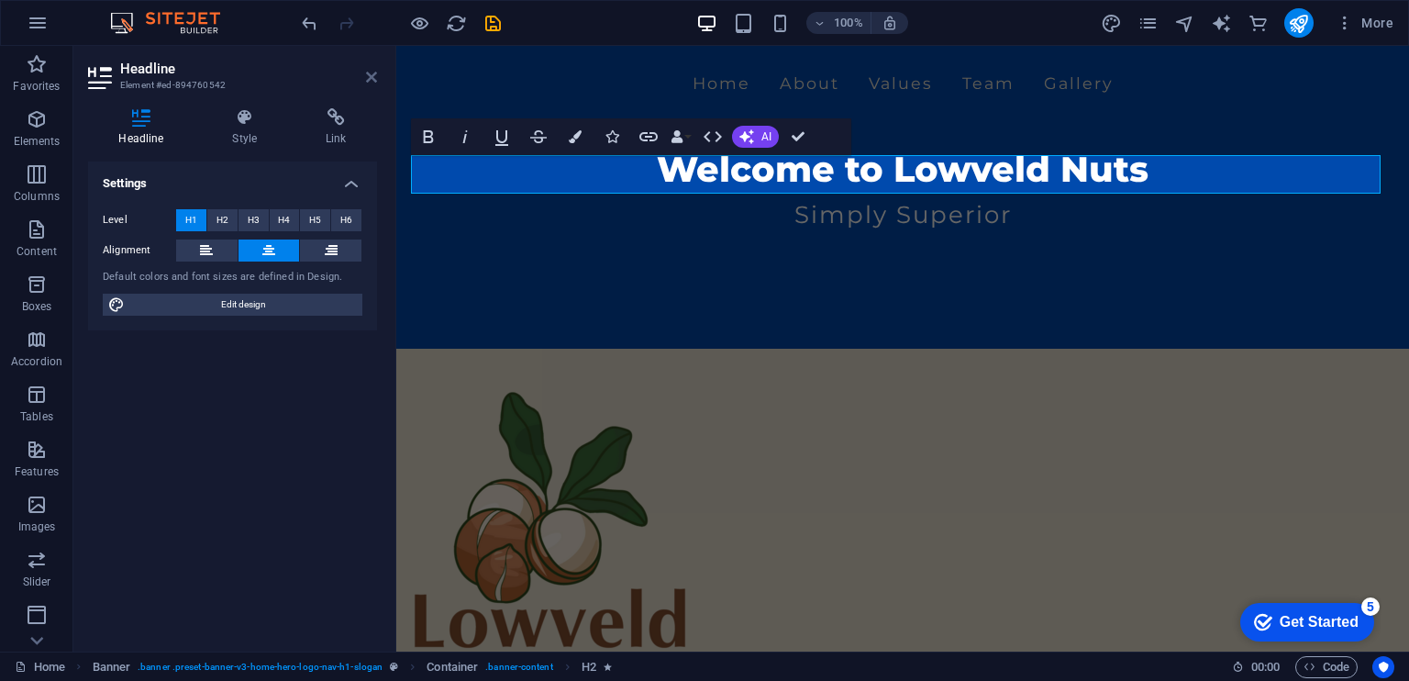
click at [369, 77] on icon at bounding box center [371, 77] width 11 height 15
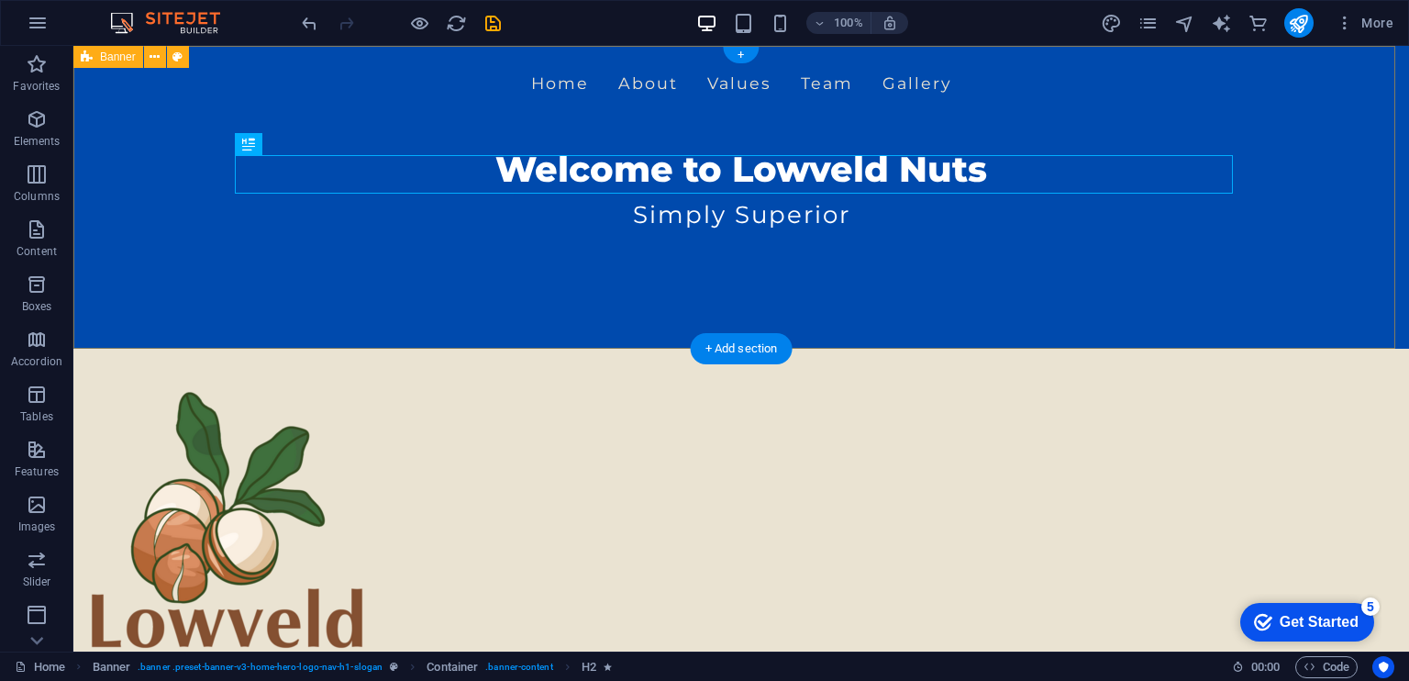
click at [418, 312] on div "Home About Values Team Gallery Welcome to Lowveld Nuts Simply Superior" at bounding box center [741, 197] width 1336 height 303
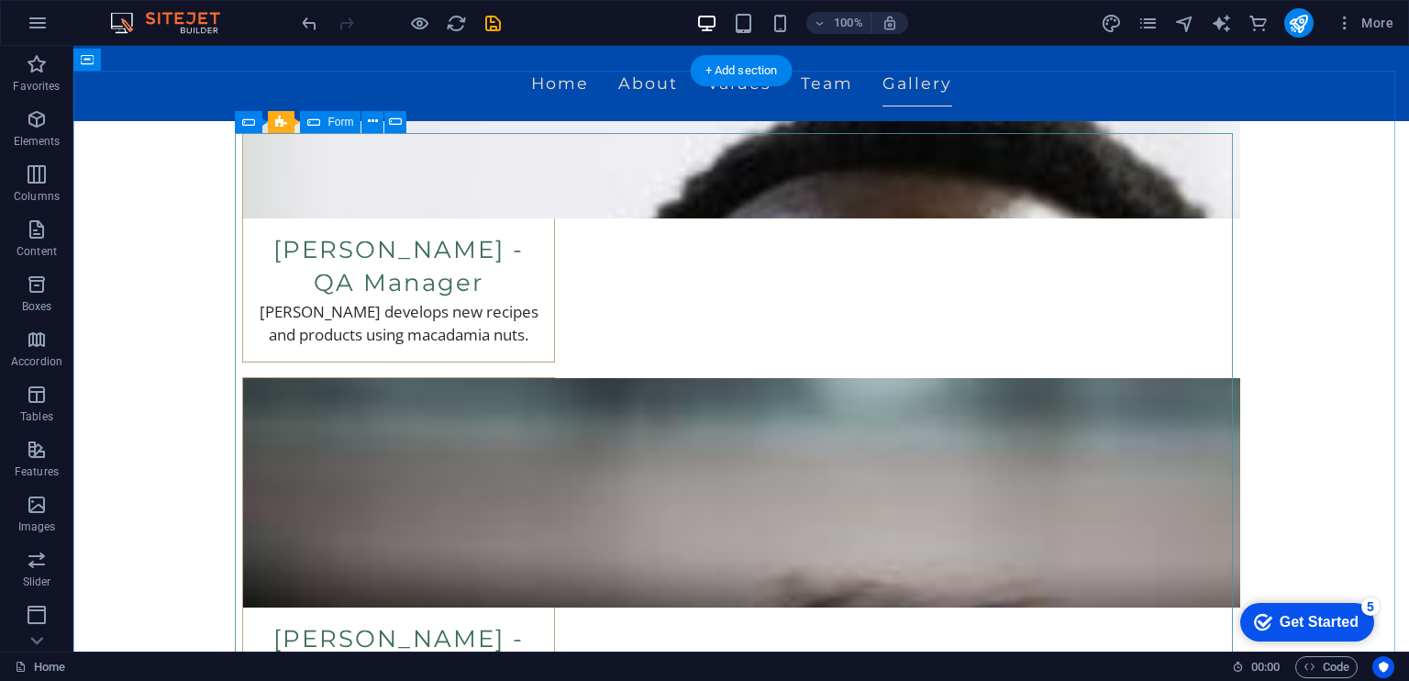
scroll to position [3755, 0]
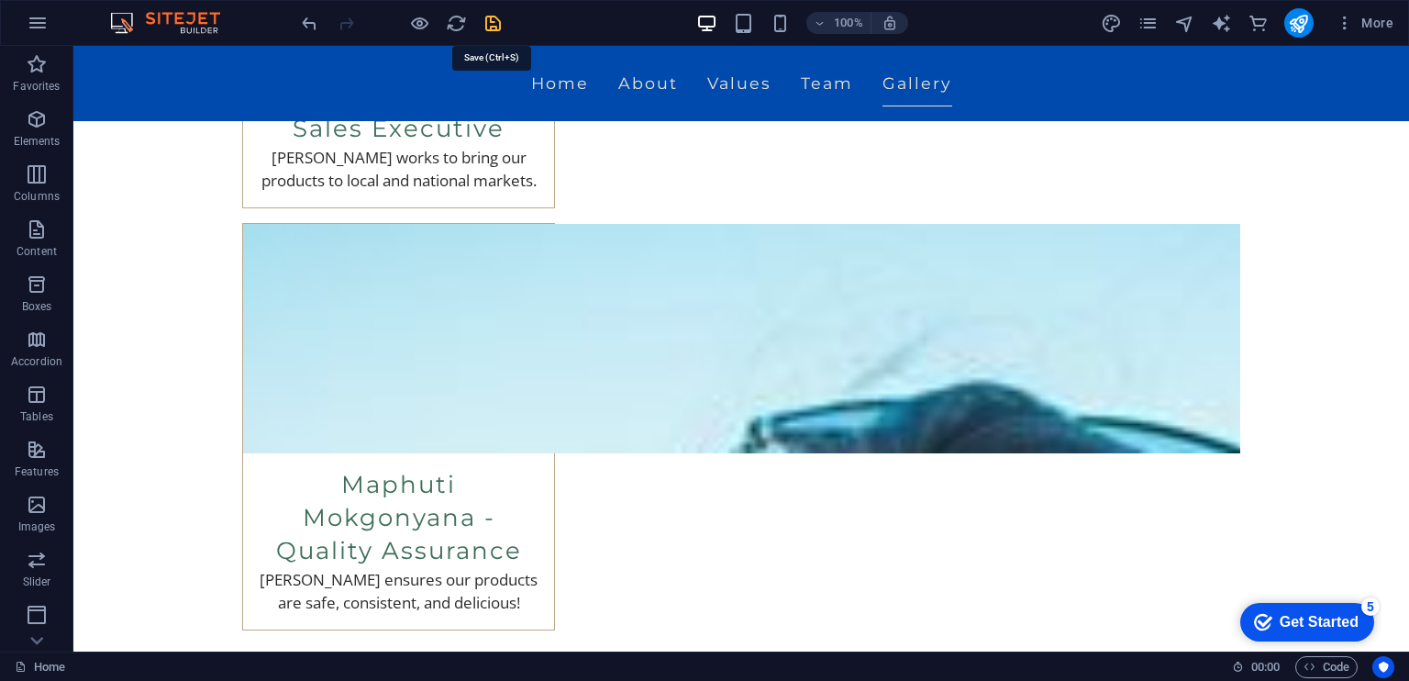
click at [495, 28] on icon "save" at bounding box center [493, 23] width 21 height 21
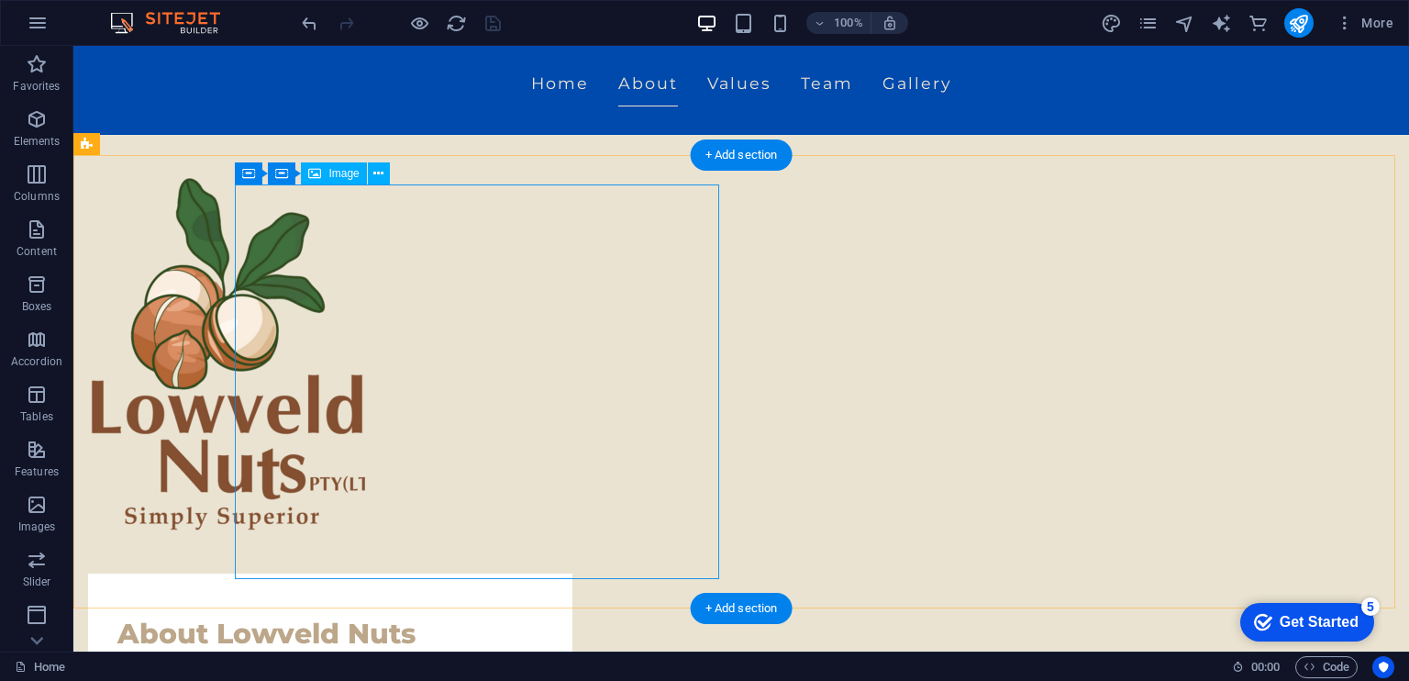
scroll to position [184, 0]
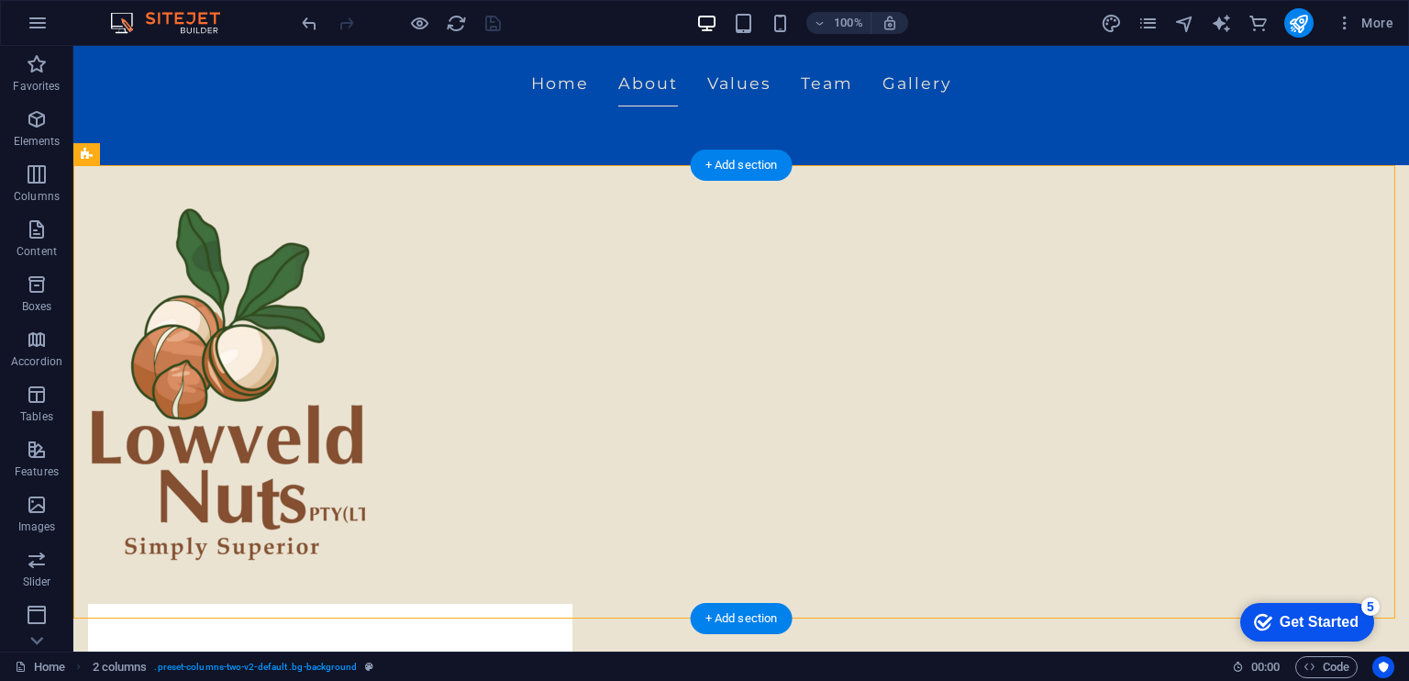
drag, startPoint x: 1365, startPoint y: 483, endPoint x: 206, endPoint y: 336, distance: 1168.2
click at [260, 345] on div "About Lowveld Nuts At [GEOGRAPHIC_DATA], we specialize in the fabrication of hi…" at bounding box center [741, 582] width 1336 height 835
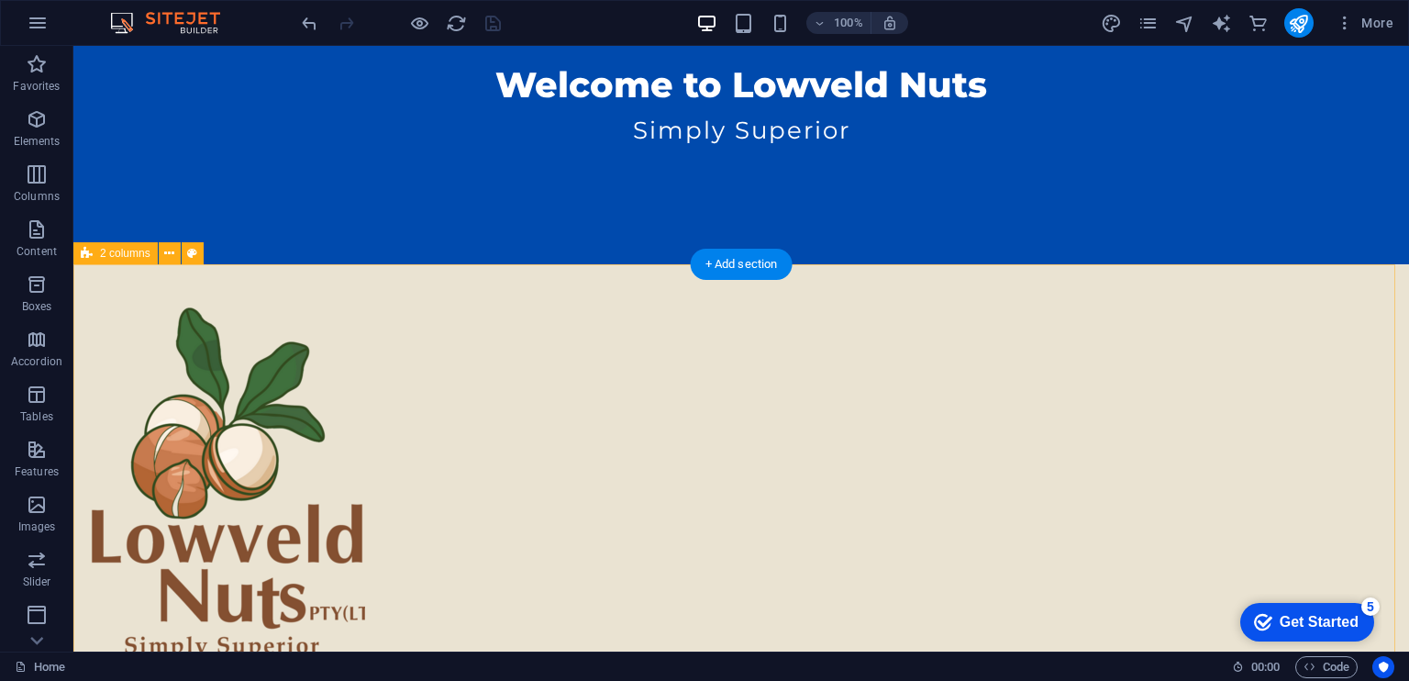
scroll to position [0, 0]
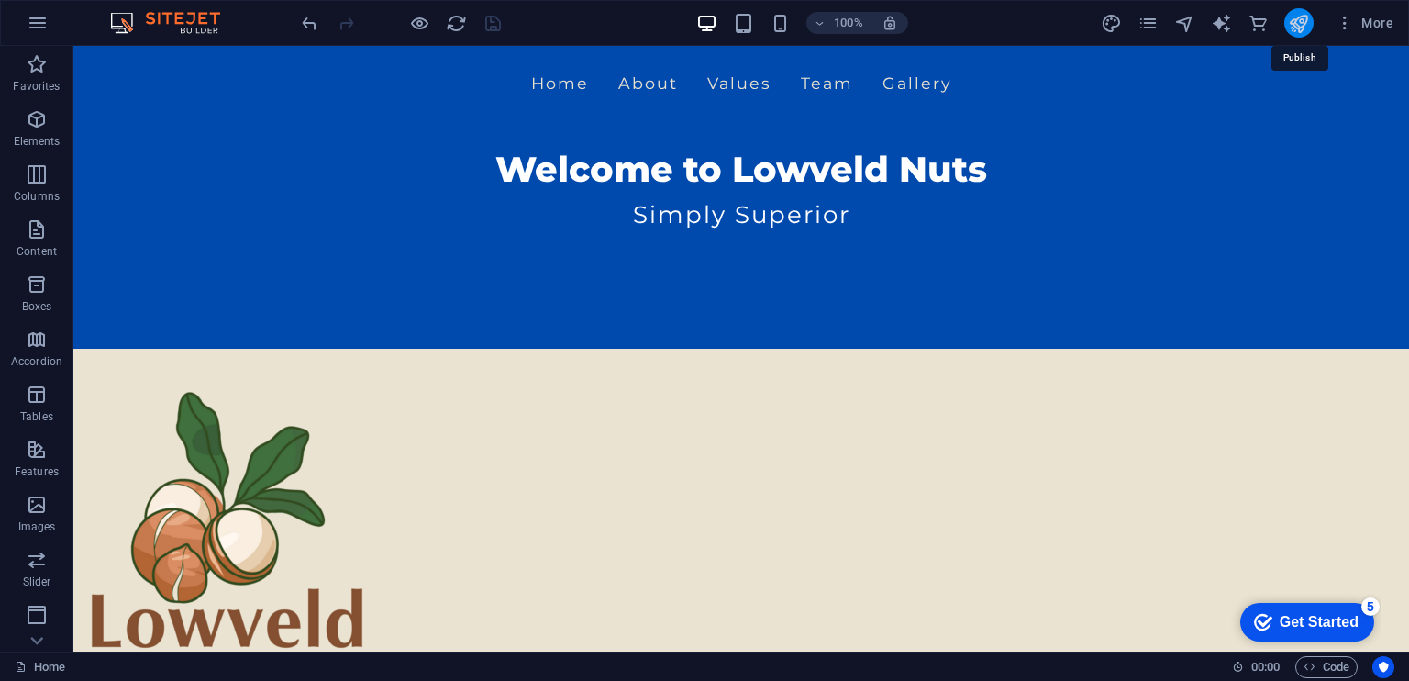
click at [1296, 28] on icon "publish" at bounding box center [1298, 23] width 21 height 21
